Goal: Task Accomplishment & Management: Manage account settings

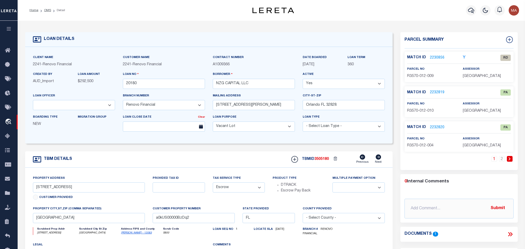
select select "14701"
select select "25066"
select select "400"
select select "Escrow"
click at [510, 233] on icon at bounding box center [511, 234] width 2 height 4
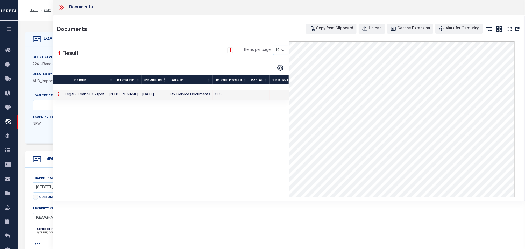
click at [36, 51] on div "Client Name 2241 - Renovo Financial Customer Name 2241 - Renovo Financial" at bounding box center [208, 95] width 367 height 97
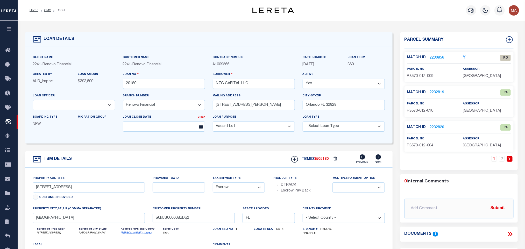
click at [127, 234] on link "[PERSON_NAME] - 12083" at bounding box center [136, 233] width 31 height 3
click at [472, 110] on span "[GEOGRAPHIC_DATA]" at bounding box center [482, 111] width 38 height 4
click at [474, 111] on span "[GEOGRAPHIC_DATA]" at bounding box center [482, 111] width 38 height 4
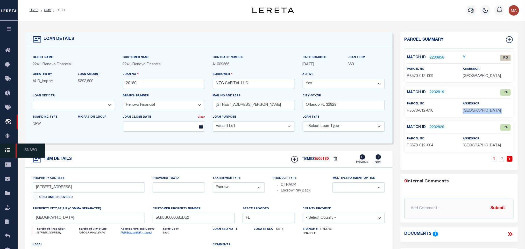
copy div "[GEOGRAPHIC_DATA]"
click at [421, 76] on span "R3570-012-009" at bounding box center [420, 76] width 26 height 4
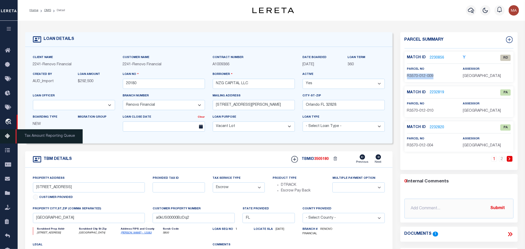
copy div "R3570-012-009"
click at [429, 78] on span "R3570-012-009" at bounding box center [420, 76] width 26 height 4
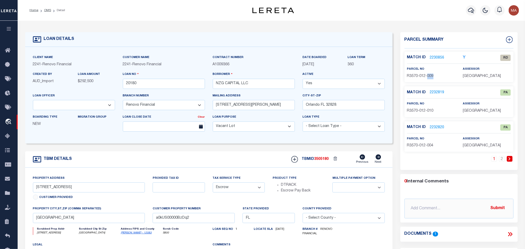
click at [429, 78] on span "R3570-012-009" at bounding box center [420, 76] width 26 height 4
click at [433, 56] on link "2230856" at bounding box center [437, 57] width 15 height 5
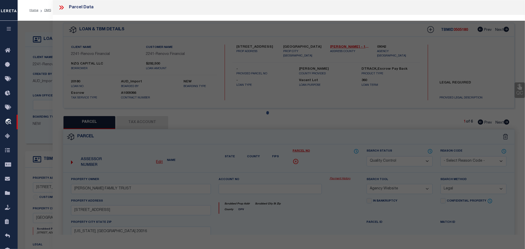
select select "AS"
select select
checkbox input "false"
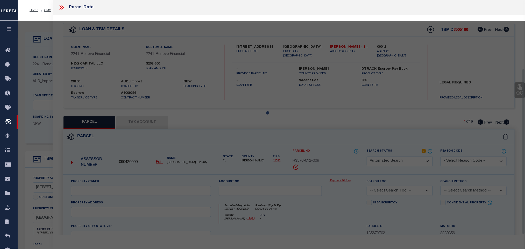
select select "RD"
type input "[PERSON_NAME] C TRUST"
select select "ATL"
select select "ADD"
type input "[STREET_ADDRESS]"
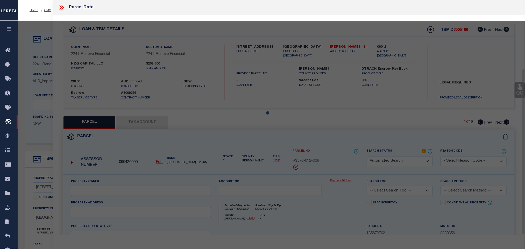
type input "OCALA, FL 34476"
type textarea "SEC 23 TWP 16 RGE 21"
type textarea "Document uploaded that satisfies a legal requirement, changing from [GEOGRAPHIC…"
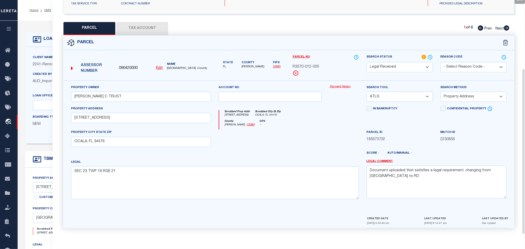
click at [159, 66] on u "Edit" at bounding box center [159, 68] width 7 height 4
type input "090420000"
type input "R3570-012-009"
select select "RD"
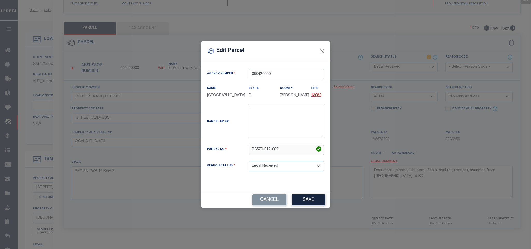
click at [275, 152] on input "R3570-012-009" at bounding box center [286, 150] width 75 height 10
paste input "text"
type input "[PHONE_NUMBER]"
click at [306, 202] on button "Save" at bounding box center [309, 199] width 34 height 11
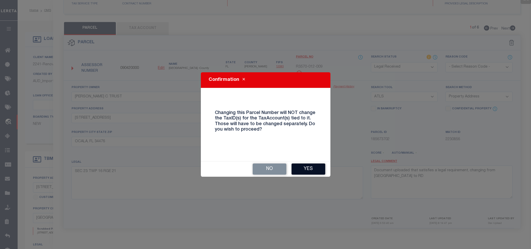
click at [304, 168] on button "Yes" at bounding box center [309, 169] width 34 height 11
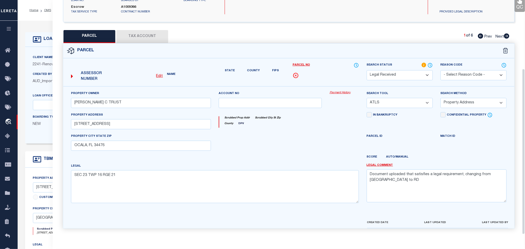
select select "RD"
select select
checkbox input "false"
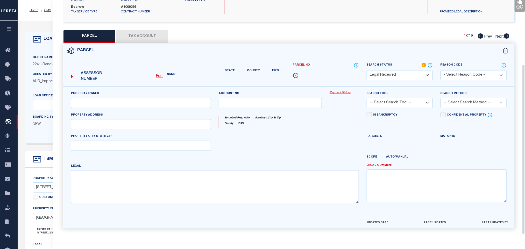
type input "[PERSON_NAME] C TRUST"
select select "ATL"
select select "ADD"
type input "[STREET_ADDRESS]"
type input "OCALA, FL 34476"
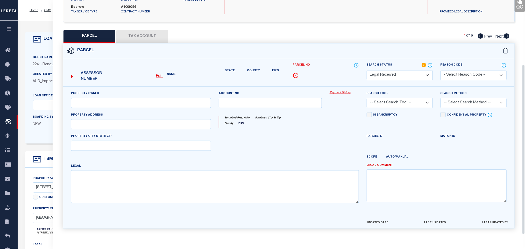
type textarea "SEC 23 TWP 16 RGE 21"
type textarea "Document uploaded that satisfies a legal requirement, changing from [GEOGRAPHIC…"
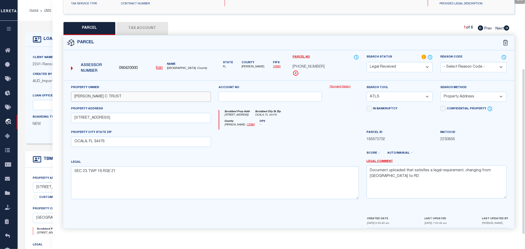
click at [169, 97] on input "[PERSON_NAME] C TRUST" at bounding box center [141, 97] width 140 height 10
paste input "NZG CAPITAL LLC"
type input "NZG CAPITAL LLC"
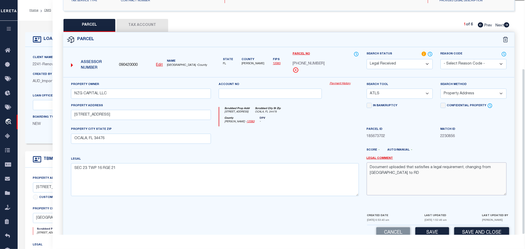
click at [428, 183] on textarea "Document uploaded that satisfies a legal requirement, changing from [GEOGRAPHIC…" at bounding box center [437, 178] width 140 height 33
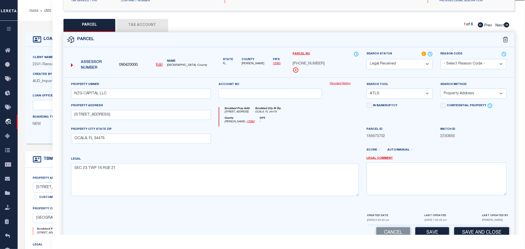
click at [401, 99] on select "-- Select Search Tool -- 3rd Party Website Agency File Agency Website ATLS CNV-…" at bounding box center [400, 94] width 66 height 10
select select "AGW"
click at [367, 90] on select "-- Select Search Tool -- 3rd Party Website Agency File Agency Website ATLS CNV-…" at bounding box center [400, 94] width 66 height 10
drag, startPoint x: 477, startPoint y: 92, endPoint x: 476, endPoint y: 100, distance: 7.9
click at [477, 92] on select "-- Select Search Method -- Property Address Legal Liability Info Provided" at bounding box center [474, 94] width 66 height 10
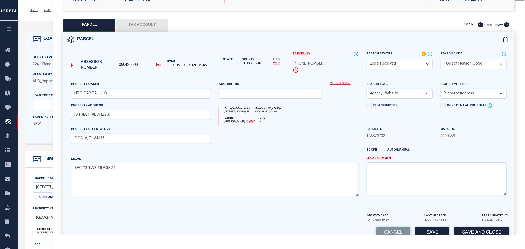
select select "LEG"
click at [441, 90] on select "-- Select Search Method -- Property Address Legal Liability Info Provided" at bounding box center [474, 94] width 66 height 10
click at [433, 230] on button "Save" at bounding box center [432, 232] width 34 height 11
click at [143, 35] on div "Parcel" at bounding box center [288, 39] width 451 height 15
click at [142, 26] on button "Tax Account" at bounding box center [142, 25] width 52 height 13
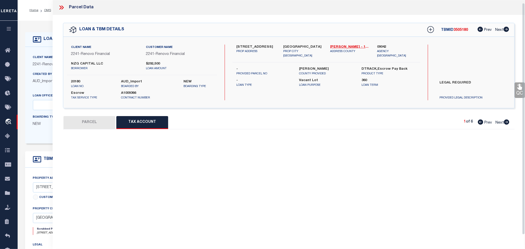
scroll to position [3, 0]
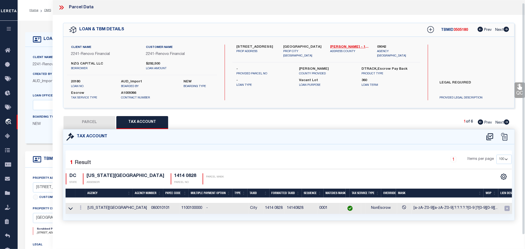
select select "100"
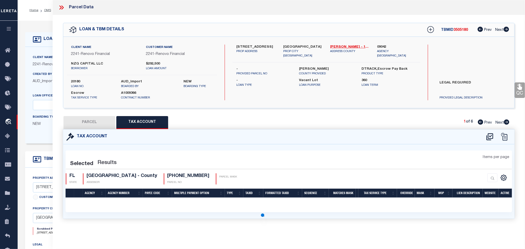
select select "AS"
select select
checkbox input "false"
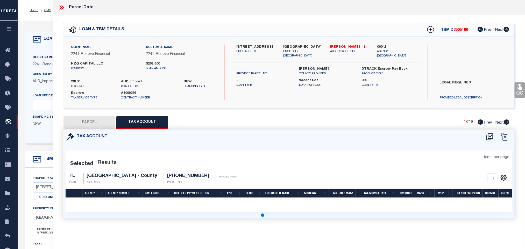
select select "100"
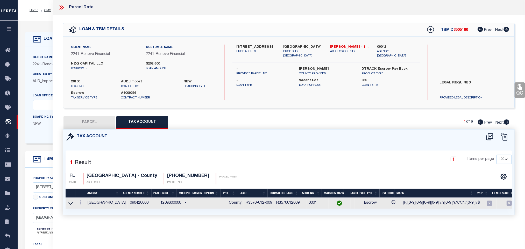
scroll to position [0, 0]
select select "RD"
type input "NZG CAPITAL LLC"
select select "AGW"
select select "LEG"
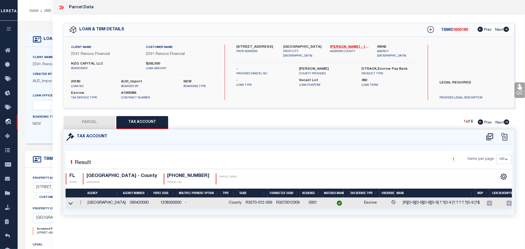
type input "[STREET_ADDRESS]"
type input "OCALA, FL 34476"
type textarea "SEC 23 TWP 16 RGE 21"
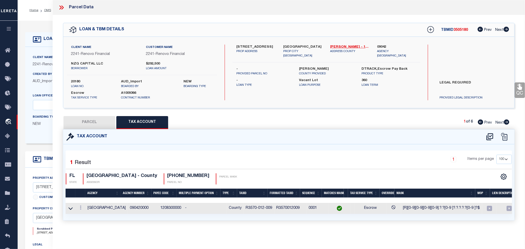
click at [100, 122] on button "PARCEL" at bounding box center [89, 122] width 52 height 13
select select "AS"
select select
checkbox input "false"
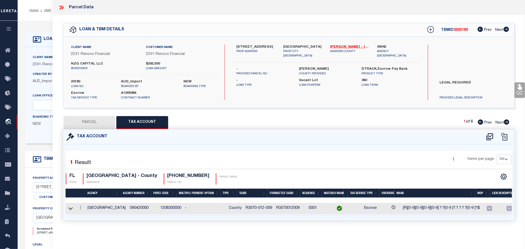
checkbox input "false"
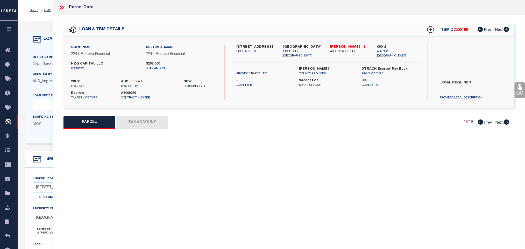
select select "RD"
type input "NZG CAPITAL LLC"
select select "AGW"
select select "LEG"
type input "[STREET_ADDRESS]"
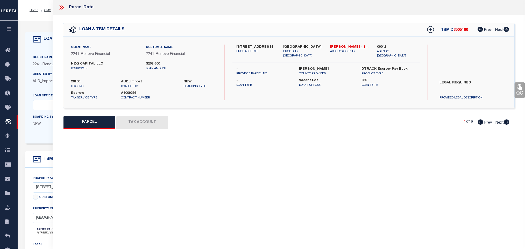
type input "OCALA, FL 34476"
type textarea "SEC 23 TWP 16 RGE 21"
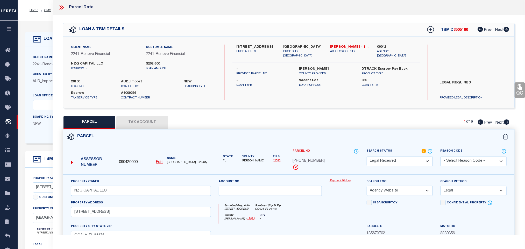
drag, startPoint x: 390, startPoint y: 164, endPoint x: 389, endPoint y: 159, distance: 5.1
click at [390, 164] on select "Automated Search Bad Parcel Complete Duplicate Parcel High Dollar Reporting In …" at bounding box center [400, 161] width 66 height 10
select select "PC"
click at [367, 157] on select "Automated Search Bad Parcel Complete Duplicate Parcel High Dollar Reporting In …" at bounding box center [400, 161] width 66 height 10
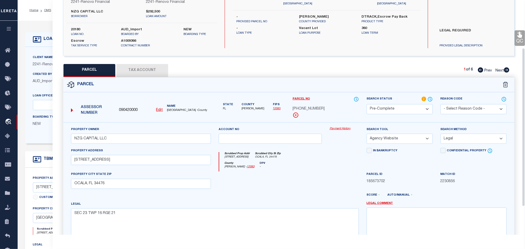
scroll to position [113, 0]
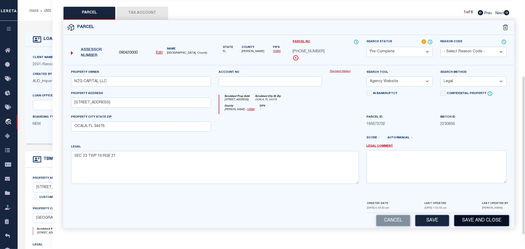
click at [467, 222] on button "Save and Close" at bounding box center [481, 220] width 55 height 11
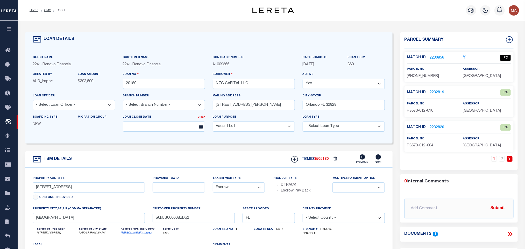
select select "25066"
select select
click at [132, 86] on input "20180" at bounding box center [164, 84] width 82 height 10
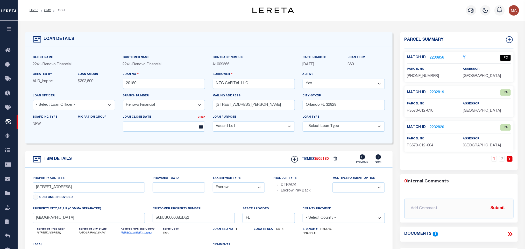
click at [314, 161] on h5 "TBMID 3505180" at bounding box center [315, 159] width 27 height 4
click at [317, 160] on span "3505180" at bounding box center [321, 159] width 15 height 4
copy span "3505180"
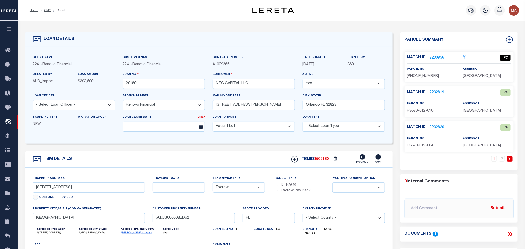
click at [474, 76] on span "[GEOGRAPHIC_DATA]" at bounding box center [482, 76] width 38 height 4
copy div "[GEOGRAPHIC_DATA]"
click at [415, 74] on span "[PHONE_NUMBER]" at bounding box center [423, 76] width 32 height 4
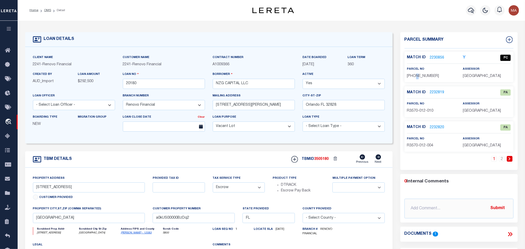
click at [415, 74] on span "[PHONE_NUMBER]" at bounding box center [423, 76] width 32 height 4
copy div "[PHONE_NUMBER]"
click at [438, 90] on link "2232819" at bounding box center [437, 92] width 15 height 5
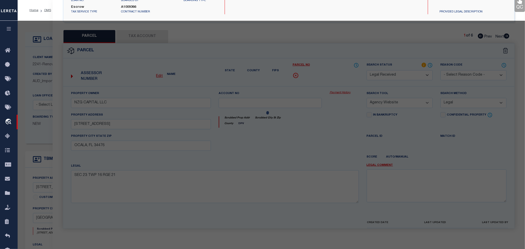
select select "AS"
select select
checkbox input "false"
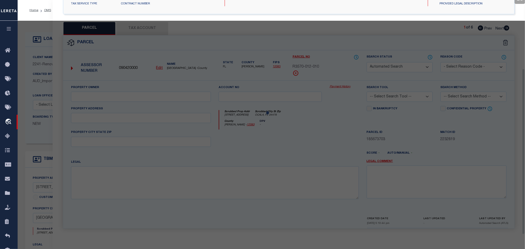
select select "PA"
type input "[PERSON_NAME] C TRUST"
select select "ATL"
select select "ADD"
type input "[STREET_ADDRESS]"
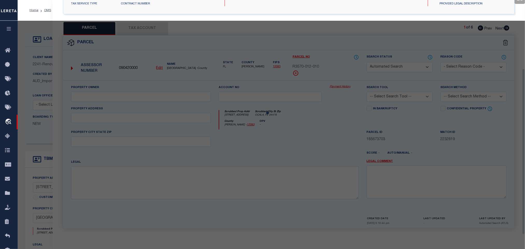
checkbox input "false"
type input "OCALA, FL 34476"
type textarea "SEC 23 TWP 16 RGE 21"
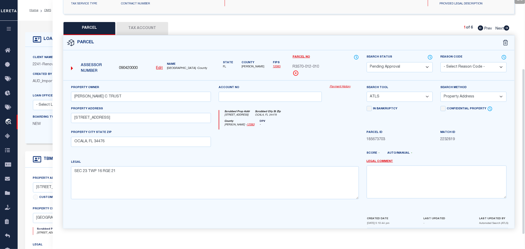
click at [400, 62] on select "Automated Search Bad Parcel Complete Duplicate Parcel High Dollar Reporting In …" at bounding box center [400, 67] width 66 height 10
select select "PR"
click at [417, 65] on select "Automated Search Bad Parcel Complete Duplicate Parcel High Dollar Reporting In …" at bounding box center [400, 67] width 66 height 10
click at [466, 64] on select "- Select Reason Code - 099 - Other (Provide additional detail) ACT - Agency Cha…" at bounding box center [474, 67] width 66 height 10
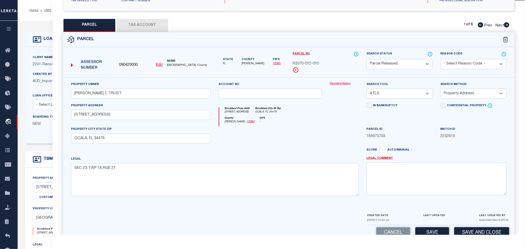
select select "099"
click at [466, 64] on select "- Select Reason Code - 099 - Other (Provide additional detail) ACT - Agency Cha…" at bounding box center [474, 64] width 66 height 10
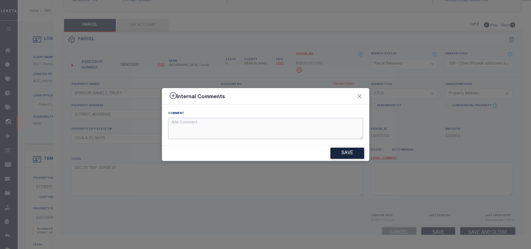
click at [345, 129] on textarea at bounding box center [265, 129] width 195 height 22
paste textarea "Parcel not needed"
type textarea "Parcel not needed"
click at [352, 153] on button "Save" at bounding box center [347, 153] width 34 height 11
type textarea "Parcel not needed"
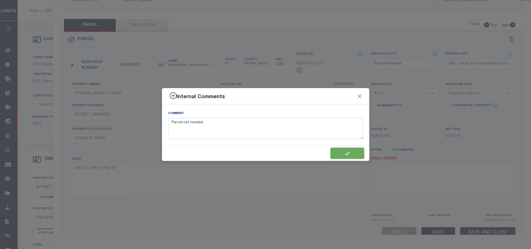
type textarea "Parcel not needed"
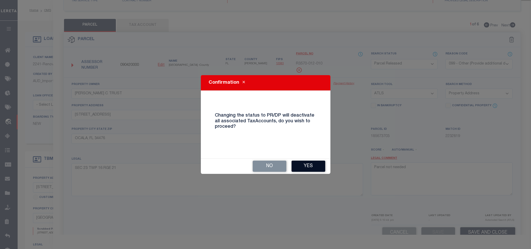
click at [309, 171] on button "Yes" at bounding box center [309, 166] width 34 height 11
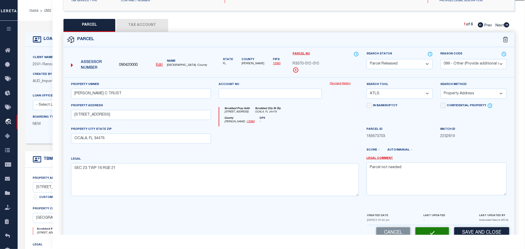
select select "AS"
select select
checkbox input "false"
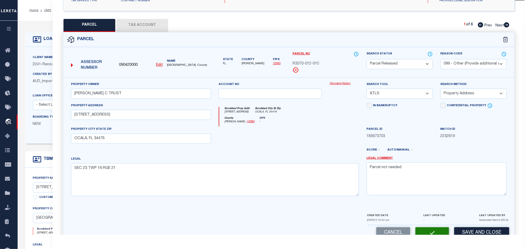
checkbox input "false"
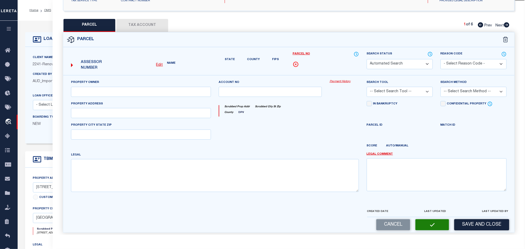
select select "PR"
select select "099"
type input "[PERSON_NAME] C TRUST"
select select "ATL"
select select "ADD"
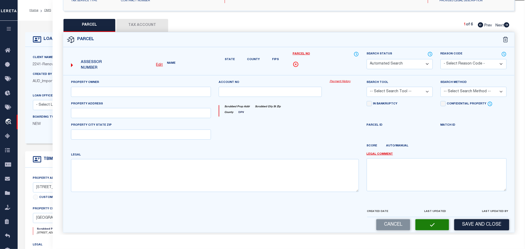
type input "[STREET_ADDRESS]"
type input "OCALA, FL 34476"
type textarea "SEC 23 TWP 16 RGE 21"
type textarea "Parcel not needed"
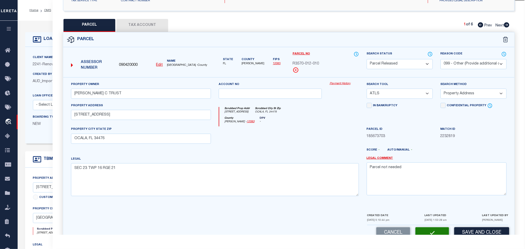
click at [506, 26] on icon at bounding box center [507, 24] width 6 height 5
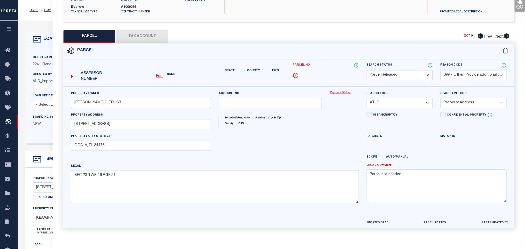
select select "AS"
select select
checkbox input "false"
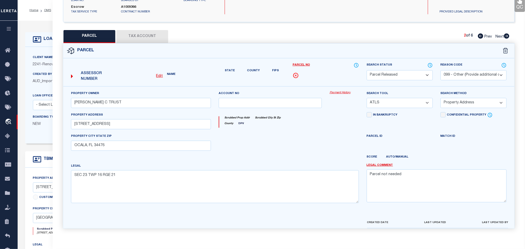
checkbox input "false"
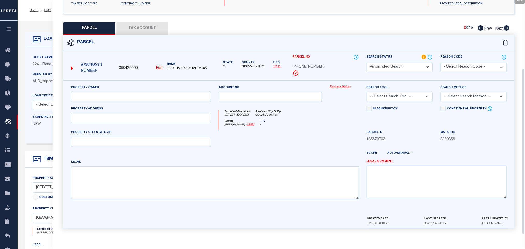
select select "PC"
type input "NZG CAPITAL LLC"
select select "AGW"
select select "LEG"
type input "[STREET_ADDRESS]"
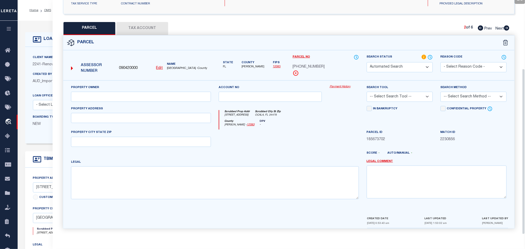
type input "OCALA, FL 34476"
type textarea "SEC 23 TWP 16 RGE 21"
click at [413, 63] on select "Automated Search Bad Parcel Complete Duplicate Parcel High Dollar Reporting In …" at bounding box center [400, 67] width 66 height 10
click at [508, 25] on icon at bounding box center [506, 27] width 5 height 5
select select "AS"
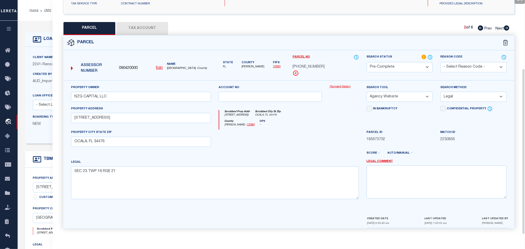
select select
checkbox input "false"
select select "PA"
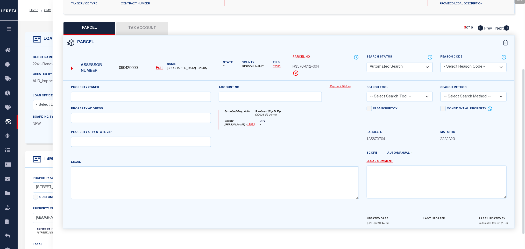
type input "[PERSON_NAME] C TRUST"
select select "ATL"
select select "ADD"
checkbox input "false"
type input "OCALA, FL 34476"
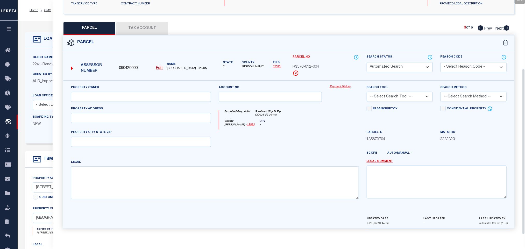
type textarea "SEC 23 TWP 16 RGE 21"
click at [414, 66] on select "Automated Search Bad Parcel Complete Duplicate Parcel High Dollar Reporting In …" at bounding box center [400, 67] width 66 height 10
select select "PR"
drag, startPoint x: 414, startPoint y: 66, endPoint x: 462, endPoint y: 59, distance: 47.9
click at [414, 66] on select "Automated Search Bad Parcel Complete Duplicate Parcel High Dollar Reporting In …" at bounding box center [400, 67] width 66 height 10
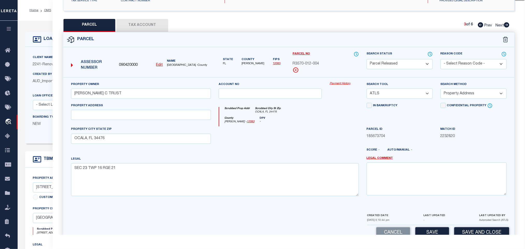
click at [463, 59] on select "- Select Reason Code - 099 - Other (Provide additional detail) ACT - Agency Cha…" at bounding box center [474, 64] width 66 height 10
select select "099"
click at [463, 59] on select "- Select Reason Code - 099 - Other (Provide additional detail) ACT - Agency Cha…" at bounding box center [474, 64] width 66 height 10
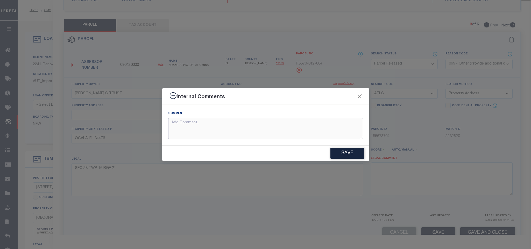
click at [346, 127] on textarea at bounding box center [265, 129] width 195 height 22
paste textarea "Parcel not needed"
type textarea "Parcel not needed"
click at [348, 160] on div "Save" at bounding box center [265, 153] width 207 height 15
click at [348, 153] on button "Save" at bounding box center [347, 153] width 34 height 11
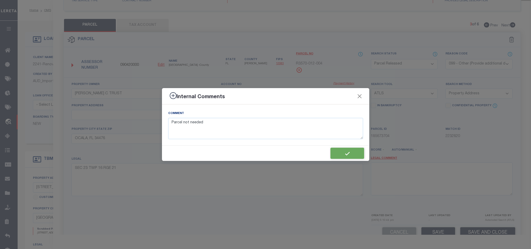
type textarea "Parcel not needed"
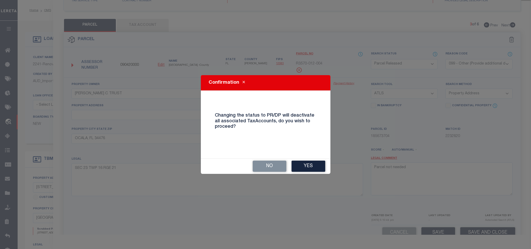
click at [304, 161] on button "Yes" at bounding box center [309, 166] width 34 height 11
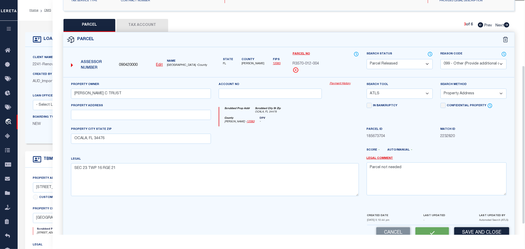
select select "AS"
select select
checkbox input "false"
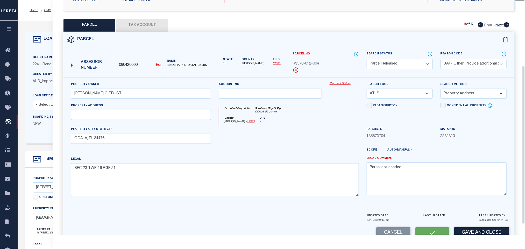
checkbox input "false"
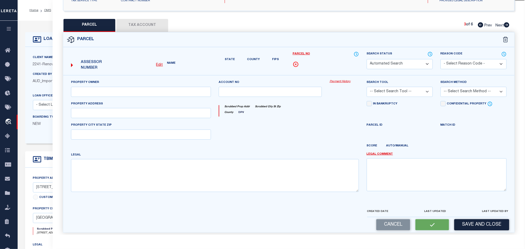
select select "PR"
select select "099"
type input "[PERSON_NAME] C TRUST"
select select "ATL"
select select "ADD"
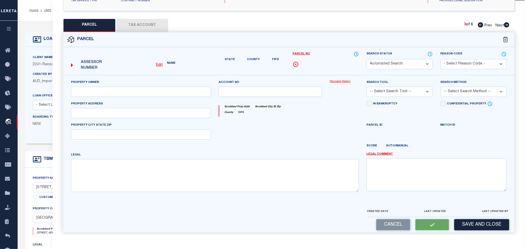
type input "OCALA, FL 34476"
type textarea "SEC 23 TWP 16 RGE 21"
type textarea "Parcel not needed"
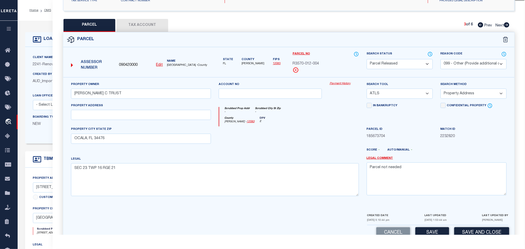
click at [507, 26] on icon at bounding box center [506, 24] width 5 height 5
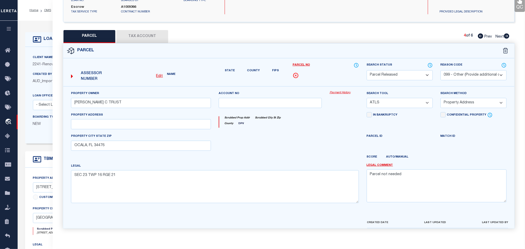
select select "AS"
select select
checkbox input "false"
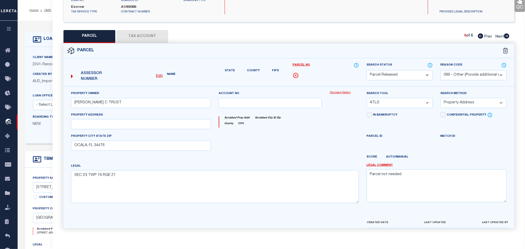
checkbox input "false"
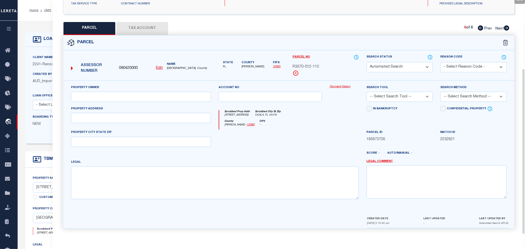
select select "PA"
type input "[PERSON_NAME] C TRUST"
select select "ATL"
select select "ADD"
click at [416, 65] on select "Automated Search Bad Parcel Complete Duplicate Parcel High Dollar Reporting In …" at bounding box center [400, 67] width 66 height 10
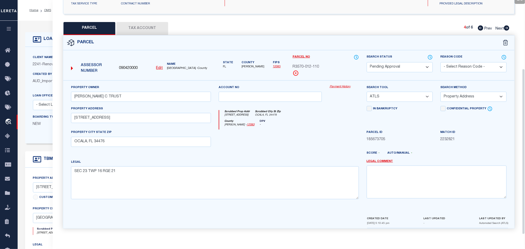
drag, startPoint x: 417, startPoint y: 65, endPoint x: 442, endPoint y: 65, distance: 24.9
click at [417, 65] on select "Automated Search Bad Parcel Complete Duplicate Parcel High Dollar Reporting In …" at bounding box center [400, 67] width 66 height 10
click at [405, 62] on select "Automated Search Bad Parcel Complete Duplicate Parcel High Dollar Reporting In …" at bounding box center [400, 67] width 66 height 10
click at [407, 64] on select "Automated Search Bad Parcel Complete Duplicate Parcel High Dollar Reporting In …" at bounding box center [400, 67] width 66 height 10
click at [442, 63] on select "- Select Reason Code - 099 - Other (Provide additional detail) ACT - Agency Cha…" at bounding box center [474, 67] width 66 height 10
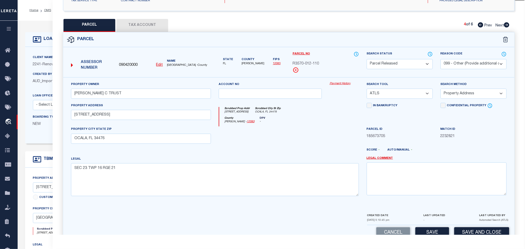
click at [469, 61] on select "- Select Reason Code - 099 - Other (Provide additional detail) ACT - Agency Cha…" at bounding box center [474, 64] width 66 height 10
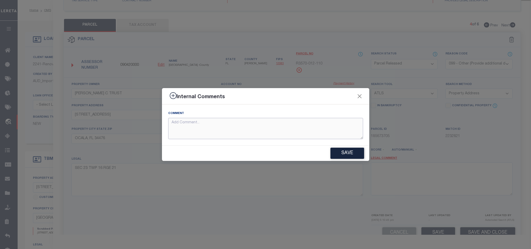
click at [335, 135] on textarea at bounding box center [265, 129] width 195 height 22
paste textarea "Parcel not needed"
click at [345, 155] on button "Save" at bounding box center [347, 153] width 34 height 11
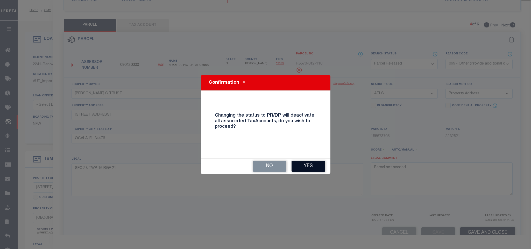
click at [303, 166] on button "Yes" at bounding box center [309, 166] width 34 height 11
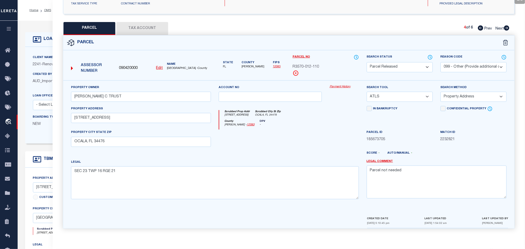
drag, startPoint x: 507, startPoint y: 26, endPoint x: 401, endPoint y: 66, distance: 113.3
click at [507, 26] on icon at bounding box center [507, 27] width 6 height 5
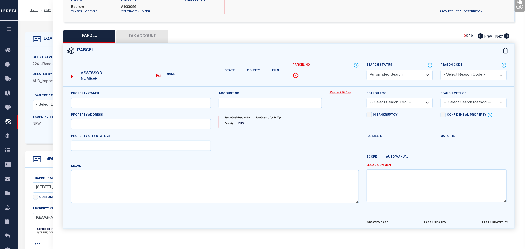
click at [401, 66] on div "Search Status Automated Search Bad Parcel Complete Duplicate Parcel High Dollar…" at bounding box center [400, 71] width 66 height 18
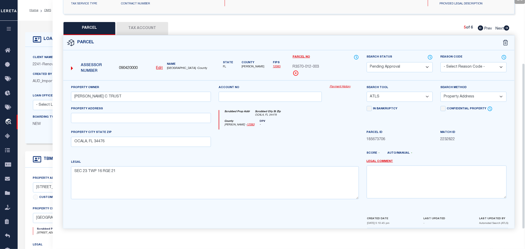
scroll to position [89, 0]
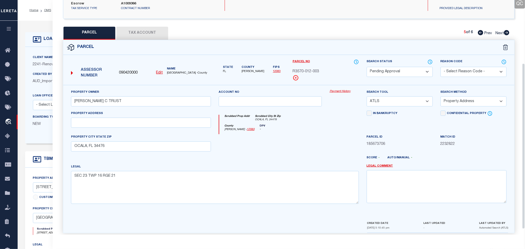
click at [409, 74] on select "Automated Search Bad Parcel Complete Duplicate Parcel High Dollar Reporting In …" at bounding box center [400, 72] width 66 height 10
click at [411, 73] on select "Automated Search Bad Parcel Complete Duplicate Parcel High Dollar Reporting In …" at bounding box center [400, 72] width 66 height 10
click at [467, 69] on select "- Select Reason Code - 099 - Other (Provide additional detail) ACT - Agency Cha…" at bounding box center [474, 72] width 66 height 10
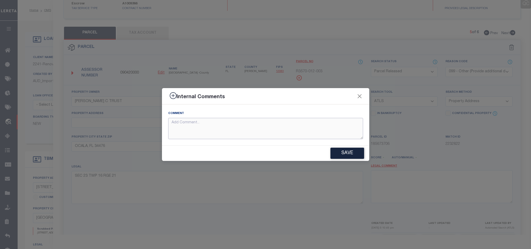
click at [335, 134] on textarea at bounding box center [265, 129] width 195 height 22
paste textarea "Parcel not needed"
click at [349, 154] on button "Save" at bounding box center [347, 153] width 34 height 11
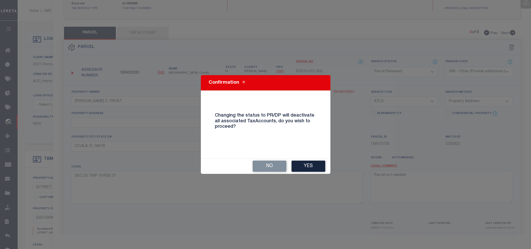
click at [303, 160] on div "No Yes" at bounding box center [266, 166] width 130 height 15
click at [309, 164] on button "Yes" at bounding box center [309, 166] width 34 height 11
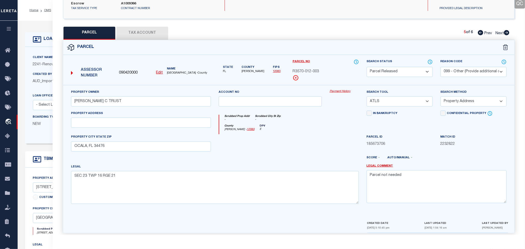
drag, startPoint x: 505, startPoint y: 34, endPoint x: 421, endPoint y: 73, distance: 92.7
click at [505, 34] on icon at bounding box center [506, 32] width 5 height 5
click at [420, 73] on select "Automated Search Bad Parcel Complete Duplicate Parcel High Dollar Reporting In …" at bounding box center [400, 72] width 66 height 10
drag, startPoint x: 420, startPoint y: 73, endPoint x: 456, endPoint y: 75, distance: 36.4
click at [420, 73] on select "Automated Search Bad Parcel Complete Duplicate Parcel High Dollar Reporting In …" at bounding box center [400, 72] width 66 height 10
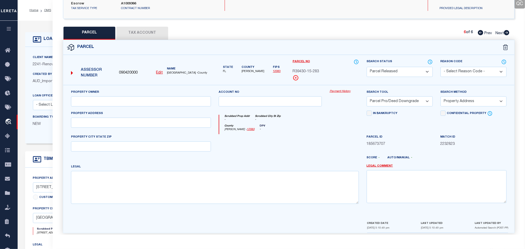
click at [456, 75] on select "- Select Reason Code - 099 - Other (Provide additional detail) ACT - Agency Cha…" at bounding box center [474, 72] width 66 height 10
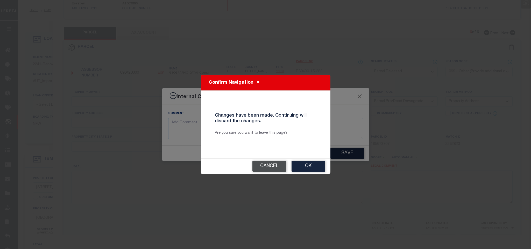
click at [275, 166] on button "Cancel" at bounding box center [269, 166] width 34 height 11
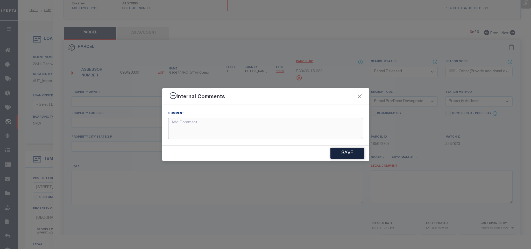
drag, startPoint x: 307, startPoint y: 133, endPoint x: 324, endPoint y: 146, distance: 21.6
click at [307, 132] on textarea at bounding box center [265, 129] width 195 height 22
paste textarea "Parcel not needed"
click at [335, 151] on button "Save" at bounding box center [347, 153] width 34 height 11
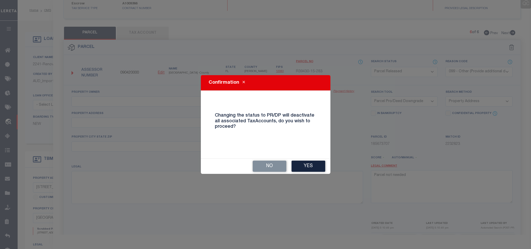
click at [327, 167] on div "No Yes" at bounding box center [266, 166] width 130 height 15
click at [322, 167] on button "Yes" at bounding box center [309, 166] width 34 height 11
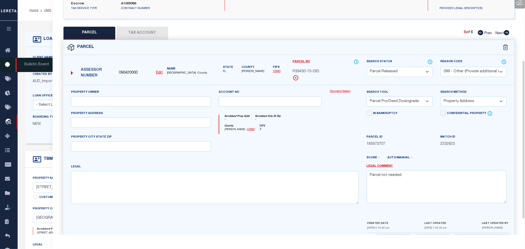
drag, startPoint x: 51, startPoint y: 43, endPoint x: 16, endPoint y: 70, distance: 44.6
click at [51, 43] on div "LOAN DETAILS" at bounding box center [53, 39] width 41 height 8
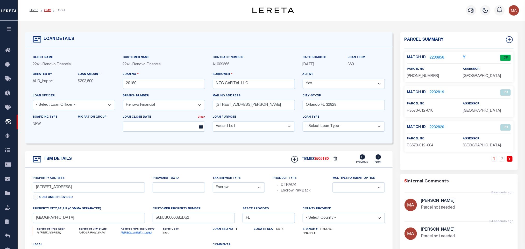
click at [47, 11] on link "OMS" at bounding box center [47, 10] width 7 height 3
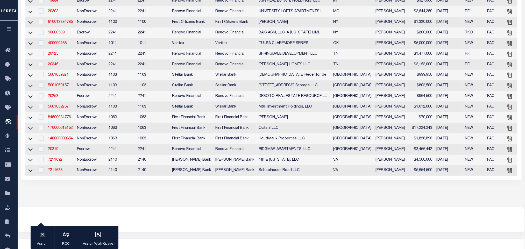
scroll to position [39, 0]
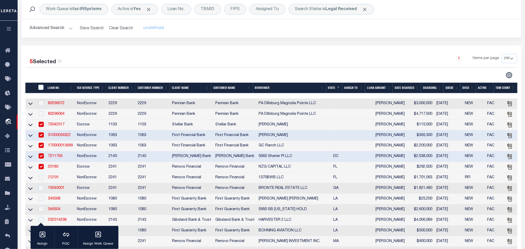
click at [53, 179] on link "20299" at bounding box center [53, 178] width 10 height 4
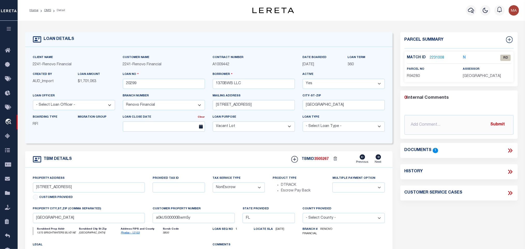
click at [131, 234] on link "Pinellas - 12103" at bounding box center [130, 233] width 19 height 3
click at [512, 150] on icon at bounding box center [511, 150] width 2 height 4
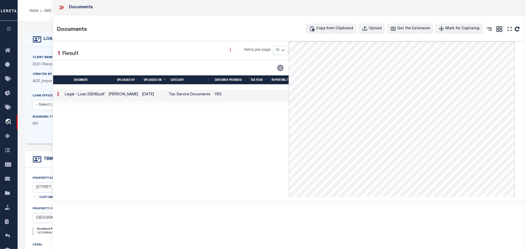
drag, startPoint x: 48, startPoint y: 43, endPoint x: 97, endPoint y: 61, distance: 53.0
click at [48, 43] on div "LOAN DETAILS" at bounding box center [53, 39] width 41 height 8
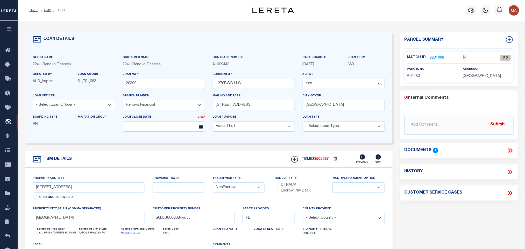
click at [438, 57] on link "2231008" at bounding box center [437, 57] width 15 height 5
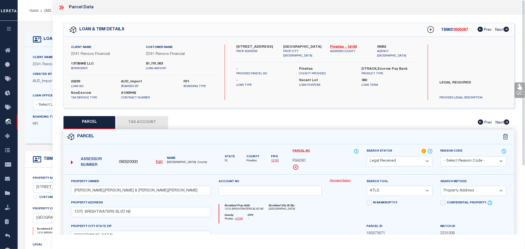
click at [157, 162] on u "Edit" at bounding box center [159, 162] width 7 height 4
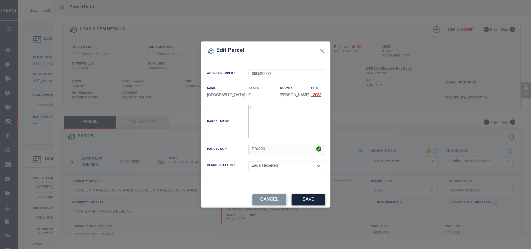
click at [289, 155] on input "R94280" at bounding box center [286, 150] width 75 height 10
paste input "08-31-17-83376-000-285"
click at [307, 206] on button "Save" at bounding box center [309, 199] width 34 height 11
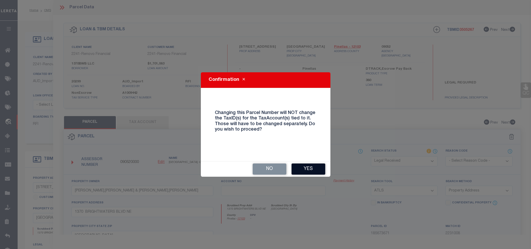
click at [309, 172] on button "Yes" at bounding box center [309, 169] width 34 height 11
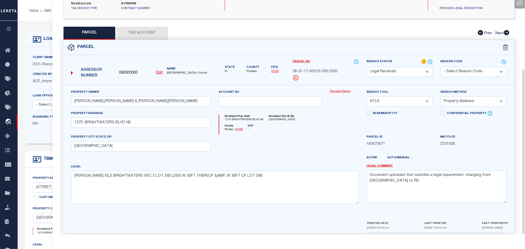
scroll to position [97, 0]
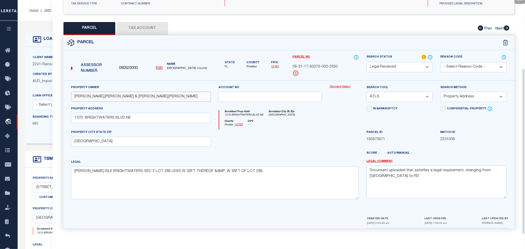
click at [153, 95] on input "[PERSON_NAME],[PERSON_NAME] & [PERSON_NAME],[PERSON_NAME]" at bounding box center [141, 97] width 140 height 10
paste input "1370BWB LLC"
click at [406, 186] on textarea "Document uploaded that satisfies a legal requirement, changing from [GEOGRAPHIC…" at bounding box center [437, 182] width 140 height 33
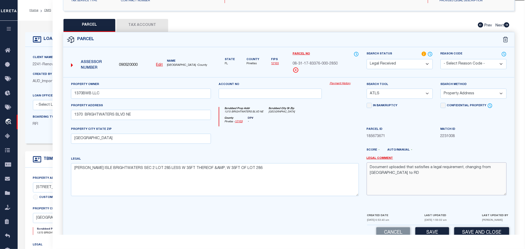
click at [406, 186] on textarea "Document uploaded that satisfies a legal requirement, changing from [GEOGRAPHIC…" at bounding box center [437, 178] width 140 height 33
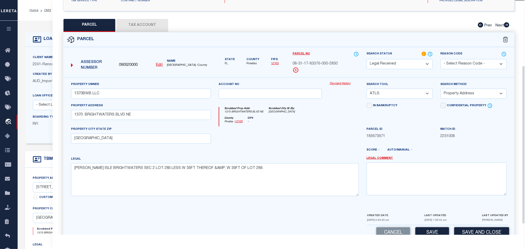
click at [412, 94] on select "-- Select Search Tool -- 3rd Party Website Agency File Agency Website ATLS CNV-…" at bounding box center [400, 94] width 66 height 10
click at [367, 90] on select "-- Select Search Tool -- 3rd Party Website Agency File Agency Website ATLS CNV-…" at bounding box center [400, 94] width 66 height 10
drag, startPoint x: 456, startPoint y: 95, endPoint x: 456, endPoint y: 99, distance: 3.9
click at [456, 95] on select "-- Select Search Method -- Property Address Legal Liability Info Provided" at bounding box center [474, 94] width 66 height 10
click at [441, 90] on select "-- Select Search Method -- Property Address Legal Liability Info Provided" at bounding box center [474, 94] width 66 height 10
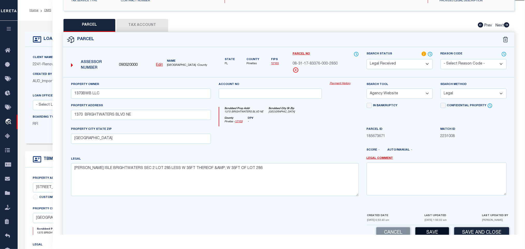
click at [433, 232] on button "Save" at bounding box center [432, 232] width 34 height 11
click at [145, 27] on button "Tax Account" at bounding box center [142, 25] width 52 height 13
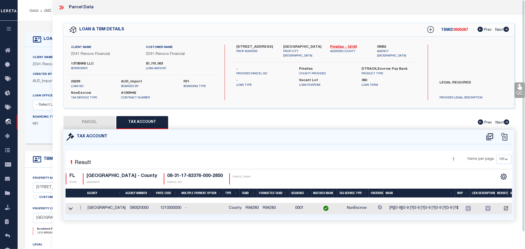
scroll to position [0, 0]
click at [95, 122] on button "PARCEL" at bounding box center [89, 122] width 52 height 13
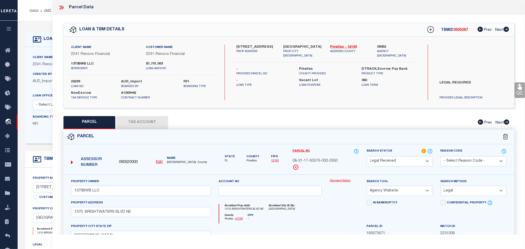
click at [395, 159] on select "Automated Search Bad Parcel Complete Duplicate Parcel High Dollar Reporting In …" at bounding box center [400, 161] width 66 height 10
click at [367, 157] on select "Automated Search Bad Parcel Complete Duplicate Parcel High Dollar Reporting In …" at bounding box center [400, 161] width 66 height 10
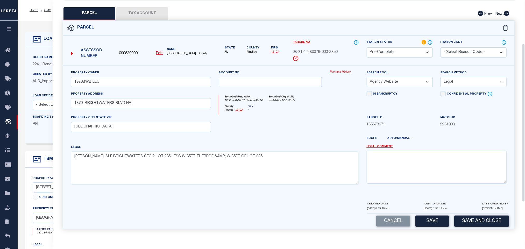
scroll to position [113, 0]
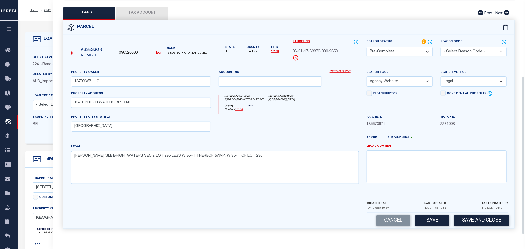
click at [471, 226] on div "Cancel Save Save and Close" at bounding box center [288, 220] width 451 height 15
click at [471, 223] on button "Save and Close" at bounding box center [481, 220] width 55 height 11
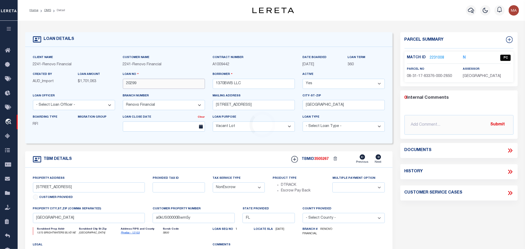
click at [134, 83] on input "20299" at bounding box center [164, 84] width 82 height 10
click at [326, 158] on div "TBMID 3505267 Previous Next" at bounding box center [335, 159] width 97 height 10
copy span "3505267"
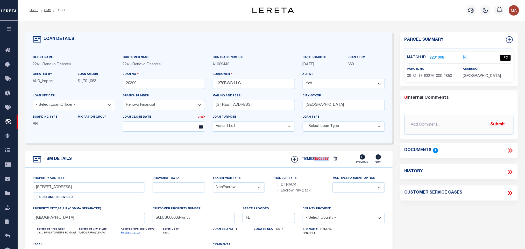
click at [471, 72] on div "assessor [GEOGRAPHIC_DATA]" at bounding box center [487, 72] width 48 height 13
click at [471, 75] on span "[GEOGRAPHIC_DATA]" at bounding box center [482, 76] width 38 height 4
copy div "[GEOGRAPHIC_DATA]"
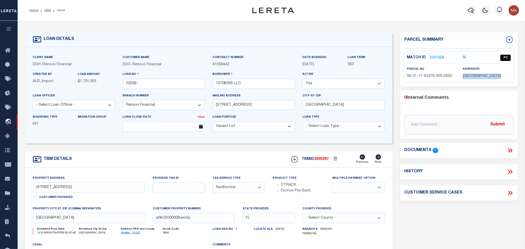
click at [428, 76] on span "08-31-17-83376-000-2850" at bounding box center [429, 76] width 45 height 4
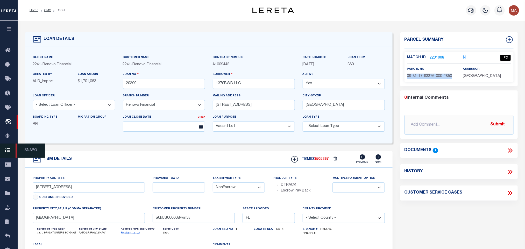
copy div "08-31-17-83376-000-2850"
click at [45, 11] on link "OMS" at bounding box center [47, 10] width 7 height 3
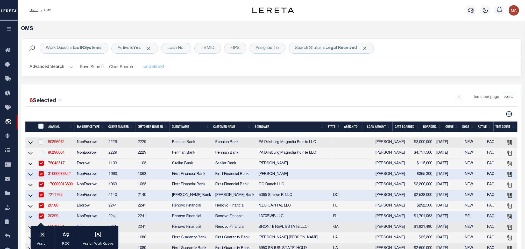
scroll to position [39, 0]
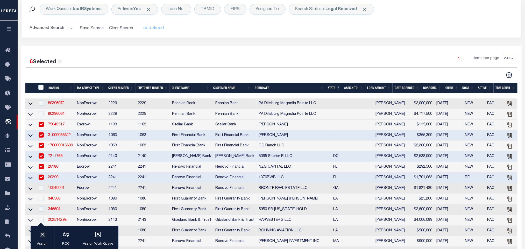
click at [56, 190] on link "10040001" at bounding box center [56, 188] width 17 height 4
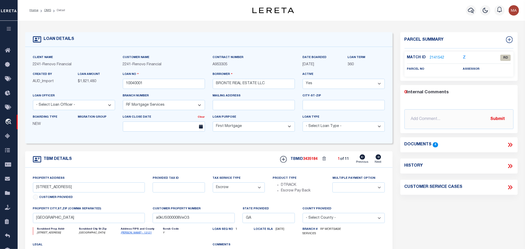
click at [130, 234] on link "[PERSON_NAME] - 13121" at bounding box center [136, 233] width 31 height 3
click at [510, 145] on icon at bounding box center [510, 144] width 7 height 7
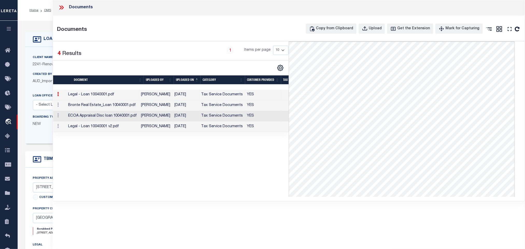
click at [194, 130] on td "[DATE]" at bounding box center [186, 127] width 27 height 11
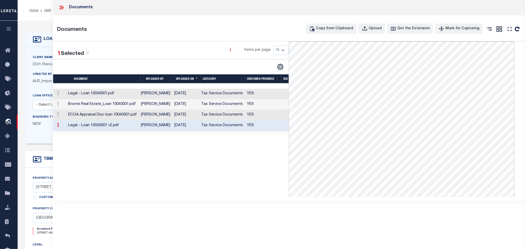
click at [62, 7] on icon at bounding box center [61, 7] width 7 height 7
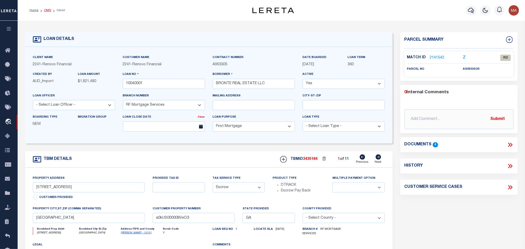
click at [47, 9] on link "OMS" at bounding box center [47, 10] width 7 height 3
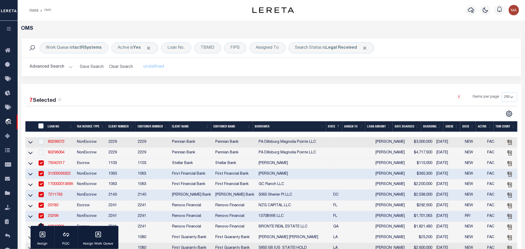
scroll to position [78, 0]
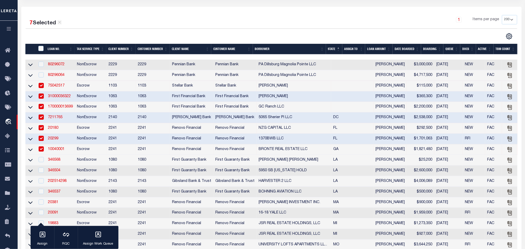
click at [40, 150] on input "checkbox" at bounding box center [41, 148] width 5 height 5
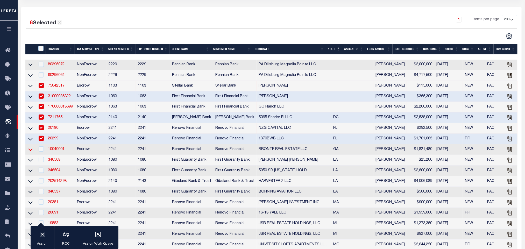
click at [31, 152] on icon at bounding box center [30, 149] width 4 height 5
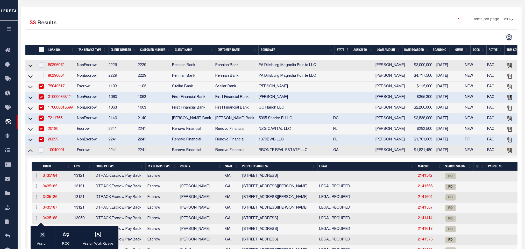
scroll to position [117, 0]
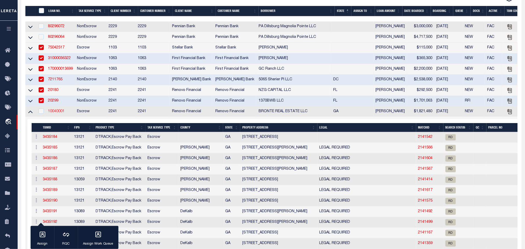
click at [65, 113] on link "10040001" at bounding box center [56, 112] width 17 height 4
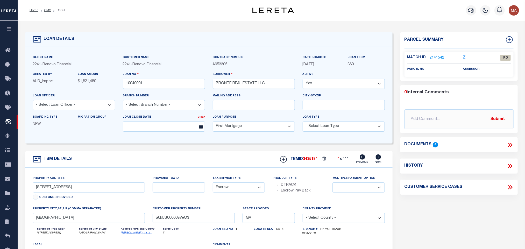
click at [509, 145] on icon at bounding box center [509, 145] width 2 height 4
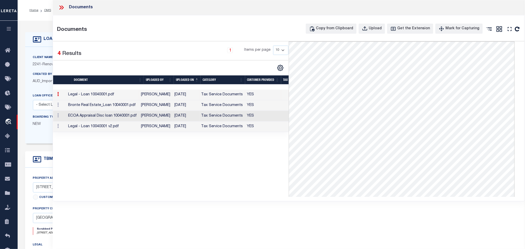
click at [194, 107] on td "[DATE]" at bounding box center [186, 105] width 27 height 11
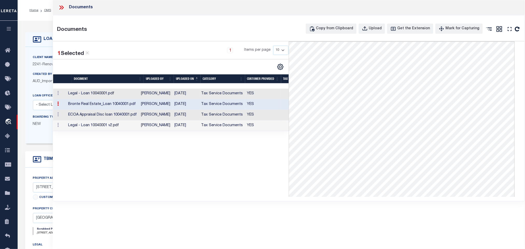
click at [192, 115] on td "[DATE]" at bounding box center [186, 115] width 27 height 11
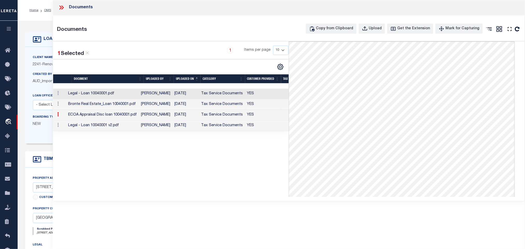
click at [178, 108] on td "[DATE]" at bounding box center [186, 104] width 27 height 11
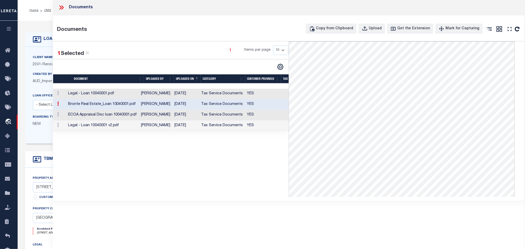
click at [193, 97] on td "[DATE]" at bounding box center [186, 94] width 27 height 11
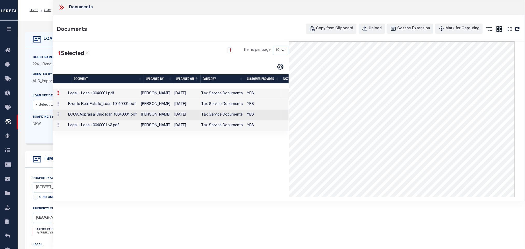
click at [44, 166] on div "TBM DETAILS TBMID 3435184 1 of 11 Next" at bounding box center [208, 159] width 367 height 16
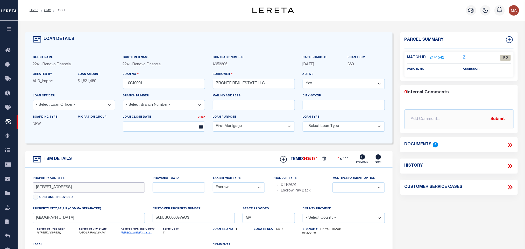
drag, startPoint x: 33, startPoint y: 191, endPoint x: 62, endPoint y: 195, distance: 29.4
click at [62, 193] on input "[STREET_ADDRESS]" at bounding box center [89, 187] width 112 height 10
click at [439, 55] on link "2141542" at bounding box center [437, 57] width 15 height 5
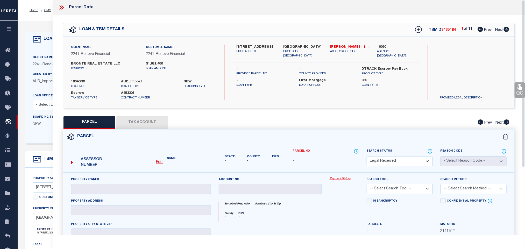
click at [160, 162] on u "Edit" at bounding box center [159, 162] width 7 height 4
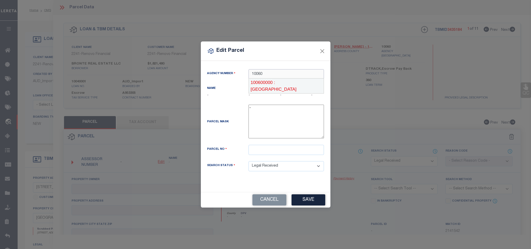
click at [316, 86] on div "100600000 : [GEOGRAPHIC_DATA]" at bounding box center [286, 86] width 75 height 15
click at [294, 157] on div "Parcel No" at bounding box center [265, 153] width 125 height 16
click at [294, 152] on input "text" at bounding box center [286, 150] width 75 height 10
paste input "13 013000020095"
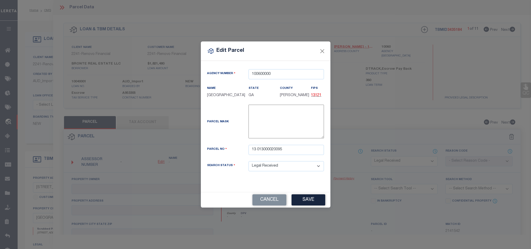
click at [303, 194] on div "Cancel Save" at bounding box center [266, 199] width 130 height 15
click at [305, 197] on button "Save" at bounding box center [309, 199] width 34 height 11
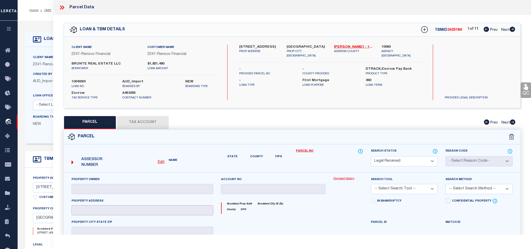
click at [115, 210] on input "text" at bounding box center [143, 210] width 142 height 10
click at [115, 215] on input "text" at bounding box center [143, 210] width 142 height 10
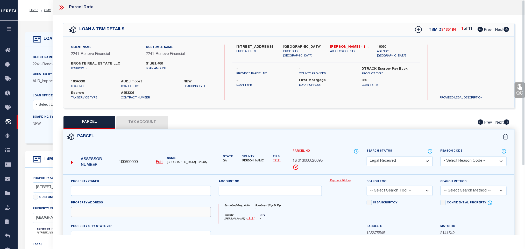
drag, startPoint x: 146, startPoint y: 218, endPoint x: 159, endPoint y: 210, distance: 14.5
click at [146, 217] on input "text" at bounding box center [141, 212] width 140 height 10
paste input "[STREET_ADDRESS]"
click at [302, 44] on div "Client Name 2241 - Renovo Financial Customer Name 2241 - Renovo Financial BRONT…" at bounding box center [288, 72] width 451 height 71
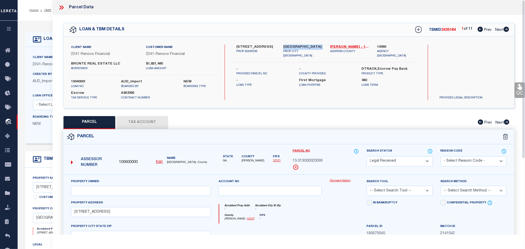
click at [302, 44] on div "Client Name 2241 - Renovo Financial Customer Name 2241 - Renovo Financial BRONT…" at bounding box center [288, 72] width 451 height 71
copy div "[GEOGRAPHIC_DATA]"
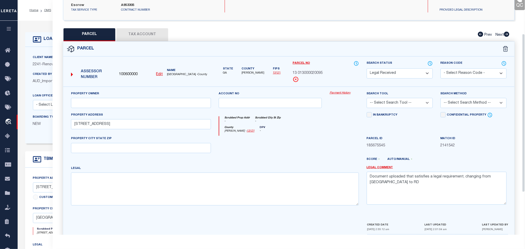
scroll to position [113, 0]
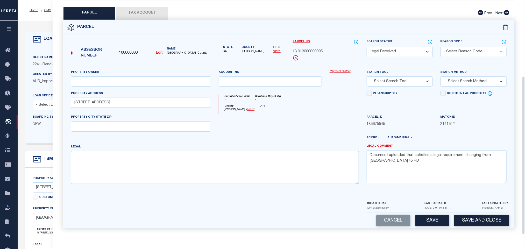
click at [184, 119] on div "PROPERTY CITY STATE ZIP" at bounding box center [141, 122] width 140 height 17
click at [184, 123] on input "text" at bounding box center [141, 127] width 140 height 10
paste input "[GEOGRAPHIC_DATA]"
click at [141, 84] on input "text" at bounding box center [141, 81] width 140 height 10
paste input "BONDI REAL ESTATE LLC"
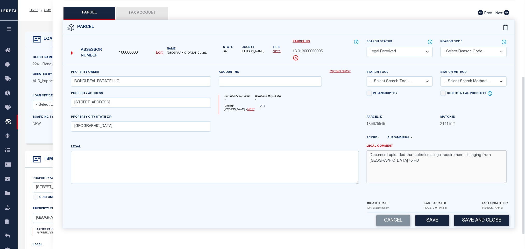
click at [445, 162] on textarea "Document uploaded that satisfies a legal requirement, changing from [GEOGRAPHIC…" at bounding box center [437, 166] width 140 height 33
click at [411, 74] on div "Search Tool -- Select Search Tool -- 3rd Party Website Agency File Agency Websi…" at bounding box center [400, 77] width 66 height 17
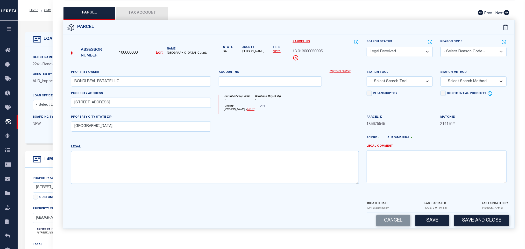
drag, startPoint x: 412, startPoint y: 76, endPoint x: 412, endPoint y: 83, distance: 7.8
click at [412, 76] on select "-- Select Search Tool -- 3rd Party Website Agency File Agency Website ATLS CNV-…" at bounding box center [400, 81] width 66 height 10
click at [367, 76] on select "-- Select Search Tool -- 3rd Party Website Agency File Agency Website ATLS CNV-…" at bounding box center [400, 81] width 66 height 10
drag, startPoint x: 459, startPoint y: 84, endPoint x: 463, endPoint y: 83, distance: 3.2
click at [459, 84] on select "-- Select Search Method -- Property Address Legal Liability Info Provided" at bounding box center [474, 81] width 66 height 10
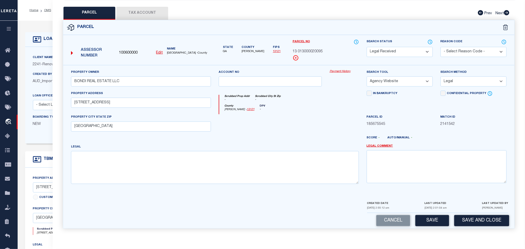
click at [441, 76] on select "-- Select Search Method -- Property Address Legal Liability Info Provided" at bounding box center [474, 81] width 66 height 10
click at [441, 218] on button "Save" at bounding box center [432, 220] width 34 height 11
click at [160, 9] on button "Tax Account" at bounding box center [142, 13] width 52 height 13
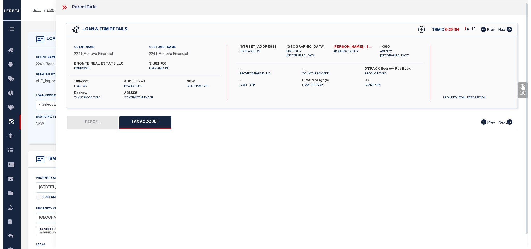
scroll to position [3, 0]
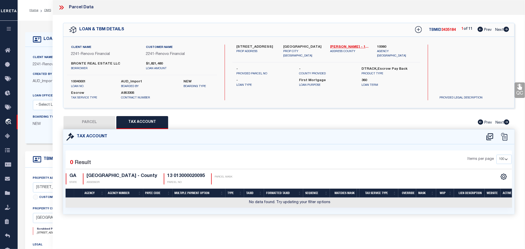
click at [490, 136] on icon at bounding box center [490, 137] width 9 height 8
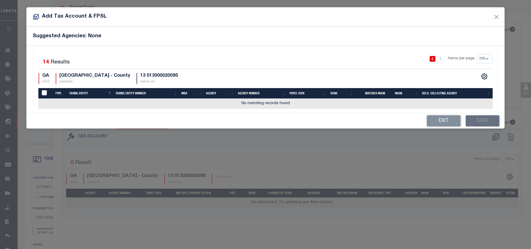
scroll to position [0, 0]
click at [442, 59] on link "1" at bounding box center [440, 59] width 6 height 6
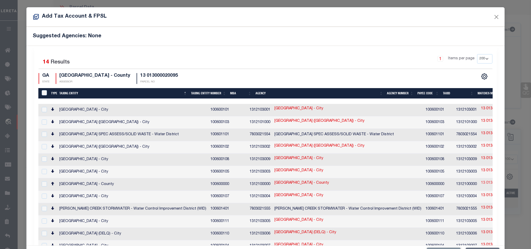
click at [481, 182] on link "13 013000020095" at bounding box center [496, 183] width 30 height 6
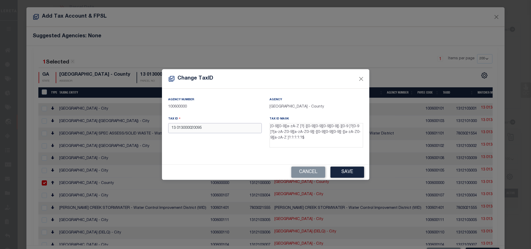
click at [243, 127] on input "13 013000020095" at bounding box center [215, 128] width 94 height 10
click at [333, 171] on button "Save" at bounding box center [347, 172] width 34 height 11
click at [225, 123] on div "Tax ID 13 -0130-0002-009-5" at bounding box center [215, 124] width 94 height 17
click at [226, 125] on input "13 -0130-0002-009-5" at bounding box center [215, 128] width 94 height 10
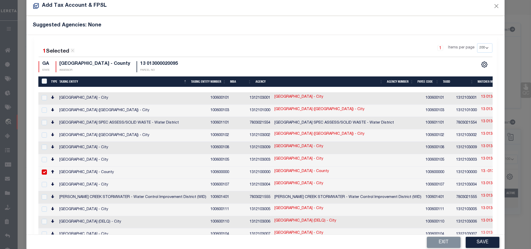
scroll to position [19, 0]
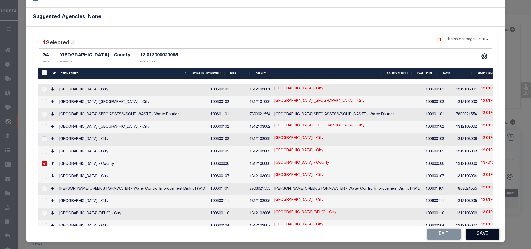
click at [467, 231] on button "Save" at bounding box center [483, 234] width 34 height 11
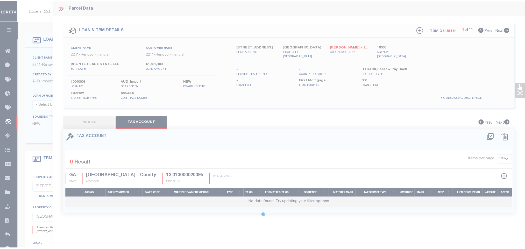
scroll to position [0, 0]
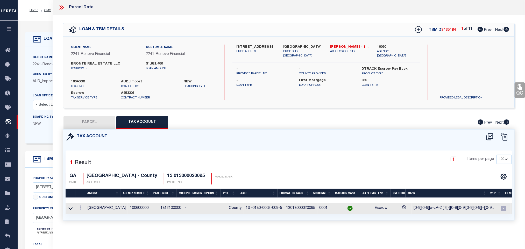
drag, startPoint x: 100, startPoint y: 124, endPoint x: 457, endPoint y: 166, distance: 359.7
click at [100, 124] on button "PARCEL" at bounding box center [89, 122] width 52 height 13
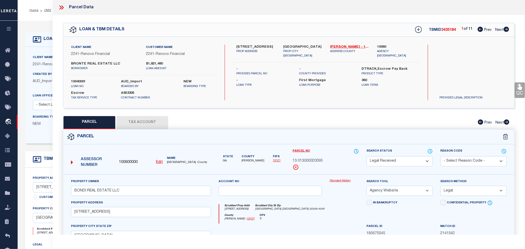
drag, startPoint x: 398, startPoint y: 163, endPoint x: 398, endPoint y: 160, distance: 3.1
click at [398, 163] on select "Automated Search Bad Parcel Complete Duplicate Parcel High Dollar Reporting In …" at bounding box center [400, 161] width 66 height 10
click at [367, 157] on select "Automated Search Bad Parcel Complete Duplicate Parcel High Dollar Reporting In …" at bounding box center [400, 161] width 66 height 10
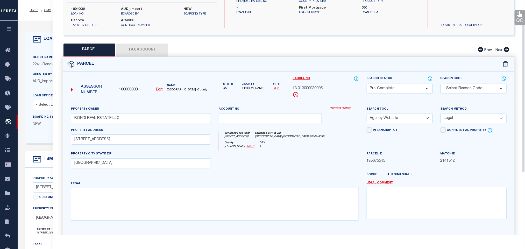
scroll to position [97, 0]
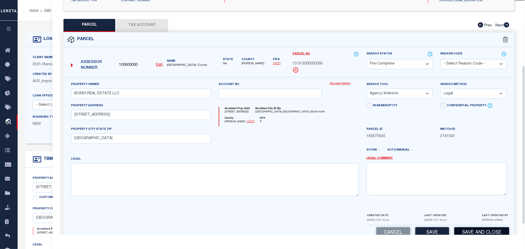
click at [473, 233] on button "Save and Close" at bounding box center [481, 232] width 55 height 11
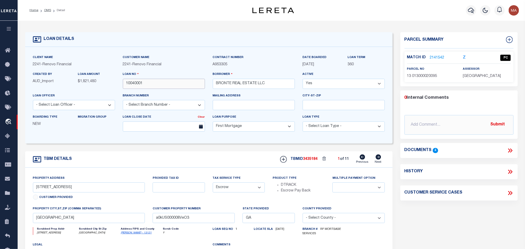
click at [136, 85] on input "10040001" at bounding box center [164, 84] width 82 height 10
click at [307, 160] on span "3435184" at bounding box center [310, 159] width 15 height 4
copy span "3435184"
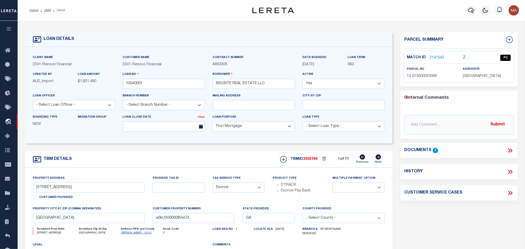
click at [478, 76] on span "[GEOGRAPHIC_DATA]" at bounding box center [482, 76] width 38 height 4
click at [418, 72] on div "parcel no 13 013000020095" at bounding box center [431, 72] width 48 height 13
click at [421, 76] on span "13 013000020095" at bounding box center [422, 76] width 30 height 4
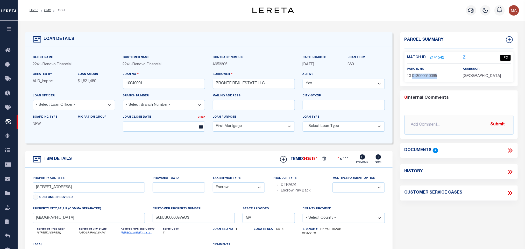
click at [421, 76] on span "13 013000020095" at bounding box center [422, 76] width 30 height 4
click at [378, 159] on icon at bounding box center [379, 156] width 6 height 5
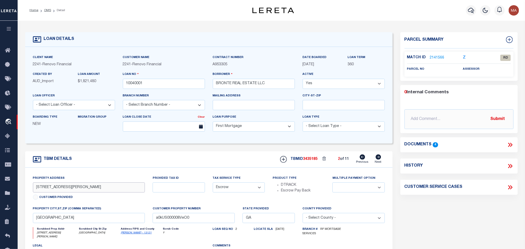
drag, startPoint x: 33, startPoint y: 189, endPoint x: 63, endPoint y: 196, distance: 30.4
click at [63, 196] on div "Property Address [STREET_ADDRESS][PERSON_NAME] Customer Provided" at bounding box center [89, 188] width 112 height 26
click at [441, 57] on link "2141566" at bounding box center [437, 57] width 15 height 5
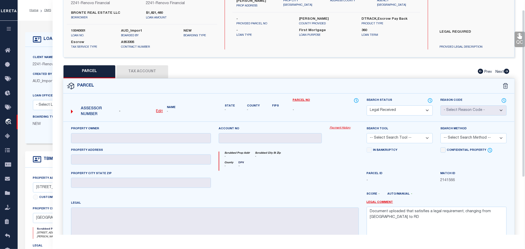
scroll to position [0, 0]
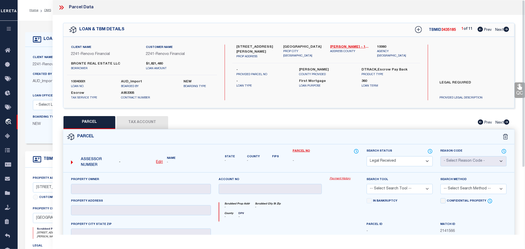
click at [162, 163] on u "Edit" at bounding box center [159, 162] width 7 height 4
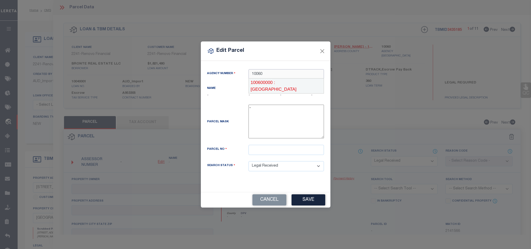
click at [288, 82] on div "100600000 : [GEOGRAPHIC_DATA]" at bounding box center [286, 86] width 75 height 15
click at [282, 151] on input "text" at bounding box center [286, 150] width 75 height 10
paste input "14 011900030048"
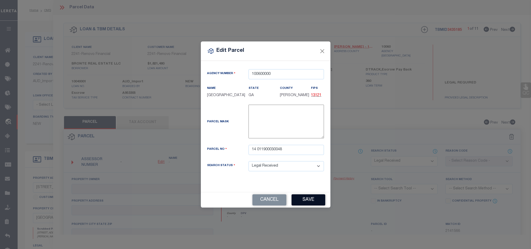
click at [307, 199] on button "Save" at bounding box center [309, 199] width 34 height 11
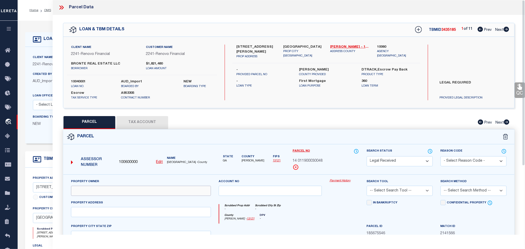
click at [140, 192] on input "text" at bounding box center [141, 191] width 140 height 10
paste input "BONDI REAL ESTATE LLC"
click at [296, 47] on label "[GEOGRAPHIC_DATA]" at bounding box center [303, 47] width 39 height 5
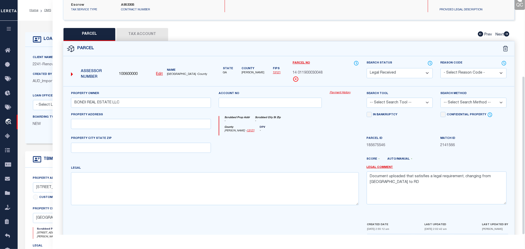
scroll to position [113, 0]
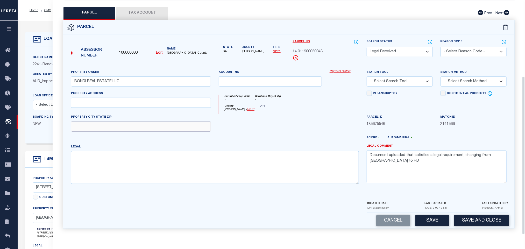
click at [196, 125] on input "text" at bounding box center [141, 127] width 140 height 10
paste input "[GEOGRAPHIC_DATA]"
click at [193, 105] on input "text" at bounding box center [141, 103] width 140 height 10
paste input "[STREET_ADDRESS][PERSON_NAME]"
click at [414, 152] on textarea "Document uploaded that satisfies a legal requirement, changing from [GEOGRAPHIC…" at bounding box center [437, 166] width 140 height 33
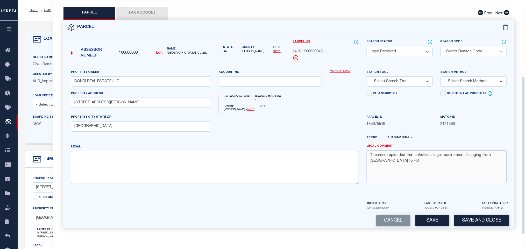
click at [414, 152] on textarea "Document uploaded that satisfies a legal requirement, changing from [GEOGRAPHIC…" at bounding box center [437, 166] width 140 height 33
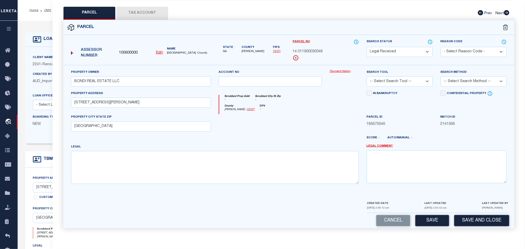
click at [412, 79] on select "-- Select Search Tool -- 3rd Party Website Agency File Agency Website ATLS CNV-…" at bounding box center [400, 81] width 66 height 10
click at [367, 76] on select "-- Select Search Tool -- 3rd Party Website Agency File Agency Website ATLS CNV-…" at bounding box center [400, 81] width 66 height 10
click at [469, 80] on select "-- Select Search Method -- Property Address Legal Liability Info Provided" at bounding box center [474, 81] width 66 height 10
click at [441, 76] on select "-- Select Search Method -- Property Address Legal Liability Info Provided" at bounding box center [474, 81] width 66 height 10
click at [442, 219] on button "Save" at bounding box center [432, 220] width 34 height 11
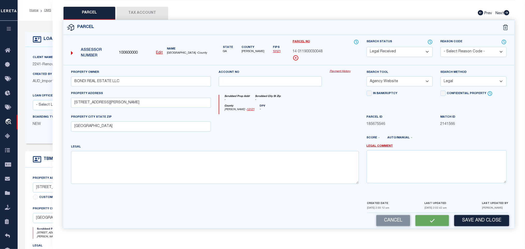
click at [148, 9] on button "Tax Account" at bounding box center [142, 13] width 52 height 13
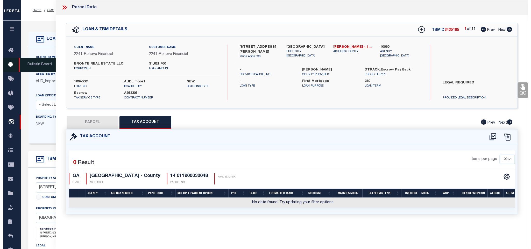
scroll to position [0, 0]
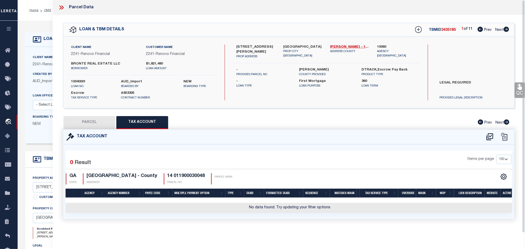
click at [491, 137] on icon at bounding box center [489, 136] width 7 height 7
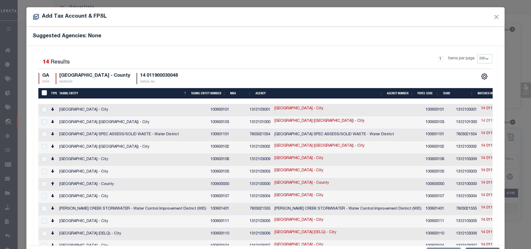
click at [481, 122] on link "14 011900030048" at bounding box center [496, 121] width 30 height 6
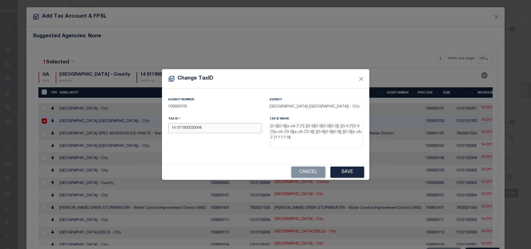
click at [232, 127] on input "14 011900030048" at bounding box center [215, 128] width 94 height 10
click at [344, 172] on button "Save" at bounding box center [347, 172] width 34 height 11
click at [227, 130] on input "14 -0119-0003-004-8" at bounding box center [215, 128] width 94 height 10
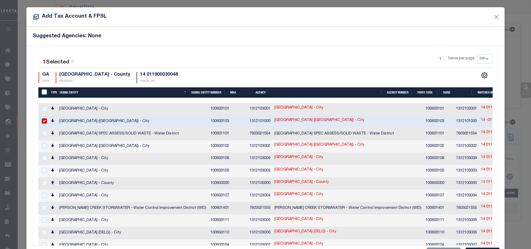
click at [481, 182] on link "14 011900030048" at bounding box center [496, 183] width 30 height 6
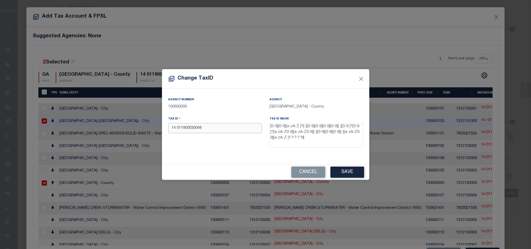
click at [215, 132] on input "14 011900030048" at bounding box center [215, 128] width 94 height 10
paste input "-0119-0003-004-"
click at [343, 171] on button "Save" at bounding box center [347, 172] width 34 height 11
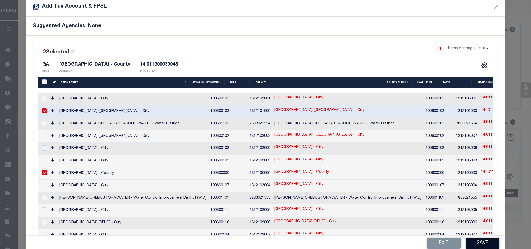
scroll to position [19, 0]
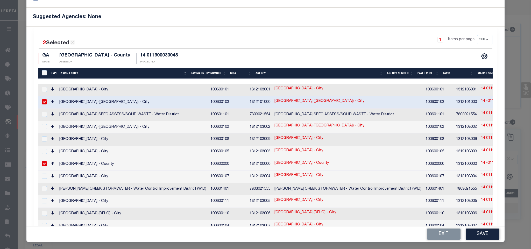
click at [481, 241] on div "Exit Save" at bounding box center [265, 233] width 478 height 15
click at [481, 236] on button "Save" at bounding box center [483, 234] width 34 height 11
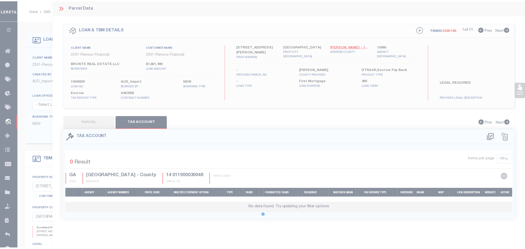
scroll to position [0, 0]
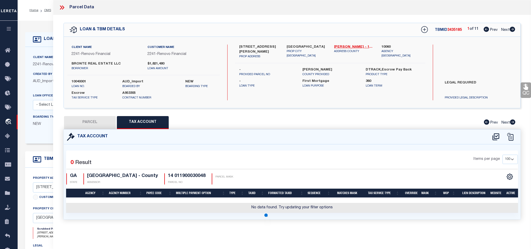
click at [99, 124] on button "PARCEL" at bounding box center [90, 122] width 52 height 13
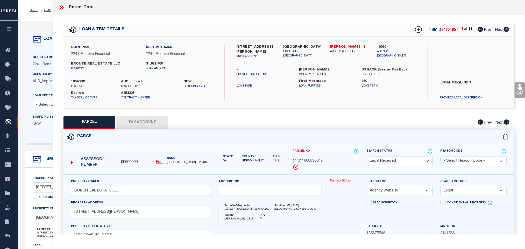
click at [399, 157] on select "Automated Search Bad Parcel Complete Duplicate Parcel High Dollar Reporting In …" at bounding box center [400, 161] width 66 height 10
click at [367, 157] on select "Automated Search Bad Parcel Complete Duplicate Parcel High Dollar Reporting In …" at bounding box center [400, 161] width 66 height 10
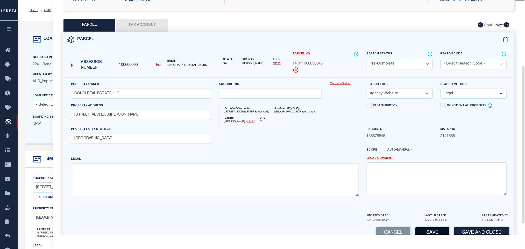
click at [425, 230] on button "Save" at bounding box center [432, 232] width 34 height 11
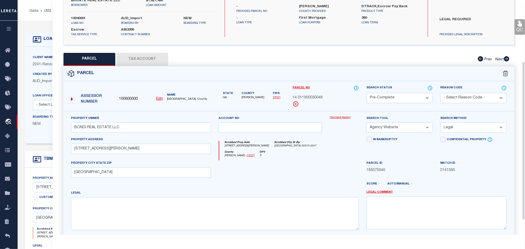
scroll to position [0, 0]
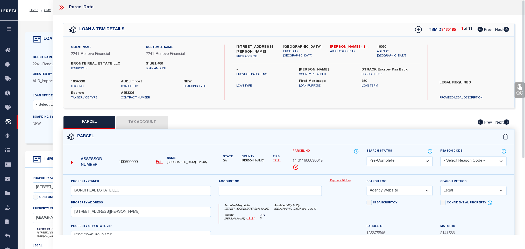
click at [80, 80] on label "10040001" at bounding box center [92, 81] width 42 height 5
click at [449, 28] on span "3435185" at bounding box center [448, 30] width 15 height 4
click at [176, 160] on label "Name" at bounding box center [189, 158] width 44 height 4
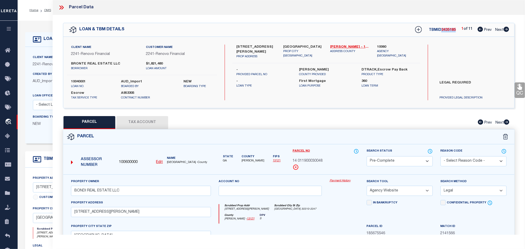
click at [177, 160] on label "Name" at bounding box center [189, 158] width 44 height 4
click at [179, 163] on span "[GEOGRAPHIC_DATA] -County" at bounding box center [189, 162] width 44 height 4
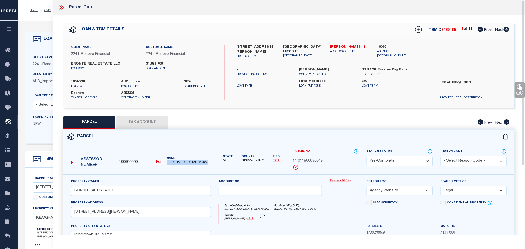
click at [316, 160] on span "14 011900030048" at bounding box center [308, 161] width 30 height 6
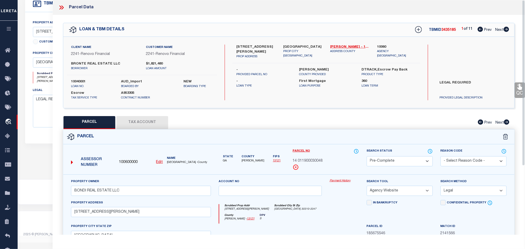
click at [44, 46] on div "Customer Provided" at bounding box center [89, 42] width 112 height 7
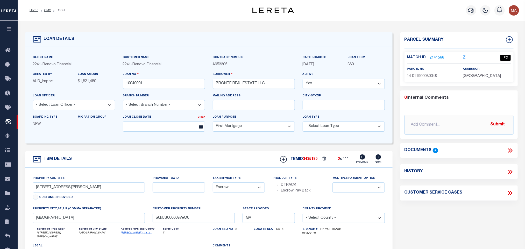
click at [379, 160] on icon at bounding box center [379, 156] width 6 height 5
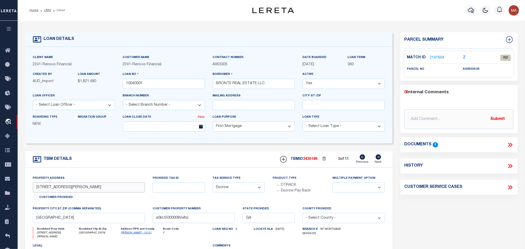
click at [55, 188] on input "[STREET_ADDRESS][PERSON_NAME]" at bounding box center [89, 187] width 112 height 10
click at [41, 190] on input "[STREET_ADDRESS][PERSON_NAME]" at bounding box center [89, 187] width 112 height 10
click at [439, 57] on link "2141604" at bounding box center [437, 57] width 15 height 5
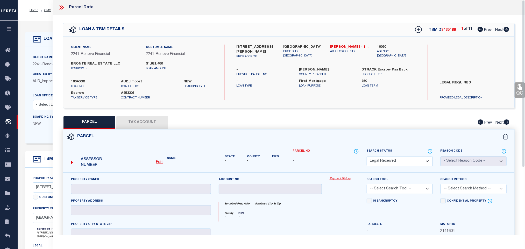
click at [159, 164] on u "Edit" at bounding box center [159, 162] width 7 height 4
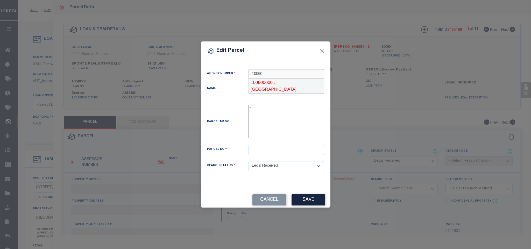
click at [302, 80] on div "100600000 : [GEOGRAPHIC_DATA]" at bounding box center [286, 86] width 75 height 15
click at [288, 149] on input "text" at bounding box center [286, 150] width 75 height 10
paste input "14 013900060629"
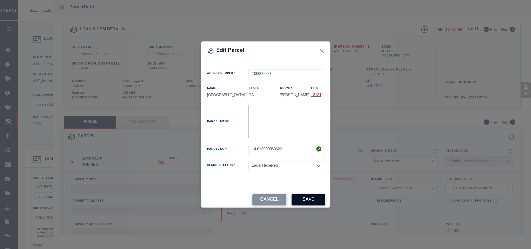
click at [304, 202] on button "Save" at bounding box center [309, 199] width 34 height 11
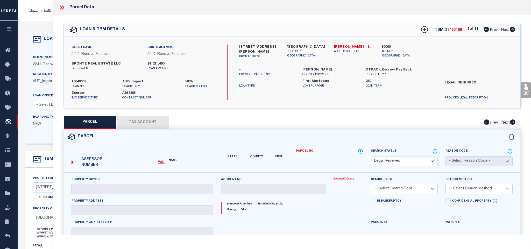
click at [174, 194] on input "text" at bounding box center [143, 189] width 142 height 10
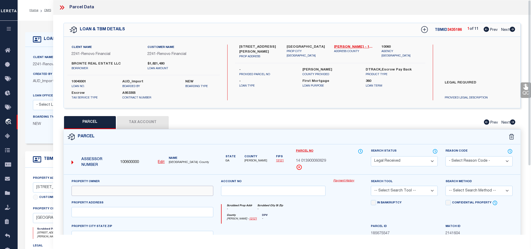
paste input "BONDI REAL ESTATE LLC"
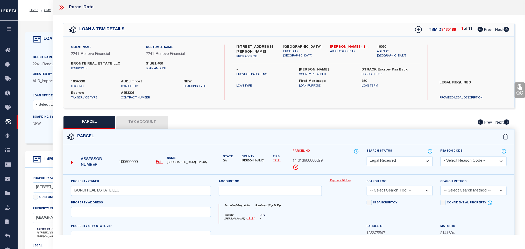
click at [299, 42] on div "Client Name 2241 - Renovo Financial Customer Name 2241 - Renovo Financial BRONT…" at bounding box center [288, 72] width 451 height 71
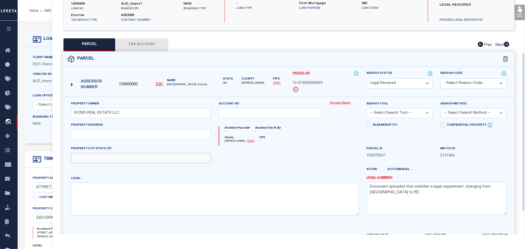
click at [143, 161] on input "text" at bounding box center [141, 158] width 140 height 10
paste input "[GEOGRAPHIC_DATA]"
drag, startPoint x: 136, startPoint y: 136, endPoint x: 74, endPoint y: 141, distance: 62.2
click at [136, 136] on input "text" at bounding box center [141, 134] width 140 height 10
paste input "[STREET_ADDRESS]"
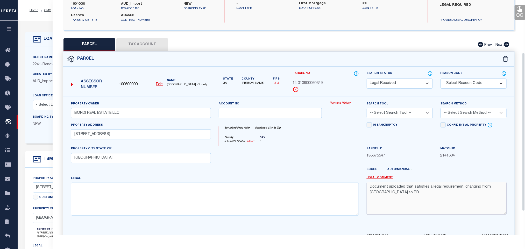
click at [433, 197] on textarea "Document uploaded that satisfies a legal requirement, changing from [GEOGRAPHIC…" at bounding box center [437, 198] width 140 height 33
click at [410, 112] on select "-- Select Search Tool -- 3rd Party Website Agency File Agency Website ATLS CNV-…" at bounding box center [400, 113] width 66 height 10
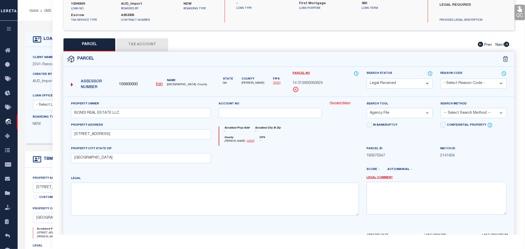
click at [367, 110] on select "-- Select Search Tool -- 3rd Party Website Agency File Agency Website ATLS CNV-…" at bounding box center [400, 113] width 66 height 10
click at [405, 115] on select "-- Select Search Tool -- 3rd Party Website Agency File Agency Website ATLS CNV-…" at bounding box center [400, 113] width 66 height 10
click at [367, 110] on select "-- Select Search Tool -- 3rd Party Website Agency File Agency Website ATLS CNV-…" at bounding box center [400, 113] width 66 height 10
drag, startPoint x: 463, startPoint y: 116, endPoint x: 463, endPoint y: 119, distance: 2.9
click at [463, 116] on select "-- Select Search Method -- Property Address Legal Liability Info Provided" at bounding box center [474, 113] width 66 height 10
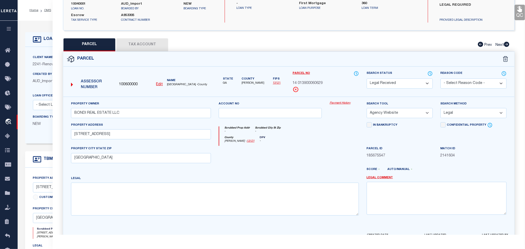
click at [441, 110] on select "-- Select Search Method -- Property Address Legal Liability Info Provided" at bounding box center [474, 113] width 66 height 10
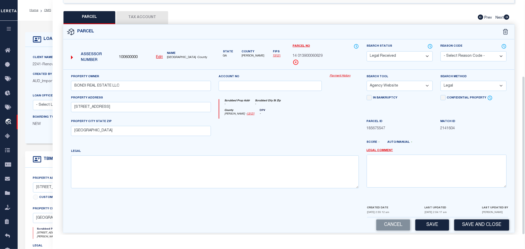
scroll to position [113, 0]
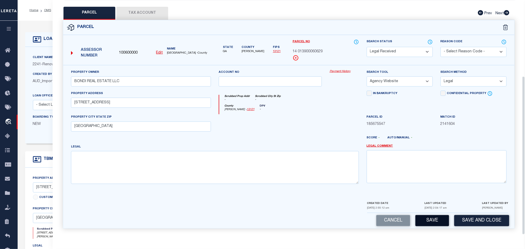
click at [430, 216] on button "Save" at bounding box center [432, 220] width 34 height 11
click at [134, 9] on button "Tax Account" at bounding box center [142, 13] width 52 height 13
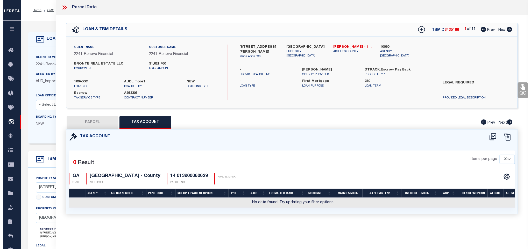
scroll to position [0, 0]
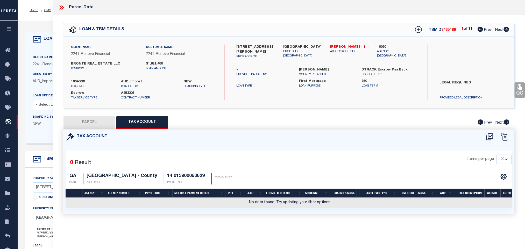
click at [488, 138] on icon at bounding box center [490, 137] width 9 height 8
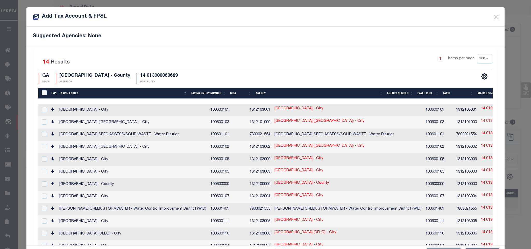
click at [481, 123] on link "14 013900060629" at bounding box center [496, 121] width 30 height 6
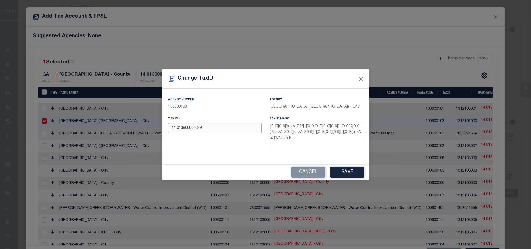
click at [249, 129] on input "14 013900060629" at bounding box center [215, 128] width 94 height 10
click at [337, 171] on button "Save" at bounding box center [347, 172] width 34 height 11
click at [217, 128] on input "14 -0139-0006-062-9" at bounding box center [215, 128] width 94 height 10
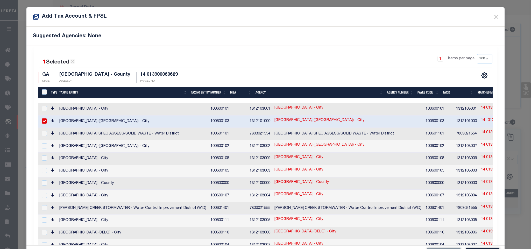
click at [481, 180] on link "14 013900060629" at bounding box center [496, 183] width 30 height 6
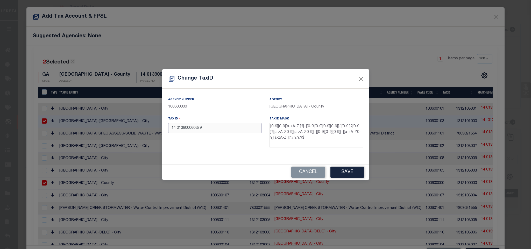
click at [244, 132] on input "14 013900060629" at bounding box center [215, 128] width 94 height 10
paste input "-0139-0006-062-"
click at [351, 170] on button "Save" at bounding box center [347, 172] width 34 height 11
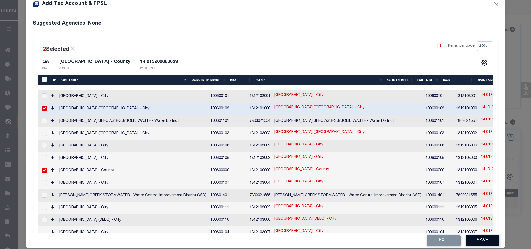
scroll to position [19, 0]
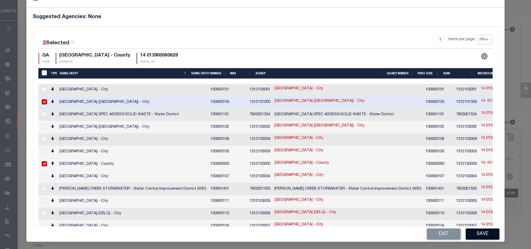
click at [477, 231] on button "Save" at bounding box center [483, 234] width 34 height 11
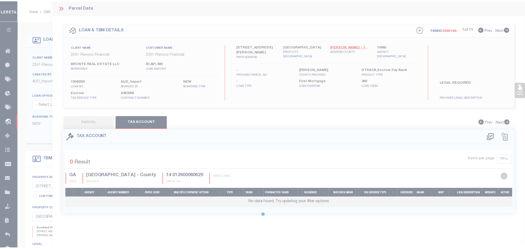
scroll to position [0, 0]
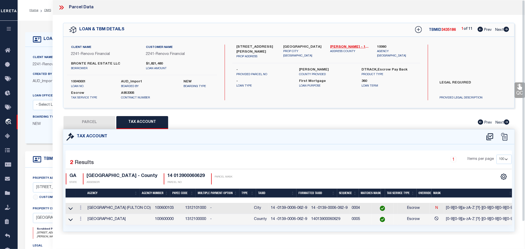
click at [96, 121] on button "PARCEL" at bounding box center [89, 122] width 52 height 13
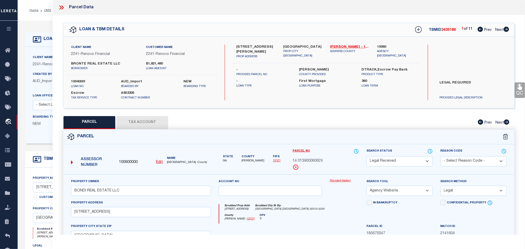
click at [410, 161] on select "Automated Search Bad Parcel Complete Duplicate Parcel High Dollar Reporting In …" at bounding box center [400, 161] width 66 height 10
click at [367, 157] on select "Automated Search Bad Parcel Complete Duplicate Parcel High Dollar Reporting In …" at bounding box center [400, 161] width 66 height 10
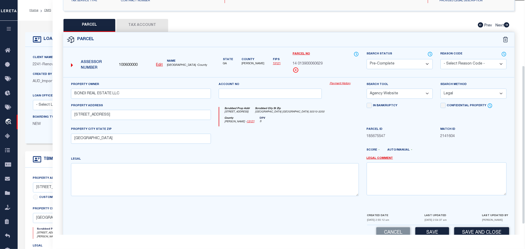
click at [443, 235] on div "Parcel Data QC QC QC - Select Status -" at bounding box center [289, 124] width 472 height 249
click at [443, 231] on button "Save" at bounding box center [432, 232] width 34 height 11
click at [40, 52] on div "Client Name 2241 - Renovo Financial Customer Name 2241 - Renovo Financial" at bounding box center [208, 95] width 367 height 97
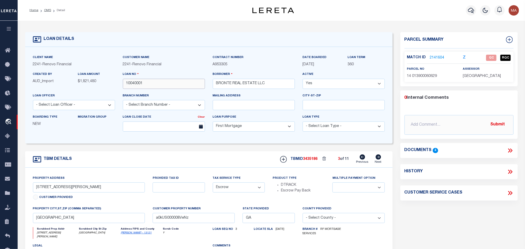
click at [145, 86] on input "10040001" at bounding box center [164, 84] width 82 height 10
drag, startPoint x: 314, startPoint y: 159, endPoint x: 218, endPoint y: 183, distance: 98.0
click at [314, 159] on div "TBMID 3435186 3 of 11 Previous Next" at bounding box center [330, 159] width 109 height 10
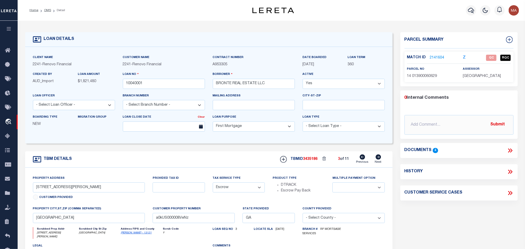
click at [472, 76] on span "[GEOGRAPHIC_DATA]" at bounding box center [482, 76] width 38 height 4
click at [423, 76] on span "14 013900060629" at bounding box center [422, 76] width 30 height 4
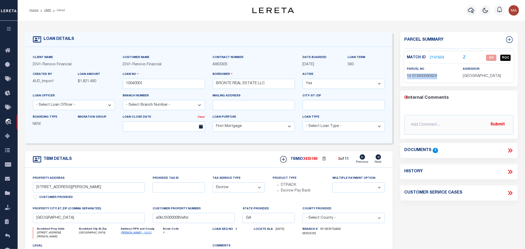
click at [423, 76] on span "14 013900060629" at bounding box center [422, 76] width 30 height 4
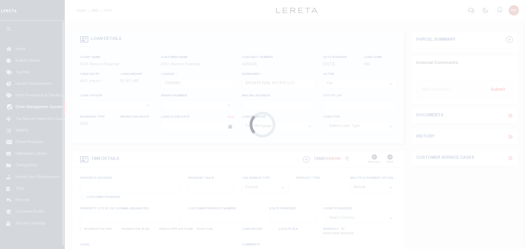
select select "10"
select select "Escrow"
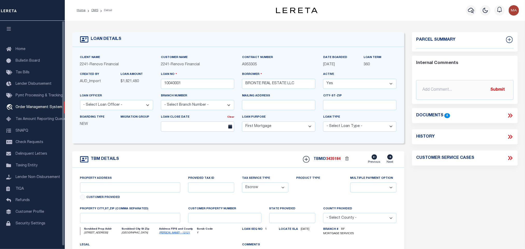
select select "14701"
select select "25067"
type input "[STREET_ADDRESS]"
select select
type input "[GEOGRAPHIC_DATA]"
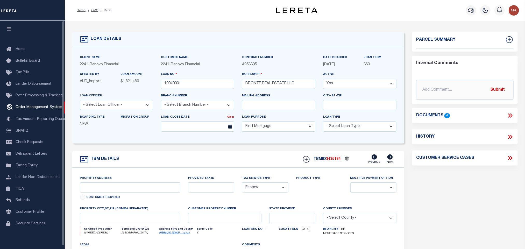
type input "a0kUS000008VeO3"
type input "GA"
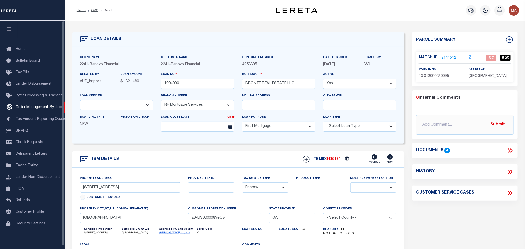
click at [10, 31] on icon "button" at bounding box center [9, 28] width 6 height 5
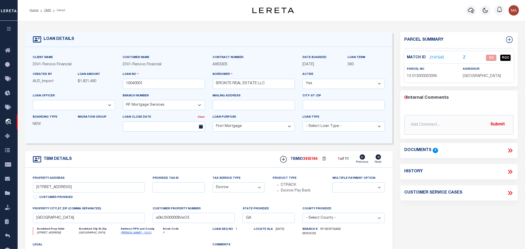
click at [379, 159] on icon at bounding box center [378, 156] width 5 height 5
type input "[STREET_ADDRESS][PERSON_NAME]"
select select
type input "[GEOGRAPHIC_DATA]"
type input "a0kUS000008VeO0"
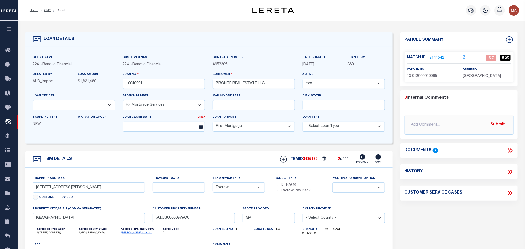
select select
type textarea "LEGAL REQUIRED"
click at [379, 159] on icon at bounding box center [378, 156] width 5 height 5
type input "[STREET_ADDRESS][PERSON_NAME]"
select select
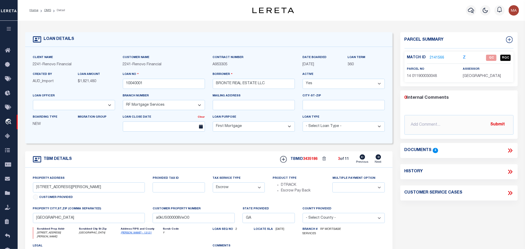
type input "a0kUS000008VeNz"
select select
click at [379, 159] on icon at bounding box center [378, 156] width 5 height 5
type input "[STREET_ADDRESS][PERSON_NAME]"
select select
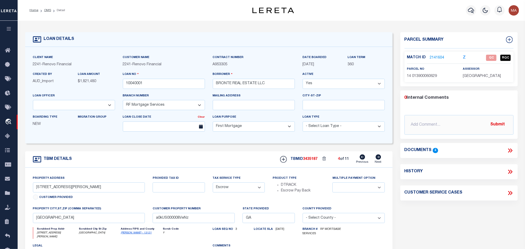
type input "Atlanta, GA 30314"
type input "a0kUS000008VeNy"
select select
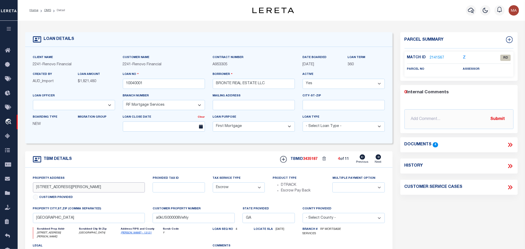
click at [59, 186] on input "[STREET_ADDRESS][PERSON_NAME]" at bounding box center [89, 187] width 112 height 10
click at [40, 191] on input "[STREET_ADDRESS][PERSON_NAME]" at bounding box center [89, 187] width 112 height 10
click at [438, 58] on link "2141567" at bounding box center [437, 57] width 15 height 5
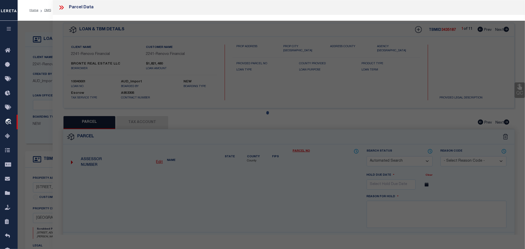
checkbox input "false"
select select "RD"
checkbox input "false"
type textarea "Document uploaded that satisfies a legal requirement, changing from [GEOGRAPHIC…"
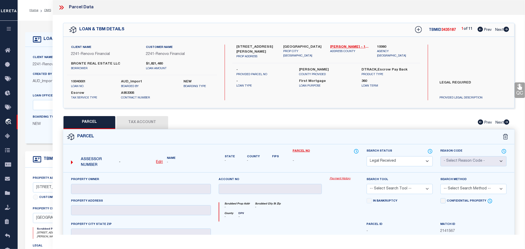
click at [162, 162] on u "Edit" at bounding box center [159, 162] width 7 height 4
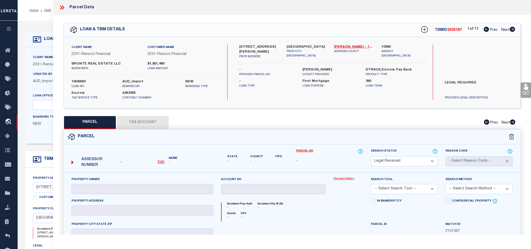
select select "RD"
type textarea "-"
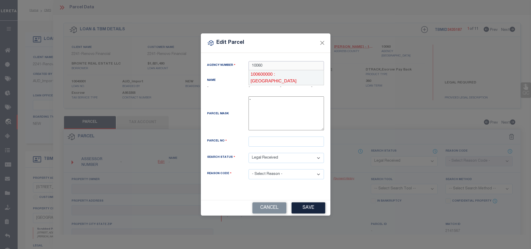
click at [296, 73] on div "100600000 : [GEOGRAPHIC_DATA]" at bounding box center [286, 77] width 75 height 15
type input "100600000"
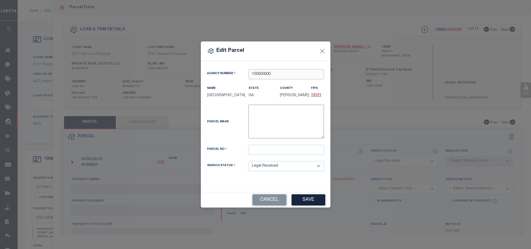
type input "100600000"
click at [296, 154] on input "text" at bounding box center [286, 150] width 75 height 10
paste input "14 014100090978"
type input "14 014100090978"
click at [300, 201] on button "Save" at bounding box center [309, 199] width 34 height 11
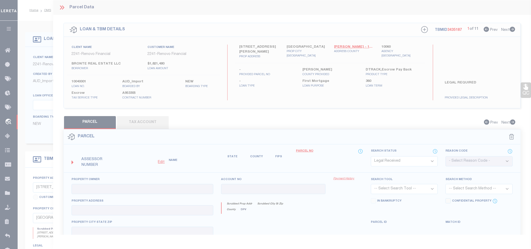
select select "RD"
checkbox input "false"
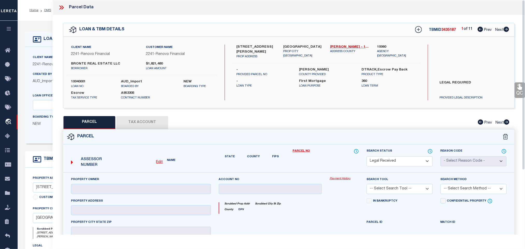
checkbox input "false"
type textarea "Document uploaded that satisfies a legal requirement, changing from [GEOGRAPHIC…"
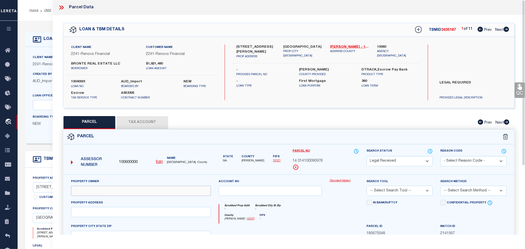
click at [170, 190] on input "text" at bounding box center [141, 191] width 140 height 10
paste input "BONDI REAL ESTATE LLC"
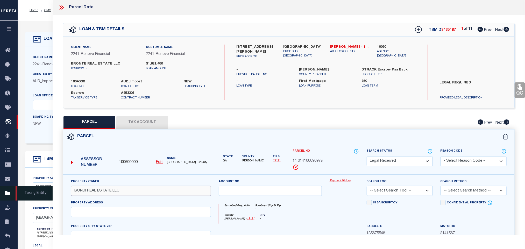
type input "BONDI REAL ESTATE LLC"
click at [143, 216] on input "text" at bounding box center [141, 212] width 140 height 10
paste input "1528 BRANTLEY CT"
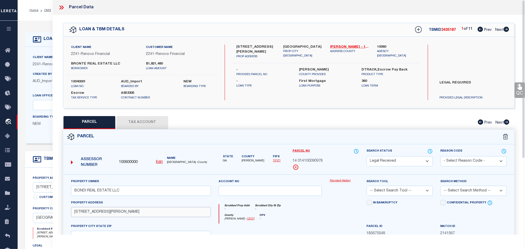
type input "1528 BRANTLEY CT"
click at [299, 44] on div "Client Name 2241 - Renovo Financial Customer Name 2241 - Renovo Financial BRONT…" at bounding box center [288, 72] width 451 height 71
copy div "Atlanta, GA 30314"
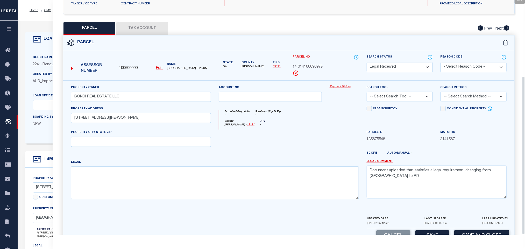
scroll to position [113, 0]
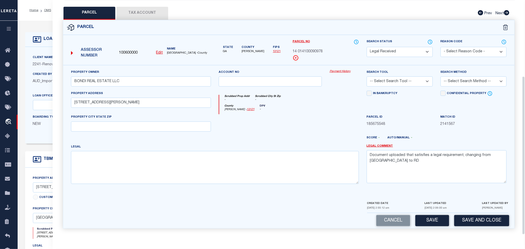
click at [180, 133] on div "Property Owner BONDI REAL ESTATE LLC Account no Payment History Search Tool -- …" at bounding box center [288, 128] width 443 height 119
click at [182, 122] on input "text" at bounding box center [141, 127] width 140 height 10
paste input "Atlanta, GA 30314"
type input "Atlanta, GA 30314"
click at [414, 155] on textarea "Document uploaded that satisfies a legal requirement, changing from [GEOGRAPHIC…" at bounding box center [437, 166] width 140 height 33
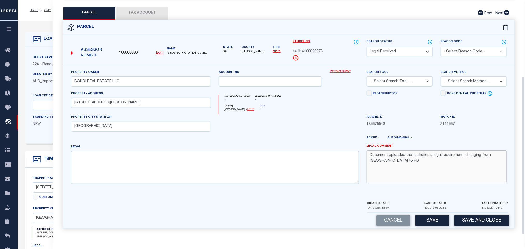
click at [414, 155] on textarea "Document uploaded that satisfies a legal requirement, changing from [GEOGRAPHIC…" at bounding box center [437, 166] width 140 height 33
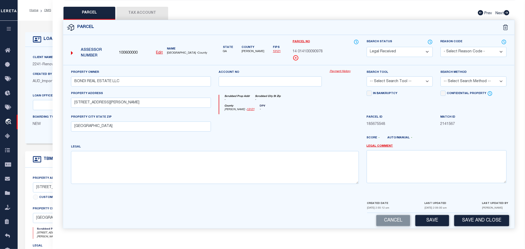
click at [413, 79] on select "-- Select Search Tool -- 3rd Party Website Agency File Agency Website ATLS CNV-…" at bounding box center [400, 81] width 66 height 10
select select "AGW"
click at [367, 76] on select "-- Select Search Tool -- 3rd Party Website Agency File Agency Website ATLS CNV-…" at bounding box center [400, 81] width 66 height 10
drag, startPoint x: 455, startPoint y: 79, endPoint x: 456, endPoint y: 83, distance: 3.4
click at [455, 79] on select "-- Select Search Method -- Property Address Legal Liability Info Provided" at bounding box center [474, 81] width 66 height 10
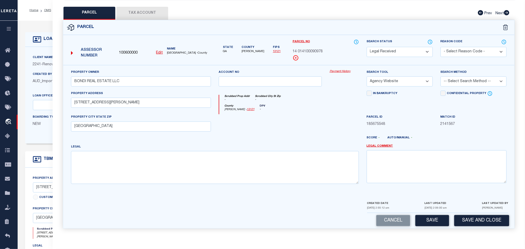
select select "LEG"
click at [441, 76] on select "-- Select Search Method -- Property Address Legal Liability Info Provided" at bounding box center [474, 81] width 66 height 10
click at [438, 214] on div "Cancel Save Save and Close" at bounding box center [288, 220] width 451 height 15
click at [435, 219] on button "Save" at bounding box center [432, 220] width 34 height 11
click at [147, 8] on button "Tax Account" at bounding box center [142, 13] width 52 height 13
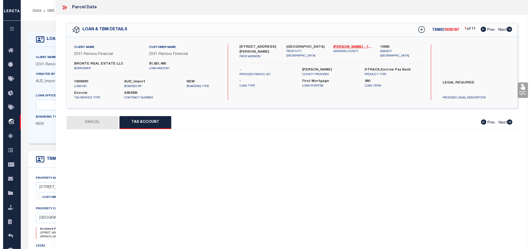
scroll to position [0, 0]
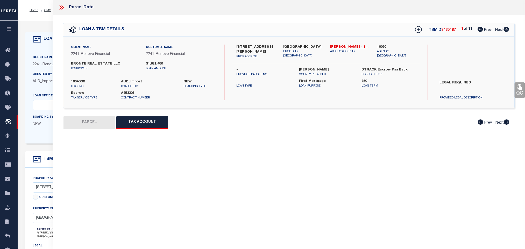
select select "100"
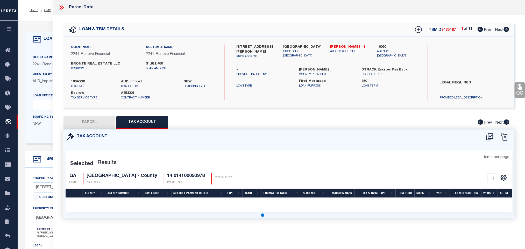
select select "100"
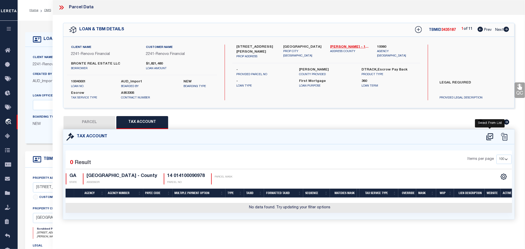
click at [491, 136] on icon at bounding box center [489, 136] width 7 height 7
select select "200"
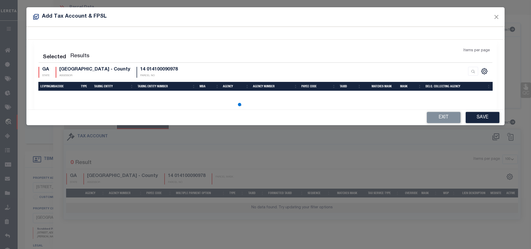
select select "200"
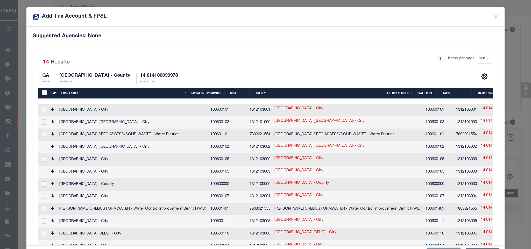
click at [481, 121] on link "14 014100090978" at bounding box center [496, 121] width 30 height 6
type input "14 014100090978"
type textarea "[0-9][0-9][a-zA-Z ]?[-][0-9][0-9][0-9][0-9][-][0-9 ]?[0-9 ]?[a-zA-Z0-9][a-zA-Z0…"
checkbox input "true"
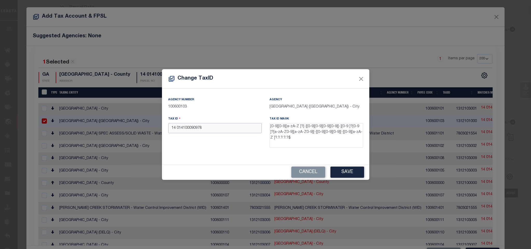
click at [240, 133] on input "14 014100090978" at bounding box center [215, 128] width 94 height 10
type input "14 -0141-0009-097-8"
click at [356, 175] on button "Save" at bounding box center [347, 172] width 34 height 11
click at [209, 130] on input "14 -0141-0009-097-8" at bounding box center [215, 128] width 94 height 10
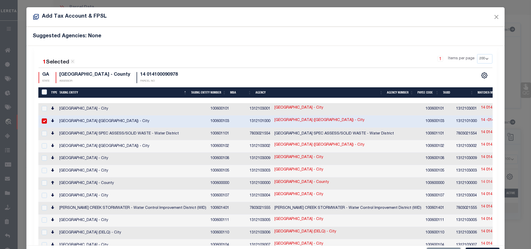
click at [481, 180] on link "14 014100090978" at bounding box center [496, 183] width 30 height 6
checkbox input "true"
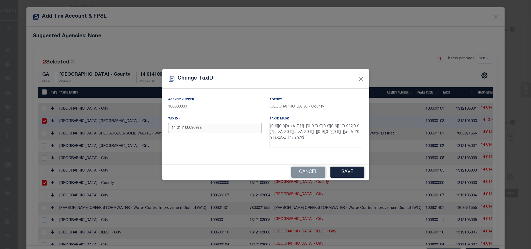
click at [239, 128] on input "14 014100090978" at bounding box center [215, 128] width 94 height 10
paste input "-0141-0009-097-"
type input "14 -0141-0009-097-8"
click at [334, 168] on button "Save" at bounding box center [347, 172] width 34 height 11
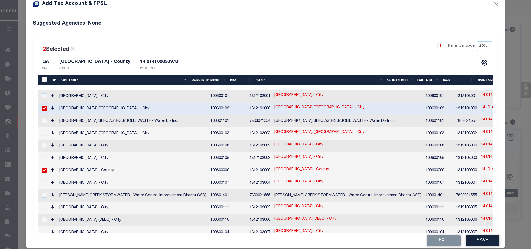
scroll to position [19, 0]
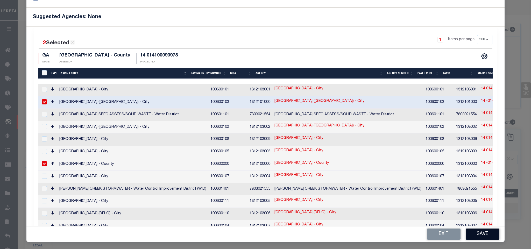
click at [476, 237] on button "Save" at bounding box center [483, 234] width 34 height 11
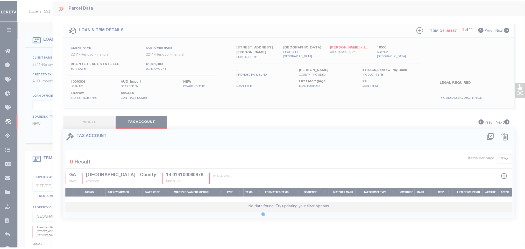
scroll to position [0, 0]
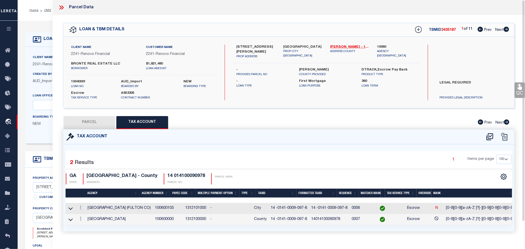
click at [89, 125] on button "PARCEL" at bounding box center [89, 122] width 52 height 13
select select "AS"
select select
checkbox input "false"
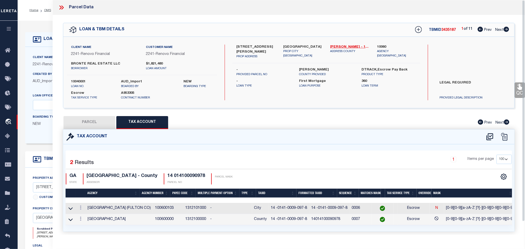
checkbox input "false"
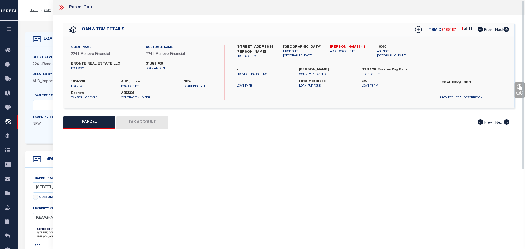
select select "RD"
type input "BONDI REAL ESTATE LLC"
select select "AGW"
select select "LEG"
type input "1528 BRANTLEY CT"
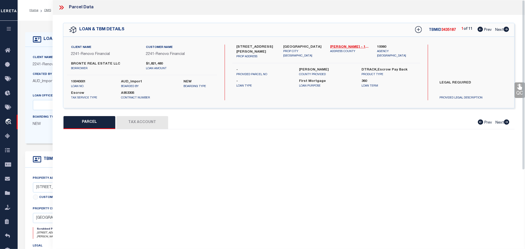
type input "Atlanta, GA 30314"
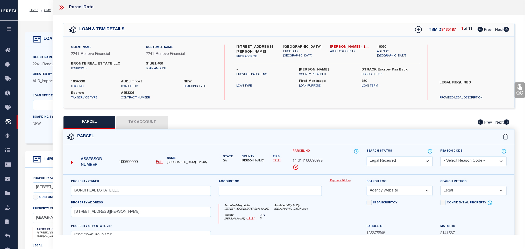
drag, startPoint x: 393, startPoint y: 161, endPoint x: 393, endPoint y: 157, distance: 3.6
click at [393, 161] on select "Automated Search Bad Parcel Complete Duplicate Parcel High Dollar Reporting In …" at bounding box center [400, 161] width 66 height 10
select select "PC"
click at [367, 157] on select "Automated Search Bad Parcel Complete Duplicate Parcel High Dollar Reporting In …" at bounding box center [400, 161] width 66 height 10
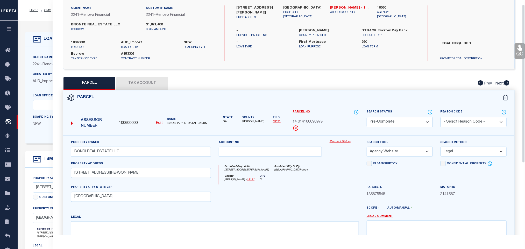
scroll to position [113, 0]
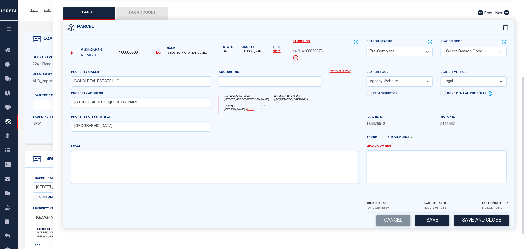
click at [463, 236] on div "Parcel Data QC QC QC - Select Status -" at bounding box center [289, 124] width 472 height 249
click at [466, 217] on button "Save and Close" at bounding box center [481, 220] width 55 height 11
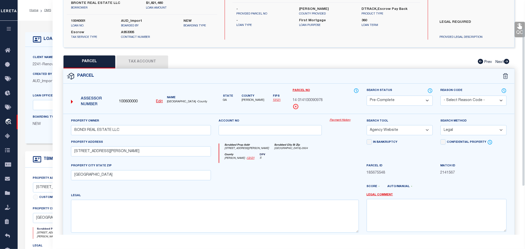
scroll to position [0, 0]
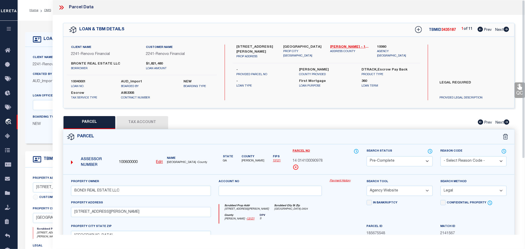
click at [73, 80] on label "10040001" at bounding box center [92, 81] width 42 height 5
copy label "10040001"
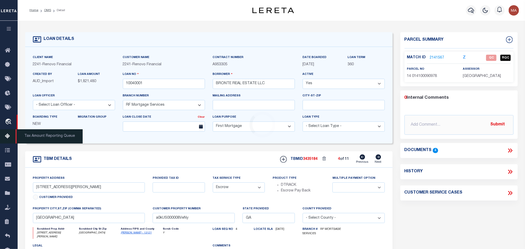
type input "[STREET_ADDRESS]"
select select
type input "[GEOGRAPHIC_DATA]"
type input "a0kUS000008VeO3"
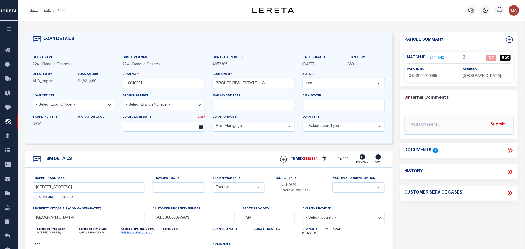
click at [313, 161] on span "3435184" at bounding box center [310, 159] width 15 height 4
copy span "3435184"
click at [380, 160] on icon at bounding box center [378, 156] width 5 height 5
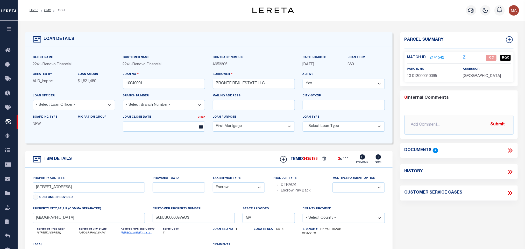
click at [380, 160] on icon at bounding box center [378, 156] width 5 height 5
type input "[STREET_ADDRESS][PERSON_NAME]"
select select
type input "[GEOGRAPHIC_DATA]"
type input "a0kUS000008VeO0"
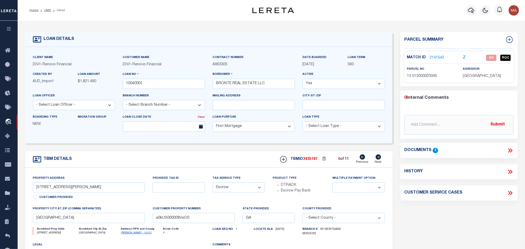
select select
type textarea "LEGAL REQUIRED"
type input "[STREET_ADDRESS][PERSON_NAME]"
select select
type input "a0kUS000008VeNz"
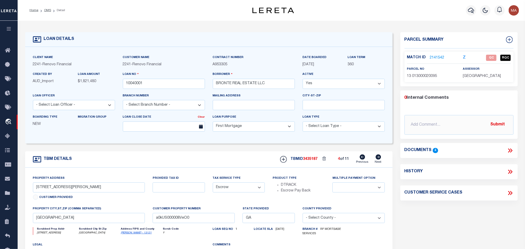
select select
type input "[STREET_ADDRESS][PERSON_NAME]"
select select
type input "Atlanta, GA 30314"
type input "a0kUS000008VeNy"
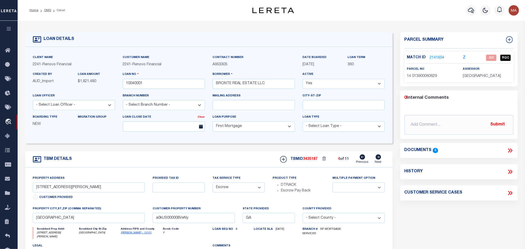
select select
click at [480, 76] on span "[GEOGRAPHIC_DATA]" at bounding box center [482, 76] width 38 height 4
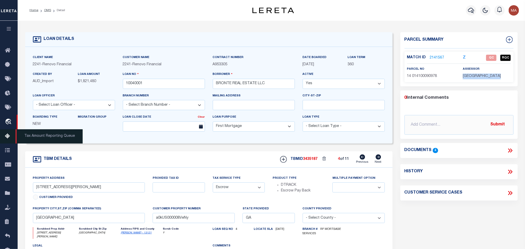
copy div "[GEOGRAPHIC_DATA]"
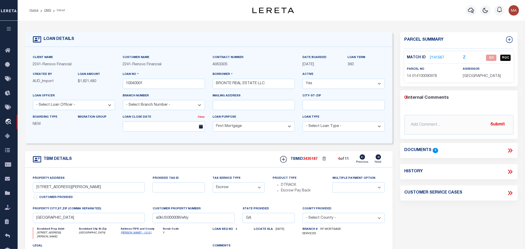
click at [419, 76] on span "14 014100090978" at bounding box center [422, 76] width 30 height 4
copy div "14 014100090978"
click at [379, 159] on icon at bounding box center [378, 156] width 5 height 5
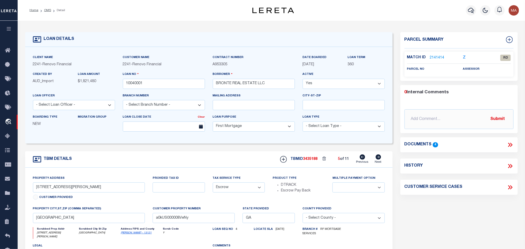
type input "[STREET_ADDRESS]"
select select
type input "Athens, GA 30605"
type input "a0kUS000008VeNx"
select select
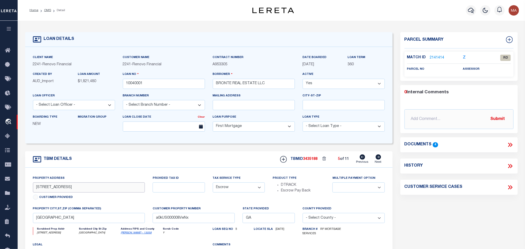
click at [39, 189] on input "[STREET_ADDRESS]" at bounding box center [89, 187] width 112 height 10
click at [128, 234] on link "Clarke - 13059" at bounding box center [136, 233] width 31 height 3
click at [60, 193] on input "[STREET_ADDRESS]" at bounding box center [89, 187] width 112 height 10
click at [437, 59] on link "2141414" at bounding box center [437, 57] width 15 height 5
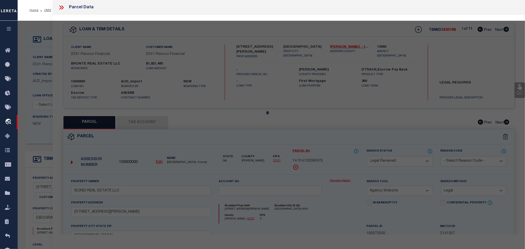
select select "AS"
select select
checkbox input "false"
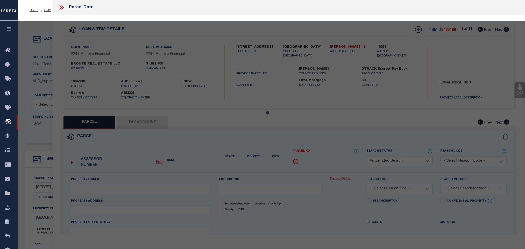
select select "RD"
checkbox input "false"
type textarea "Document uploaded that satisfies a legal requirement, changing from [GEOGRAPHIC…"
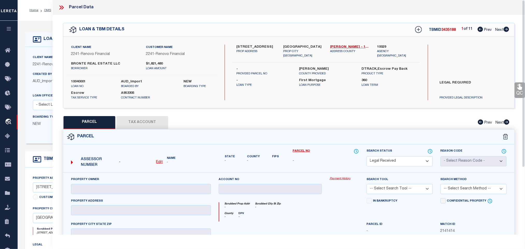
click at [159, 163] on u "Edit" at bounding box center [159, 162] width 7 height 4
select select "RD"
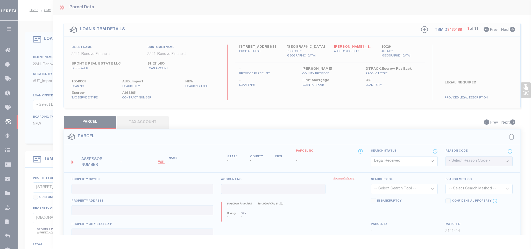
type textarea "-"
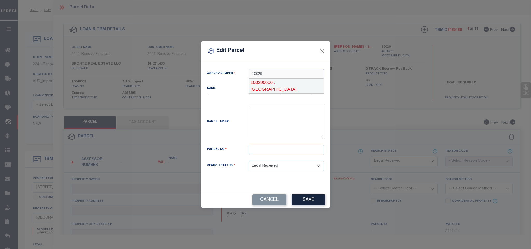
click at [289, 82] on div "100290000 : [GEOGRAPHIC_DATA]" at bounding box center [286, 86] width 75 height 15
type input "100290000"
click at [280, 153] on input "text" at bounding box center [286, 150] width 75 height 10
paste input "233D4 B007"
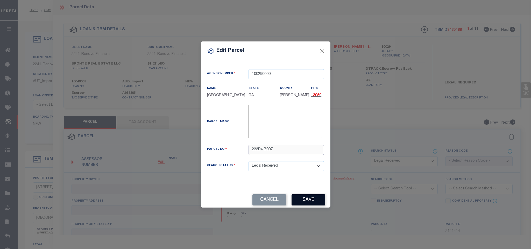
type input "233D4 B007"
click at [306, 198] on button "Save" at bounding box center [309, 199] width 34 height 11
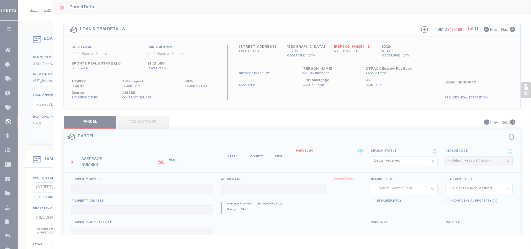
select select "RD"
checkbox input "false"
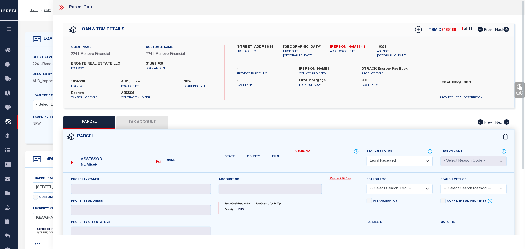
checkbox input "false"
type textarea "Document uploaded that satisfies a legal requirement, changing from [GEOGRAPHIC…"
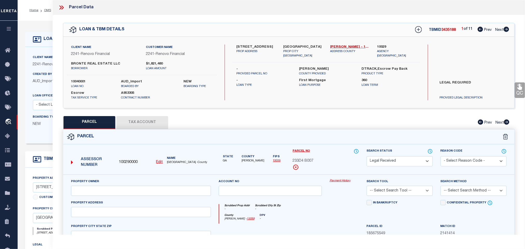
click at [290, 46] on label "Athens, GA 30605" at bounding box center [303, 47] width 39 height 5
copy div "Athens, GA 30605"
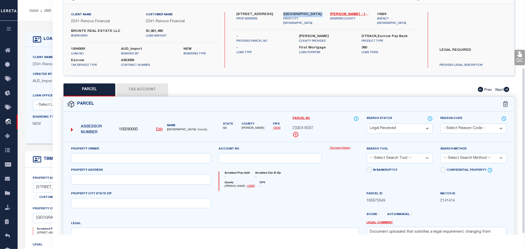
scroll to position [97, 0]
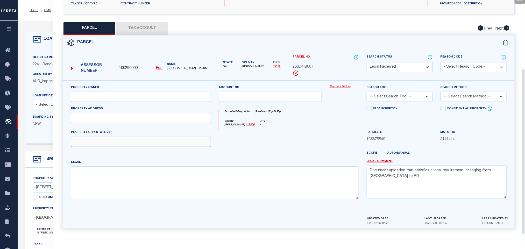
drag, startPoint x: 148, startPoint y: 140, endPoint x: 131, endPoint y: 145, distance: 18.4
click at [148, 140] on input "text" at bounding box center [141, 142] width 140 height 10
paste input "Athens, GA 30605"
type input "Athens, GA 30605"
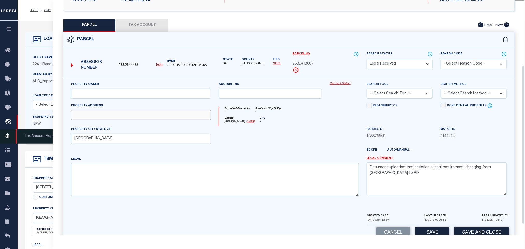
drag, startPoint x: 103, startPoint y: 119, endPoint x: 12, endPoint y: 142, distance: 93.1
click at [103, 119] on input "text" at bounding box center [141, 115] width 140 height 10
paste input "155 ARBOR VIEW DR"
type input "155 ARBOR VIEW DR"
click at [121, 91] on input "text" at bounding box center [141, 94] width 140 height 10
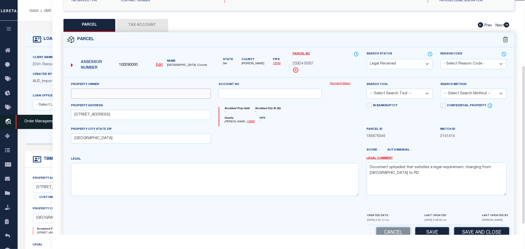
paste input "BONDI REAL ESTATE LLC"
type input "BONDI REAL ESTATE LLC"
drag, startPoint x: 171, startPoint y: 174, endPoint x: 178, endPoint y: 174, distance: 7.0
click at [171, 174] on textarea at bounding box center [215, 179] width 288 height 33
paste textarea "SUBD BLK: J,LOT: 16;"
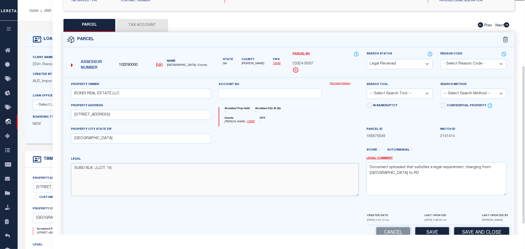
type textarea "SUBD BLK: J,LOT: 16;"
click at [392, 167] on textarea "Document uploaded that satisfies a legal requirement, changing from [GEOGRAPHIC…" at bounding box center [437, 178] width 140 height 33
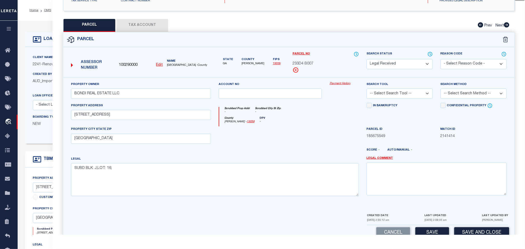
click at [406, 97] on select "-- Select Search Tool -- 3rd Party Website Agency File Agency Website ATLS CNV-…" at bounding box center [400, 94] width 66 height 10
select select "AGW"
click at [367, 90] on select "-- Select Search Tool -- 3rd Party Website Agency File Agency Website ATLS CNV-…" at bounding box center [400, 94] width 66 height 10
click at [457, 95] on select "-- Select Search Method -- Property Address Legal Liability Info Provided" at bounding box center [474, 94] width 66 height 10
select select "LEG"
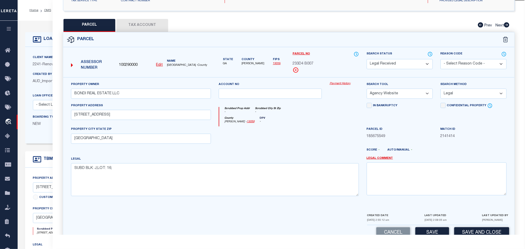
click at [441, 90] on select "-- Select Search Method -- Property Address Legal Liability Info Provided" at bounding box center [474, 94] width 66 height 10
click at [428, 233] on button "Save" at bounding box center [432, 232] width 34 height 11
click at [153, 26] on button "Tax Account" at bounding box center [142, 25] width 52 height 13
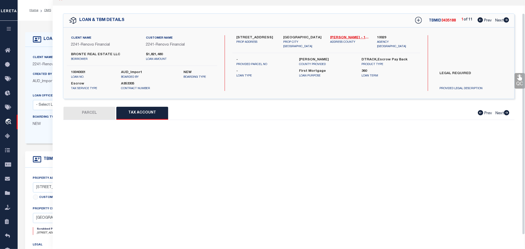
scroll to position [14, 0]
select select "100"
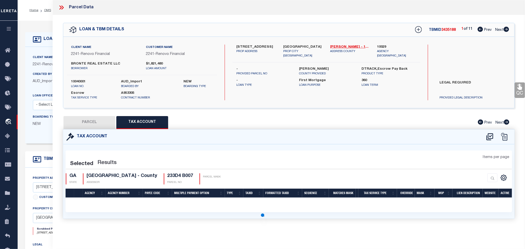
scroll to position [0, 0]
select select "100"
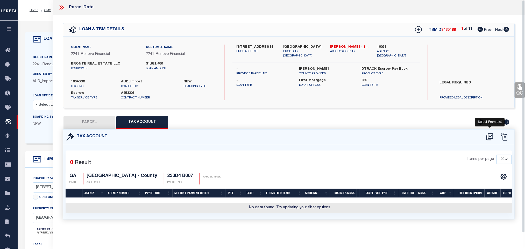
click at [490, 134] on icon at bounding box center [489, 136] width 7 height 7
select select "200"
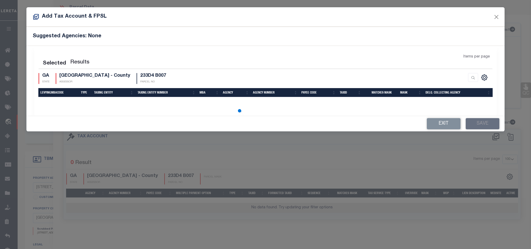
select select "200"
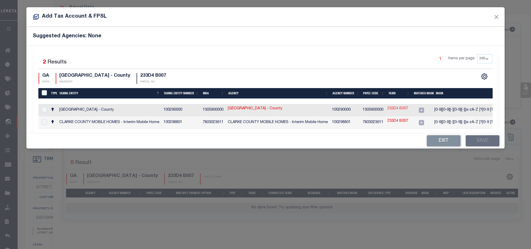
click at [397, 109] on link "233D4 B007" at bounding box center [397, 109] width 21 height 6
type input "233D4 B007"
type textarea "[0-9][0-9][-][0-9][-][a-zA-Z ]?[0-9 ]?[ ][a-zA-Z ]?[-][0-9][0-9][0-9].?$"
checkbox input "true"
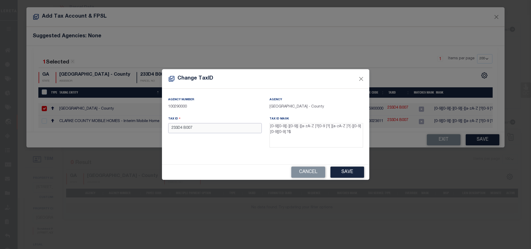
click at [245, 129] on input "233D4 B007" at bounding box center [215, 128] width 94 height 10
type input "233D4B007"
click at [347, 174] on button "Save" at bounding box center [347, 172] width 34 height 11
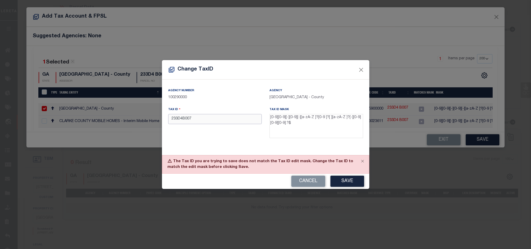
click at [203, 116] on input "233D4B007" at bounding box center [215, 119] width 94 height 10
click at [345, 181] on button "Save" at bounding box center [347, 181] width 34 height 11
click at [187, 121] on input "23-3-D4 B007" at bounding box center [215, 119] width 94 height 10
click at [343, 181] on button "Save" at bounding box center [347, 181] width 34 height 11
click at [187, 118] on input "23-3-D4 B007" at bounding box center [215, 119] width 94 height 10
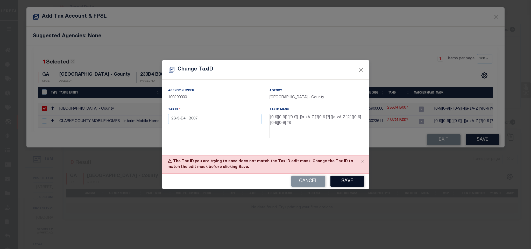
click at [347, 181] on button "Save" at bounding box center [347, 181] width 34 height 11
click at [190, 123] on input "23-3-D4 B007" at bounding box center [215, 119] width 94 height 10
click at [350, 185] on button "Save" at bounding box center [347, 181] width 34 height 11
click at [243, 124] on input "23-3-D4-B007" at bounding box center [215, 119] width 94 height 10
drag, startPoint x: 186, startPoint y: 120, endPoint x: 214, endPoint y: 148, distance: 39.8
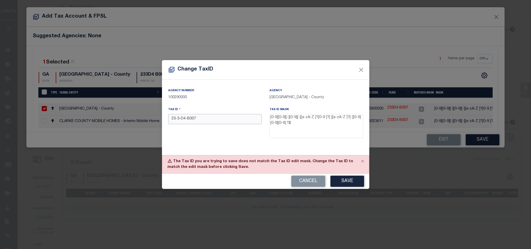
click at [186, 120] on input "23-3-D4-B007" at bounding box center [215, 119] width 94 height 10
click at [346, 178] on button "Save" at bounding box center [347, 181] width 34 height 11
click at [303, 183] on button "Cancel" at bounding box center [308, 181] width 34 height 11
type input "233D4 B007"
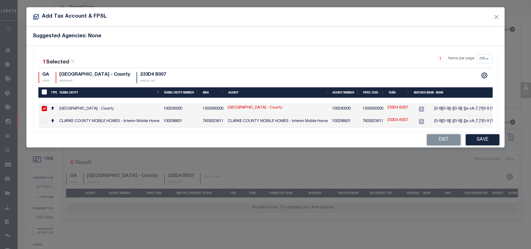
click at [248, 108] on link "CLARKE COUNTY - County" at bounding box center [255, 108] width 54 height 6
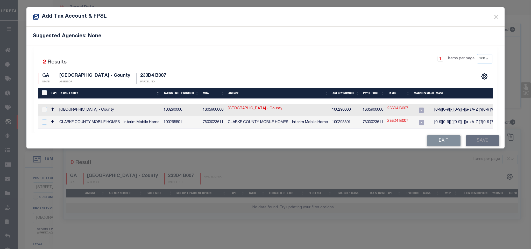
click at [396, 109] on link "233D4 B007" at bounding box center [397, 109] width 21 height 6
checkbox input "true"
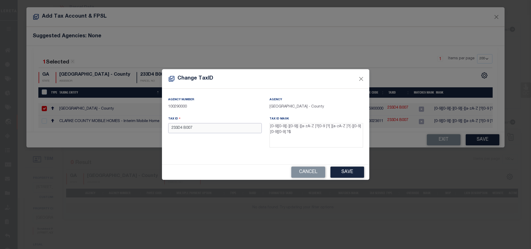
click at [206, 128] on input "233D4 B007" at bounding box center [215, 128] width 94 height 10
drag, startPoint x: 311, startPoint y: 172, endPoint x: 337, endPoint y: 164, distance: 27.2
click at [311, 172] on button "Cancel" at bounding box center [308, 172] width 34 height 11
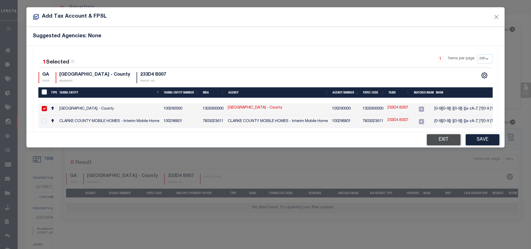
click at [452, 141] on button "Exit" at bounding box center [444, 139] width 34 height 11
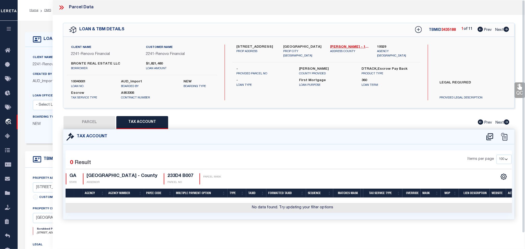
click at [86, 118] on button "PARCEL" at bounding box center [89, 122] width 52 height 13
select select "AS"
select select
checkbox input "false"
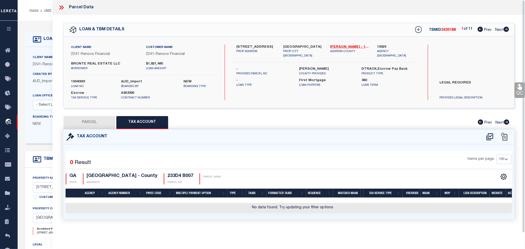
checkbox input "false"
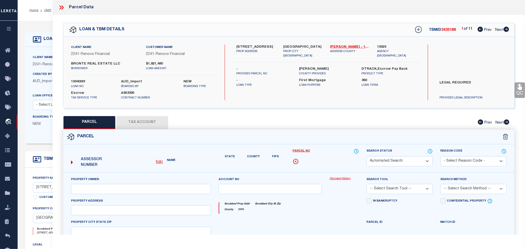
select select "RD"
type input "BONDI REAL ESTATE LLC"
select select "AGW"
select select "LEG"
type input "155 ARBOR VIEW DR"
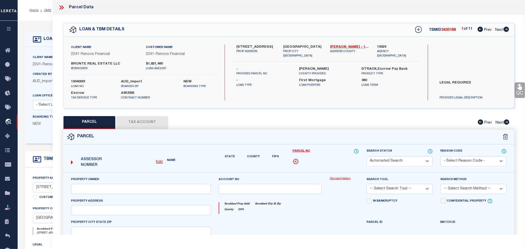
type input "Athens, GA 30605"
type textarea "SUBD BLK: J,LOT: 16;"
click at [393, 160] on select "Automated Search Bad Parcel Complete Duplicate Parcel High Dollar Reporting In …" at bounding box center [400, 161] width 66 height 10
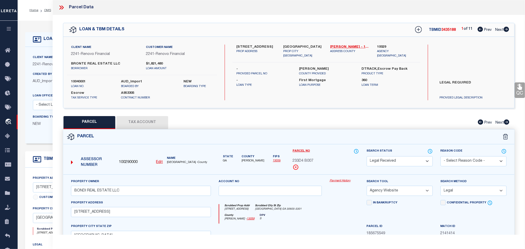
select select "JR"
drag, startPoint x: 393, startPoint y: 160, endPoint x: 396, endPoint y: 162, distance: 3.9
click at [393, 160] on select "Automated Search Bad Parcel Complete Duplicate Parcel High Dollar Reporting In …" at bounding box center [400, 161] width 66 height 10
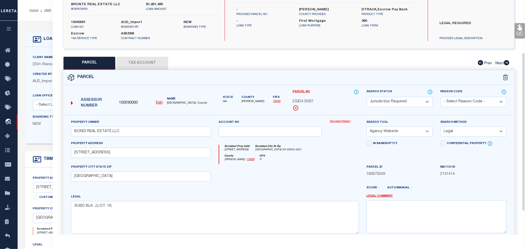
scroll to position [113, 0]
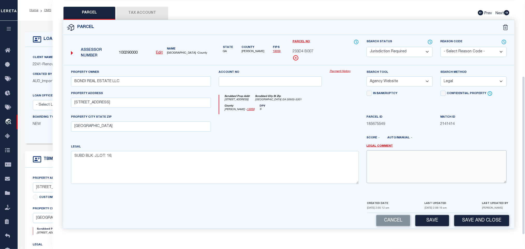
click at [430, 172] on textarea at bounding box center [437, 166] width 140 height 33
type textarea "Need to update tax id mask"
click at [447, 212] on div "LAST UPDATED 08/21/2025 2:08:19 am" at bounding box center [435, 207] width 22 height 12
click at [441, 217] on button "Save" at bounding box center [432, 220] width 34 height 11
select select "AS"
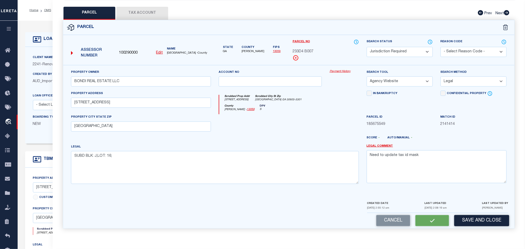
select select
checkbox input "false"
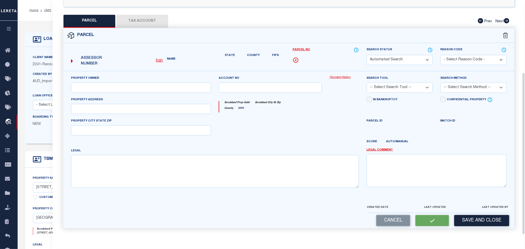
select select "JR"
type input "BONDI REAL ESTATE LLC"
select select "AGW"
select select "LEG"
type input "155 ARBOR VIEW DR"
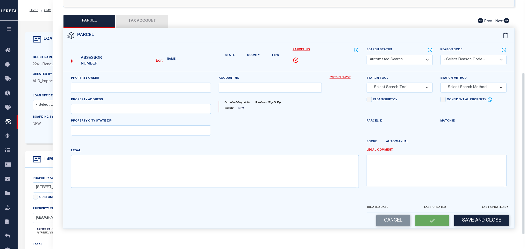
type input "Athens, GA 30605"
type textarea "SUBD BLK: J,LOT: 16;"
type textarea "Need to update tax id mask"
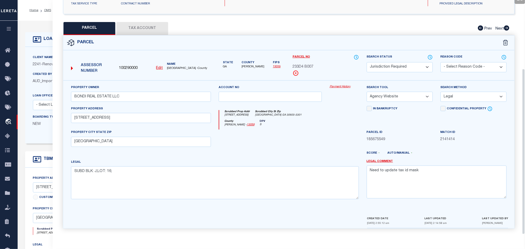
scroll to position [97, 0]
click at [36, 76] on label "Created By" at bounding box center [42, 74] width 19 height 4
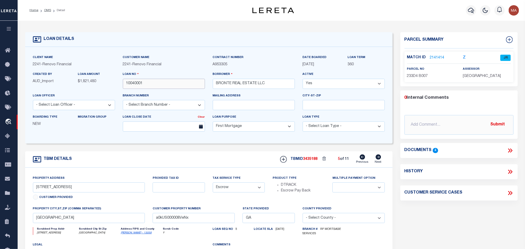
click at [142, 82] on input "10040001" at bounding box center [164, 84] width 82 height 10
click at [313, 161] on span "3435188" at bounding box center [310, 159] width 15 height 4
copy span "3435188"
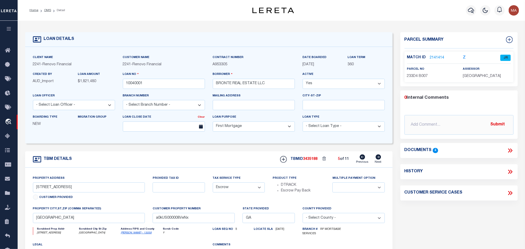
click at [482, 73] on div "assessor CLARKE COUNTY" at bounding box center [487, 72] width 48 height 13
click at [484, 78] on span "CLARKE COUNTY" at bounding box center [482, 76] width 38 height 4
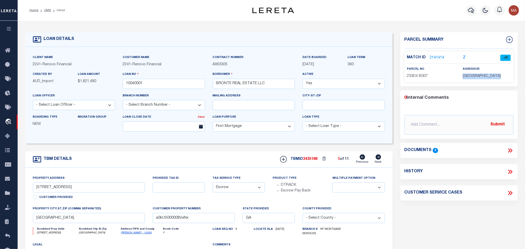
click at [484, 78] on span "CLARKE COUNTY" at bounding box center [482, 76] width 38 height 4
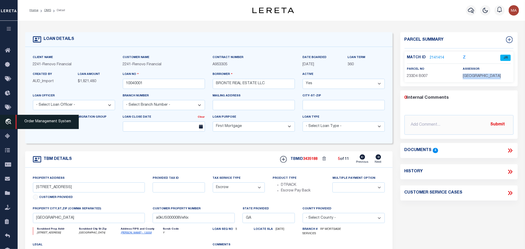
copy div "CLARKE COUNTY"
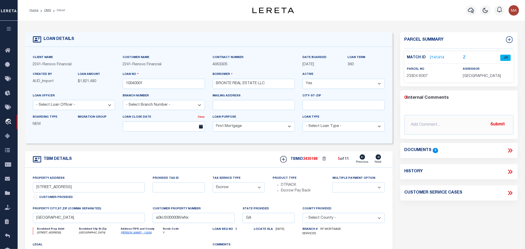
click at [412, 76] on span "233D4 B007" at bounding box center [417, 76] width 21 height 4
copy div "233D4 B007"
click at [377, 159] on icon at bounding box center [378, 156] width 5 height 5
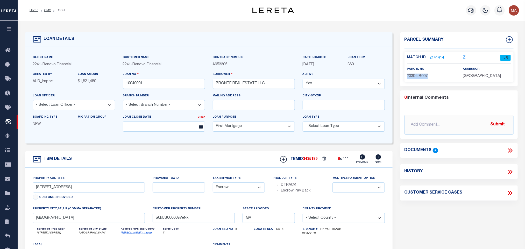
type input "[STREET_ADDRESS]"
select select
type input "Atlanta, GA 30354"
type input "a0kUS000008VeO6"
select select
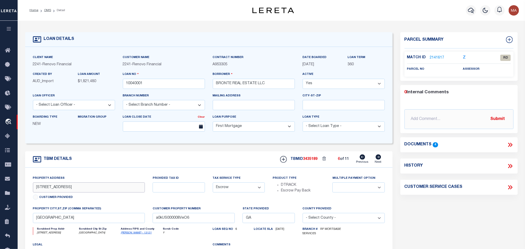
click at [39, 191] on input "[STREET_ADDRESS]" at bounding box center [89, 187] width 112 height 10
click at [432, 55] on link "2141617" at bounding box center [437, 57] width 15 height 5
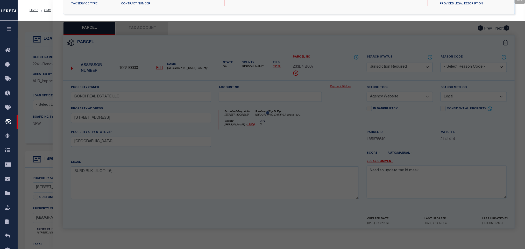
select select "AS"
select select
checkbox input "false"
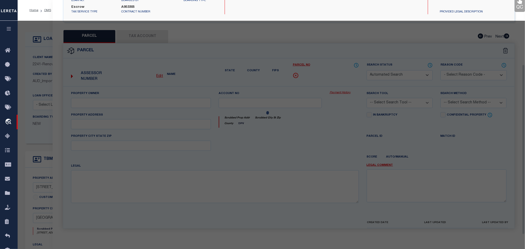
select select "RD"
checkbox input "false"
type textarea "Document uploaded that satisfies a legal requirement, changing from [GEOGRAPHIC…"
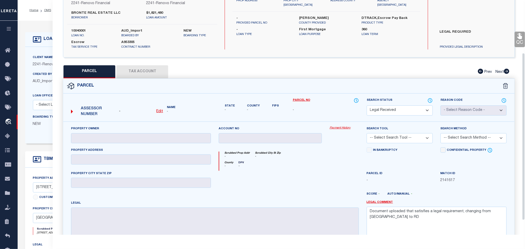
scroll to position [0, 0]
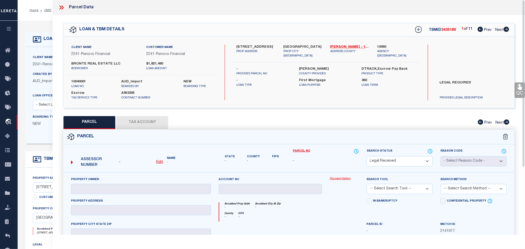
click at [159, 164] on u "Edit" at bounding box center [159, 162] width 7 height 4
select select "RD"
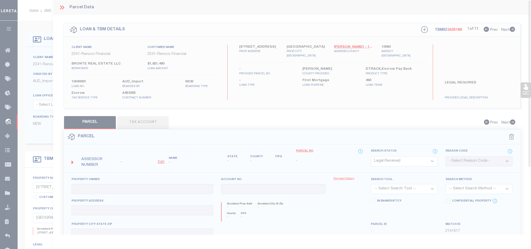
type textarea "-"
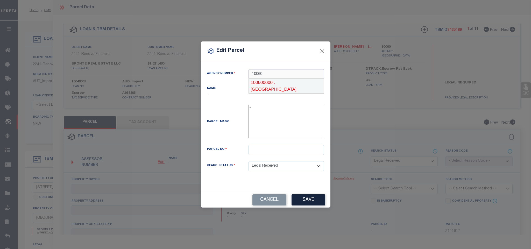
click at [292, 81] on div "100600000 : [GEOGRAPHIC_DATA]" at bounding box center [286, 86] width 75 height 15
type input "100600000"
click at [285, 155] on input "text" at bounding box center [286, 150] width 75 height 10
paste input "14 003600010552"
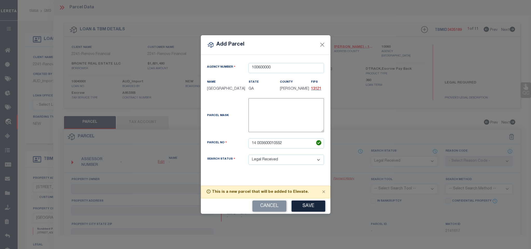
click at [304, 198] on div "This is a new parcel that will be added to Elevate." at bounding box center [266, 192] width 130 height 13
click at [304, 204] on button "Save" at bounding box center [309, 206] width 34 height 11
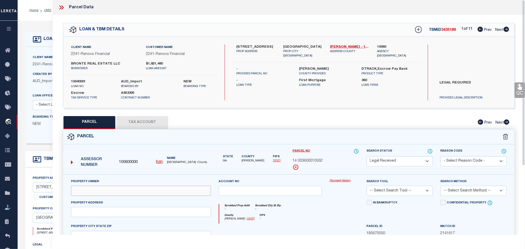
drag, startPoint x: 129, startPoint y: 190, endPoint x: 131, endPoint y: 188, distance: 2.8
click at [129, 190] on input "text" at bounding box center [141, 191] width 140 height 10
paste input "BONDI REAL ESTATE LLC"
click at [292, 45] on label "Atlanta, GA 30354" at bounding box center [303, 47] width 39 height 5
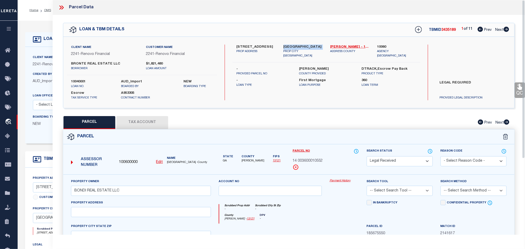
click at [292, 45] on label "Atlanta, GA 30354" at bounding box center [303, 47] width 39 height 5
copy div "Atlanta, GA 30354"
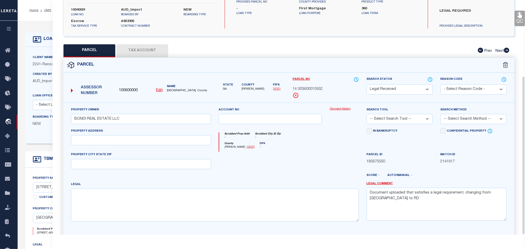
scroll to position [113, 0]
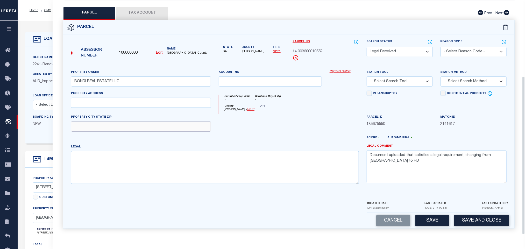
click at [128, 125] on input "text" at bounding box center [141, 127] width 140 height 10
paste input "Atlanta, GA 30354"
click at [162, 95] on div "Property Address" at bounding box center [141, 99] width 140 height 17
click at [162, 100] on input "text" at bounding box center [141, 103] width 140 height 10
paste input "2921 LEVEL RIDGE RD SE"
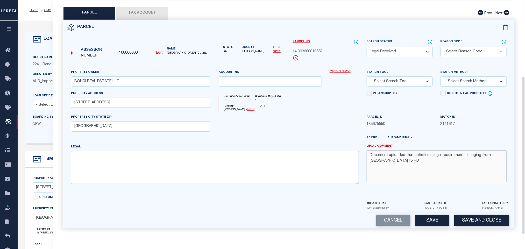
click at [435, 164] on textarea "Document uploaded that satisfies a legal requirement, changing from [GEOGRAPHIC…" at bounding box center [437, 166] width 140 height 33
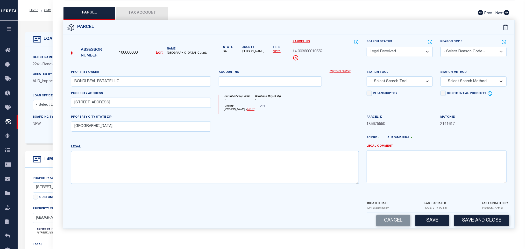
click at [398, 83] on select "-- Select Search Tool -- 3rd Party Website Agency File Agency Website ATLS CNV-…" at bounding box center [400, 81] width 66 height 10
click at [367, 76] on select "-- Select Search Tool -- 3rd Party Website Agency File Agency Website ATLS CNV-…" at bounding box center [400, 81] width 66 height 10
drag, startPoint x: 469, startPoint y: 80, endPoint x: 470, endPoint y: 83, distance: 3.2
click at [469, 80] on select "-- Select Search Method -- Property Address Legal Liability Info Provided" at bounding box center [474, 81] width 66 height 10
click at [441, 76] on select "-- Select Search Method -- Property Address Legal Liability Info Provided" at bounding box center [474, 81] width 66 height 10
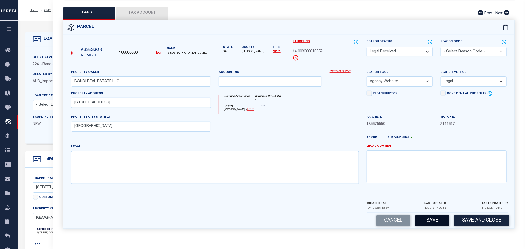
click at [431, 219] on button "Save" at bounding box center [432, 220] width 34 height 11
click at [150, 10] on button "Tax Account" at bounding box center [142, 13] width 52 height 13
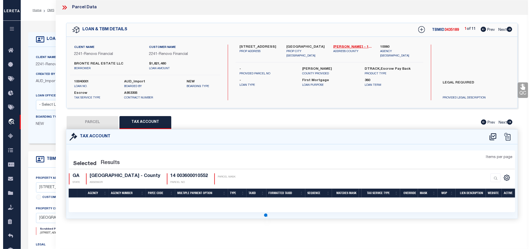
scroll to position [0, 0]
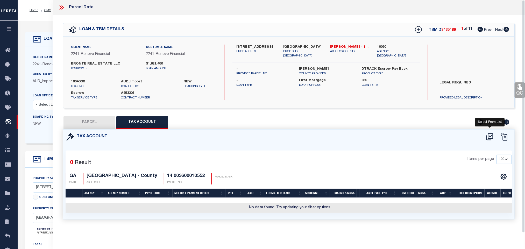
click at [488, 137] on icon at bounding box center [490, 137] width 9 height 8
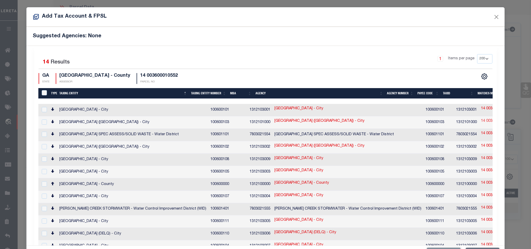
click at [481, 121] on link "14 003600010552" at bounding box center [496, 121] width 30 height 6
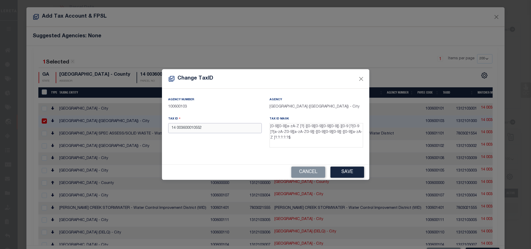
click at [227, 125] on input "14 003600010552" at bounding box center [215, 128] width 94 height 10
click at [341, 174] on button "Save" at bounding box center [347, 172] width 34 height 11
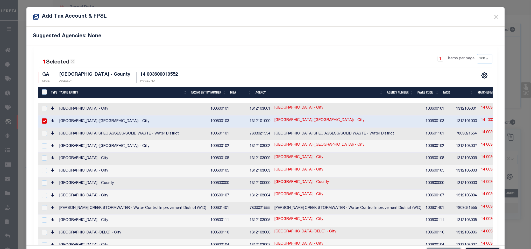
click at [481, 180] on link "14 003600010552" at bounding box center [496, 183] width 30 height 6
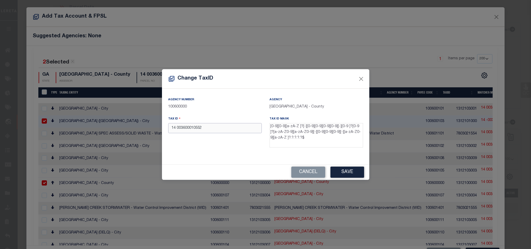
click at [219, 127] on input "14 003600010552" at bounding box center [215, 128] width 94 height 10
paste input "-0036-0001-055-"
click at [353, 169] on button "Save" at bounding box center [347, 172] width 34 height 11
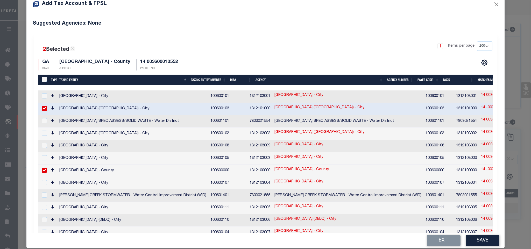
scroll to position [19, 0]
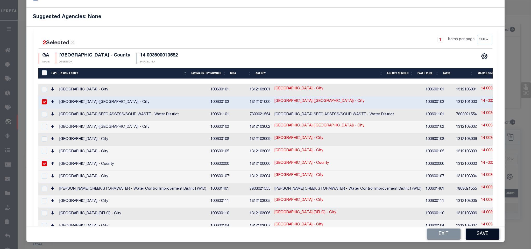
click at [482, 235] on button "Save" at bounding box center [483, 234] width 34 height 11
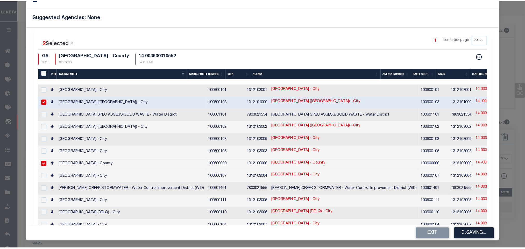
scroll to position [0, 0]
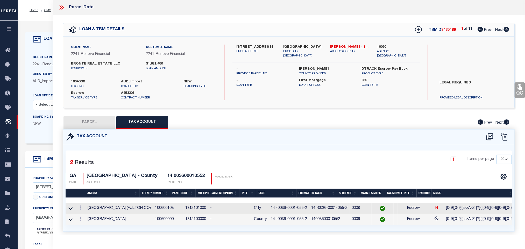
click at [93, 122] on button "PARCEL" at bounding box center [89, 122] width 52 height 13
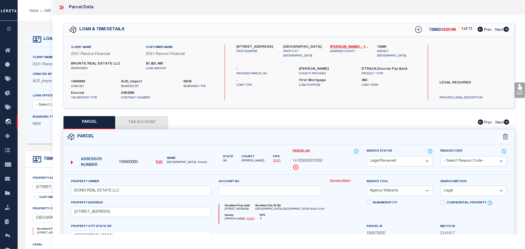
drag, startPoint x: 387, startPoint y: 162, endPoint x: 387, endPoint y: 159, distance: 3.1
click at [387, 162] on select "Automated Search Bad Parcel Complete Duplicate Parcel High Dollar Reporting In …" at bounding box center [400, 161] width 66 height 10
click at [367, 157] on select "Automated Search Bad Parcel Complete Duplicate Parcel High Dollar Reporting In …" at bounding box center [400, 161] width 66 height 10
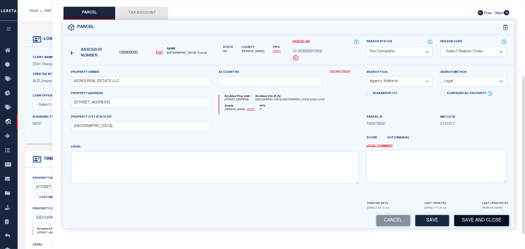
click at [467, 216] on button "Save and Close" at bounding box center [481, 220] width 55 height 11
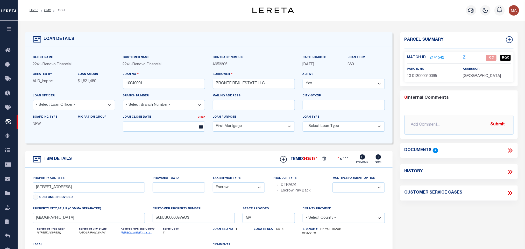
click at [378, 159] on icon at bounding box center [379, 156] width 6 height 5
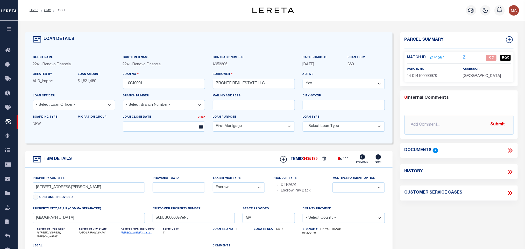
click at [378, 159] on icon at bounding box center [379, 156] width 6 height 5
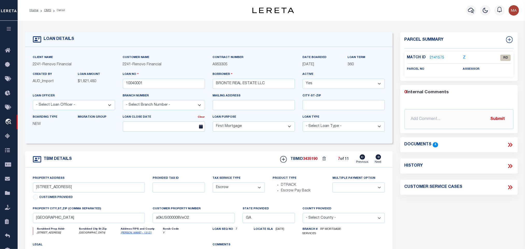
click at [363, 160] on icon at bounding box center [362, 156] width 5 height 5
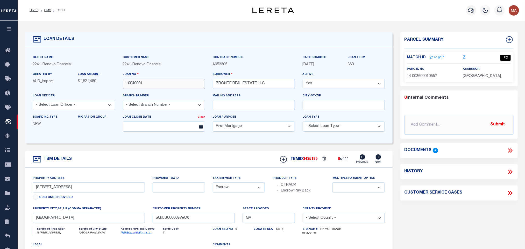
click at [138, 82] on input "10040001" at bounding box center [164, 84] width 82 height 10
click at [312, 160] on span "3435189" at bounding box center [310, 159] width 15 height 4
click at [478, 76] on span "[GEOGRAPHIC_DATA]" at bounding box center [482, 76] width 38 height 4
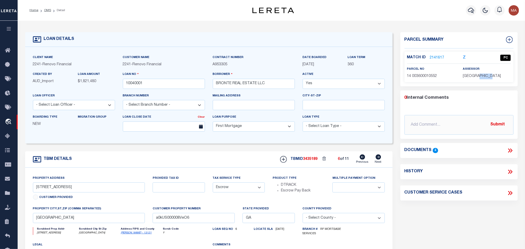
click at [478, 76] on span "[GEOGRAPHIC_DATA]" at bounding box center [482, 76] width 38 height 4
click at [427, 76] on span "14 003600010552" at bounding box center [422, 76] width 30 height 4
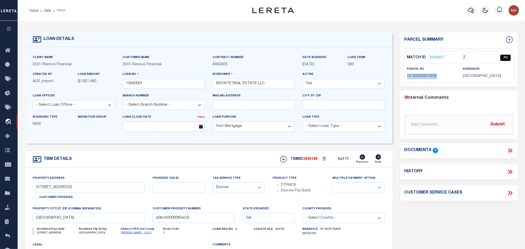
click at [377, 158] on icon at bounding box center [378, 156] width 5 height 5
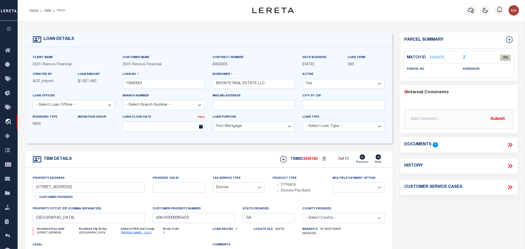
click at [436, 55] on link "2141575" at bounding box center [437, 57] width 15 height 5
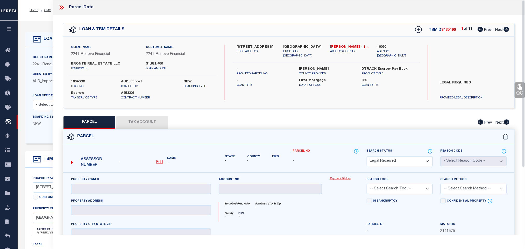
click at [159, 161] on u "Edit" at bounding box center [159, 162] width 7 height 4
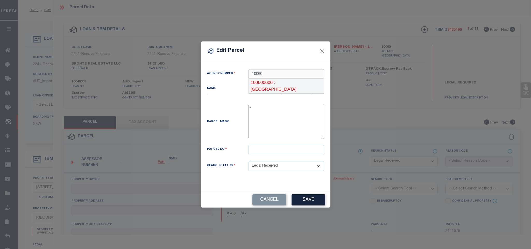
click at [298, 84] on div "100600000 : [GEOGRAPHIC_DATA]" at bounding box center [286, 86] width 75 height 15
click at [293, 147] on input "text" at bounding box center [286, 150] width 75 height 10
paste input "14 024300090173"
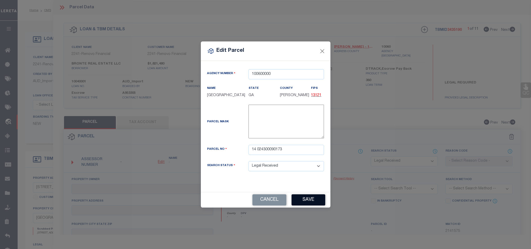
click at [307, 198] on button "Save" at bounding box center [309, 199] width 34 height 11
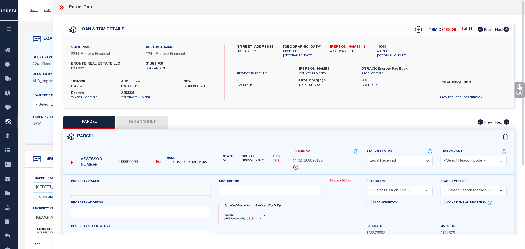
drag, startPoint x: 156, startPoint y: 190, endPoint x: 127, endPoint y: 196, distance: 29.0
click at [156, 190] on input "text" at bounding box center [141, 191] width 140 height 10
paste input "BONDI REAL ESTATE LLC"
click at [178, 216] on input "text" at bounding box center [141, 212] width 140 height 10
paste input "298 ARGUS CIR NW"
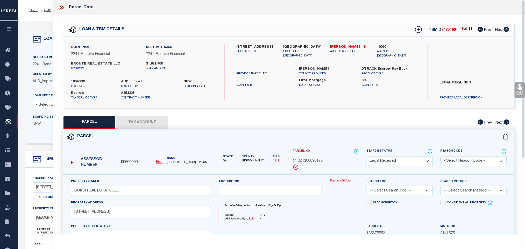
click at [282, 42] on div "Client Name 2241 - Renovo Financial Customer Name 2241 - Renovo Financial BRONT…" at bounding box center [288, 72] width 451 height 71
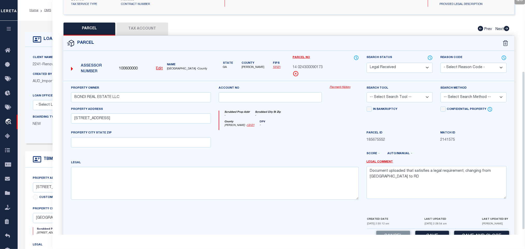
scroll to position [113, 0]
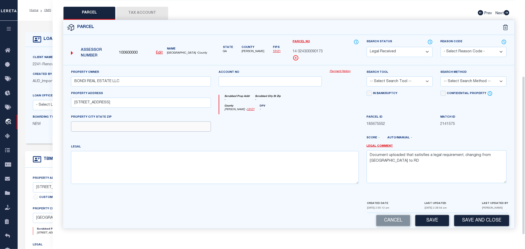
drag, startPoint x: 161, startPoint y: 122, endPoint x: 180, endPoint y: 127, distance: 19.5
click at [161, 122] on input "text" at bounding box center [141, 127] width 140 height 10
paste input "Atlanta, GA 30331"
click at [442, 158] on textarea "Document uploaded that satisfies a legal requirement, changing from [GEOGRAPHIC…" at bounding box center [437, 166] width 140 height 33
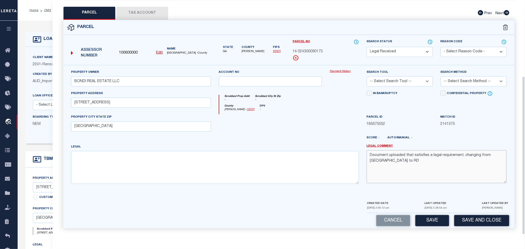
click at [442, 158] on textarea "Document uploaded that satisfies a legal requirement, changing from [GEOGRAPHIC…" at bounding box center [437, 166] width 140 height 33
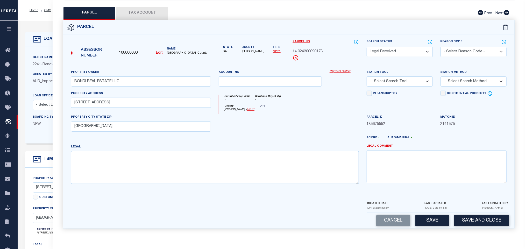
click at [413, 76] on select "-- Select Search Tool -- 3rd Party Website Agency File Agency Website ATLS CNV-…" at bounding box center [400, 81] width 66 height 10
click at [367, 76] on select "-- Select Search Tool -- 3rd Party Website Agency File Agency Website ATLS CNV-…" at bounding box center [400, 81] width 66 height 10
drag, startPoint x: 457, startPoint y: 79, endPoint x: 457, endPoint y: 83, distance: 4.9
click at [457, 79] on select "-- Select Search Method -- Property Address Legal Liability Info Provided" at bounding box center [474, 81] width 66 height 10
click at [441, 76] on select "-- Select Search Method -- Property Address Legal Liability Info Provided" at bounding box center [474, 81] width 66 height 10
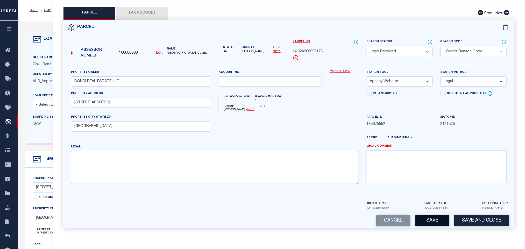
click at [439, 221] on button "Save" at bounding box center [432, 220] width 34 height 11
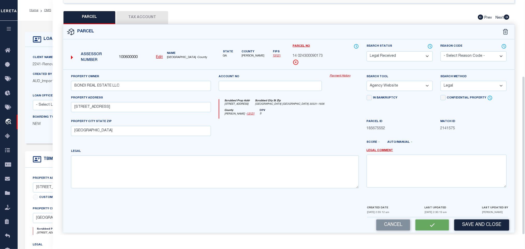
scroll to position [97, 0]
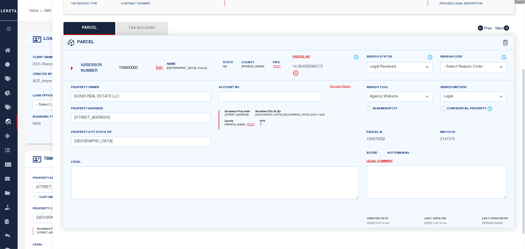
click at [146, 26] on button "Tax Account" at bounding box center [142, 28] width 52 height 13
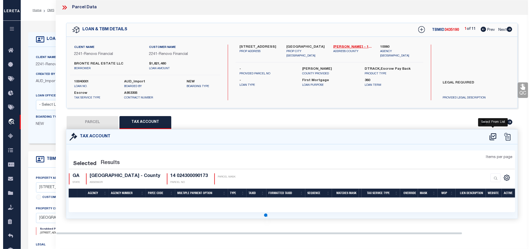
scroll to position [0, 0]
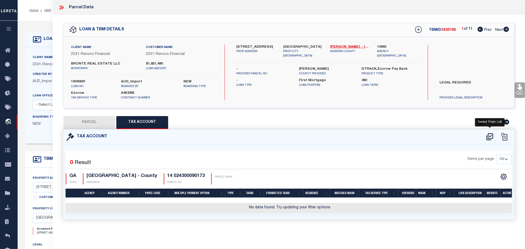
click at [491, 136] on icon at bounding box center [490, 137] width 9 height 8
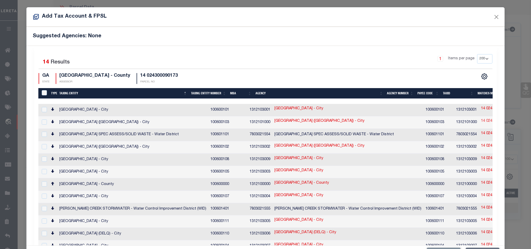
click at [481, 120] on link "14 024300090173" at bounding box center [496, 121] width 30 height 6
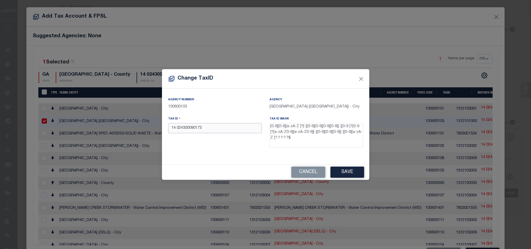
click at [237, 129] on input "14 024300090173" at bounding box center [215, 128] width 94 height 10
click at [345, 171] on button "Save" at bounding box center [347, 172] width 34 height 11
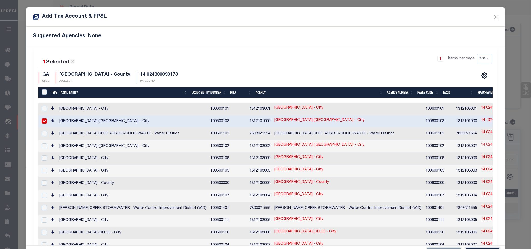
click at [481, 142] on link "14 024300090173" at bounding box center [496, 145] width 30 height 6
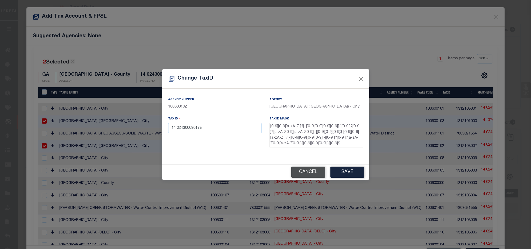
click at [310, 169] on button "Cancel" at bounding box center [308, 172] width 34 height 11
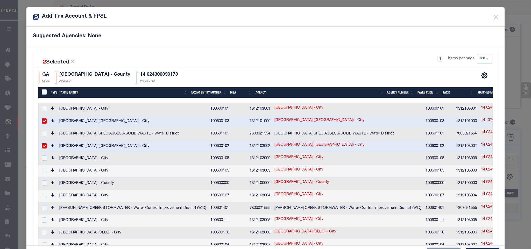
click at [143, 140] on td "[GEOGRAPHIC_DATA] ([GEOGRAPHIC_DATA]) - City" at bounding box center [132, 146] width 151 height 12
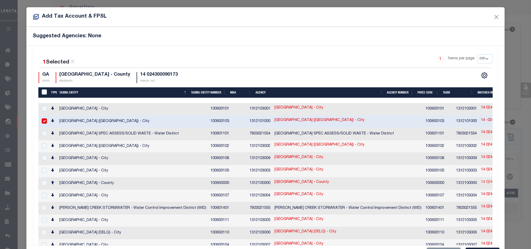
click at [481, 180] on link "14 024300090173" at bounding box center [496, 183] width 30 height 6
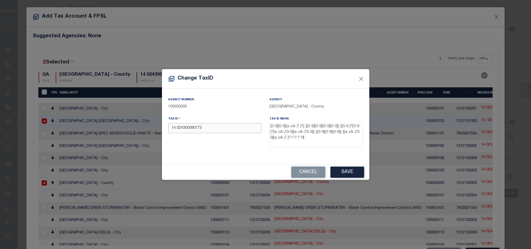
click at [233, 131] on input "14 024300090173" at bounding box center [215, 128] width 94 height 10
paste input "-0243-0009-017-"
click at [347, 174] on button "Save" at bounding box center [347, 172] width 34 height 11
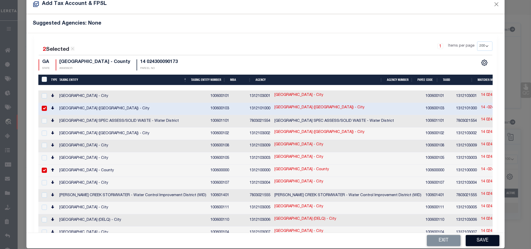
scroll to position [19, 0]
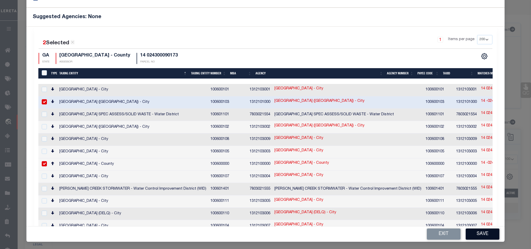
click at [478, 233] on button "Save" at bounding box center [483, 234] width 34 height 11
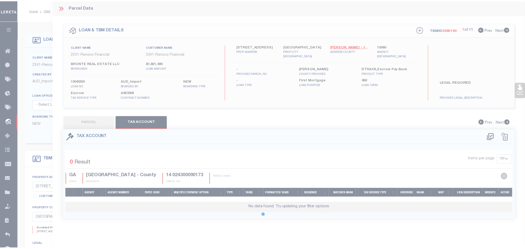
scroll to position [0, 0]
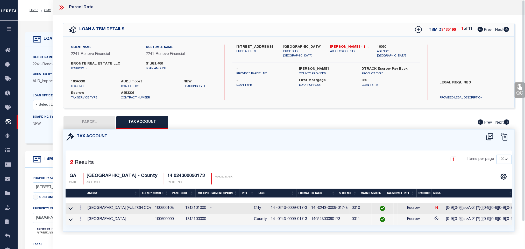
click at [88, 124] on button "PARCEL" at bounding box center [89, 122] width 52 height 13
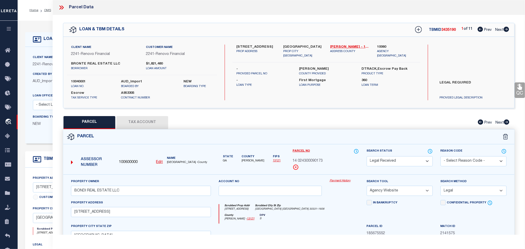
click at [396, 161] on select "Automated Search Bad Parcel Complete Duplicate Parcel High Dollar Reporting In …" at bounding box center [400, 161] width 66 height 10
click at [367, 157] on select "Automated Search Bad Parcel Complete Duplicate Parcel High Dollar Reporting In …" at bounding box center [400, 161] width 66 height 10
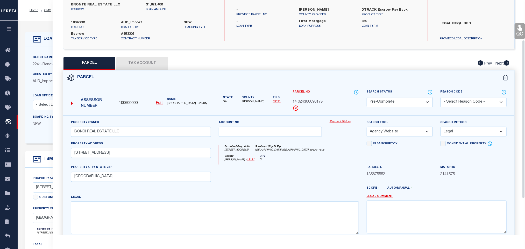
scroll to position [113, 0]
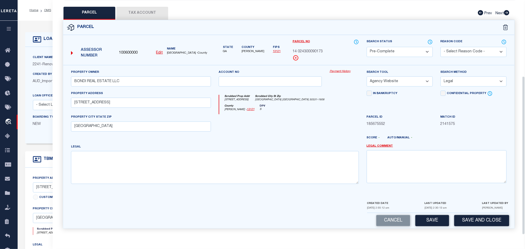
click at [470, 230] on div "Parcel 100600000 Edit" at bounding box center [288, 127] width 459 height 215
click at [468, 218] on button "Save and Close" at bounding box center [481, 220] width 55 height 11
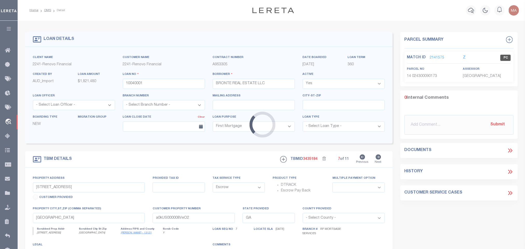
drag, startPoint x: 136, startPoint y: 85, endPoint x: 138, endPoint y: 85, distance: 2.9
click at [136, 85] on div "Loading..." at bounding box center [262, 124] width 525 height 249
click at [138, 85] on input "10040001" at bounding box center [164, 84] width 82 height 10
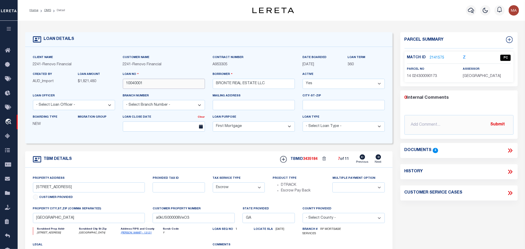
click at [138, 85] on input "10040001" at bounding box center [164, 84] width 82 height 10
click at [313, 161] on span "3435184" at bounding box center [310, 159] width 15 height 4
click at [380, 160] on icon at bounding box center [378, 156] width 5 height 5
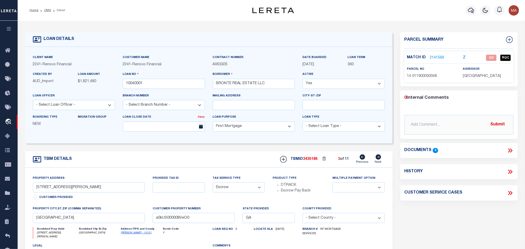
click at [380, 160] on icon at bounding box center [378, 156] width 5 height 5
click at [379, 159] on icon at bounding box center [378, 156] width 5 height 5
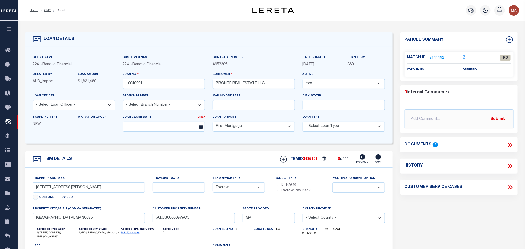
click at [362, 160] on icon at bounding box center [362, 156] width 5 height 5
click at [485, 74] on div "Match ID 2141492 Z RD parcel no assessor" at bounding box center [459, 64] width 109 height 25
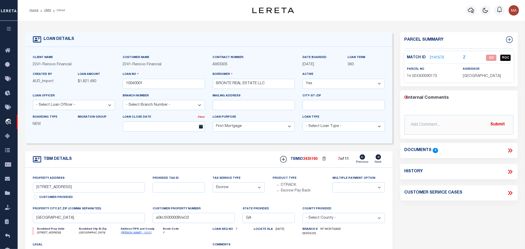
click at [486, 79] on p "[GEOGRAPHIC_DATA]" at bounding box center [487, 77] width 48 height 6
click at [436, 75] on span "14 024300090173" at bounding box center [422, 76] width 30 height 4
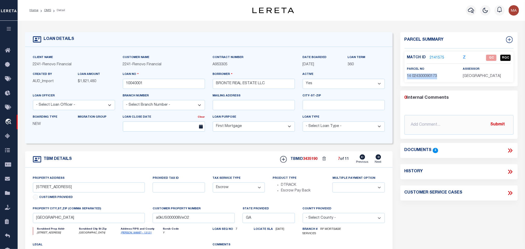
click at [436, 75] on span "14 024300090173" at bounding box center [422, 76] width 30 height 4
drag, startPoint x: 380, startPoint y: 159, endPoint x: 382, endPoint y: 159, distance: 2.9
click at [380, 159] on icon at bounding box center [379, 156] width 6 height 5
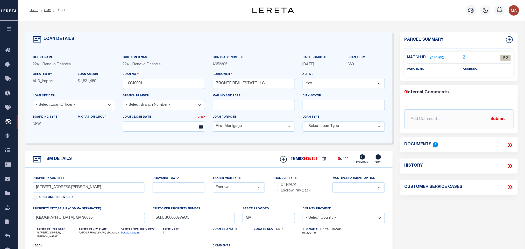
click at [129, 235] on icon "DeKalb - 13089" at bounding box center [141, 233] width 41 height 4
click at [129, 234] on link "DeKalb - 13089" at bounding box center [130, 233] width 19 height 3
click at [50, 189] on input "[STREET_ADDRESS][PERSON_NAME]" at bounding box center [89, 187] width 112 height 10
click at [442, 56] on link "2141492" at bounding box center [437, 57] width 15 height 5
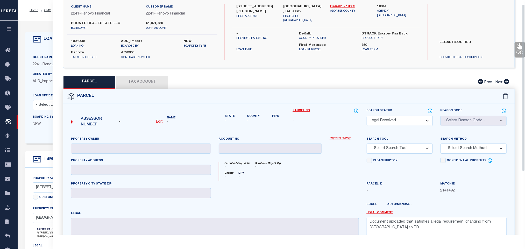
scroll to position [0, 0]
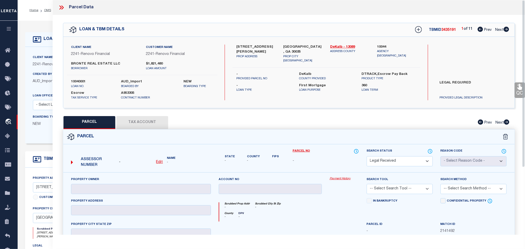
click at [158, 164] on u "Edit" at bounding box center [159, 162] width 7 height 4
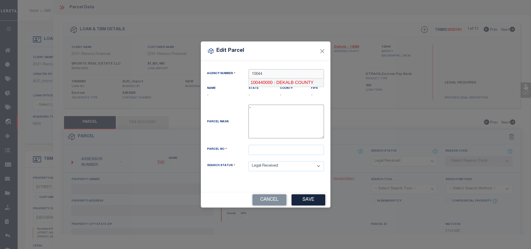
click at [293, 82] on div "100440000 : DEKALB COUNTY" at bounding box center [286, 83] width 75 height 8
click at [297, 151] on input "text" at bounding box center [286, 150] width 75 height 10
paste input "15 221 08 024"
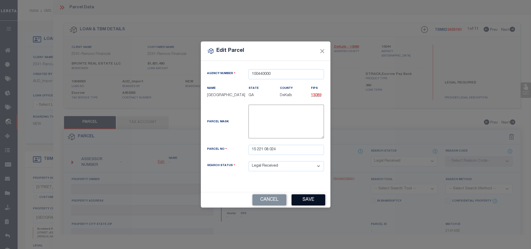
click at [308, 198] on button "Save" at bounding box center [309, 199] width 34 height 11
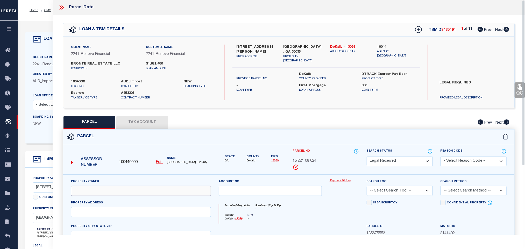
click at [127, 188] on input "text" at bounding box center [141, 191] width 140 height 10
paste input "BRONTE REAL ESTATE LLC"
click at [293, 40] on div "Client Name 2241 - Renovo Financial Customer Name 2241 - Renovo Financial BRONT…" at bounding box center [288, 72] width 451 height 71
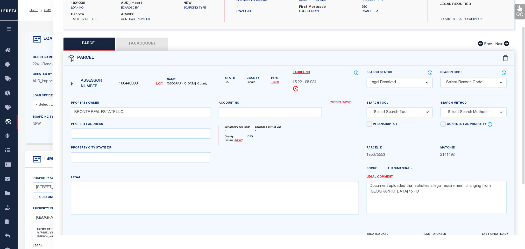
scroll to position [113, 0]
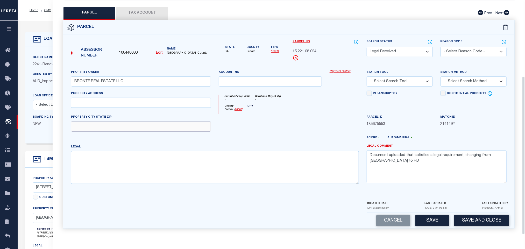
drag, startPoint x: 157, startPoint y: 130, endPoint x: 153, endPoint y: 130, distance: 3.6
click at [157, 130] on input "text" at bounding box center [141, 127] width 140 height 10
paste input "Decatur, GA 30035"
drag, startPoint x: 87, startPoint y: 100, endPoint x: 248, endPoint y: 126, distance: 163.0
click at [87, 100] on input "text" at bounding box center [141, 103] width 140 height 10
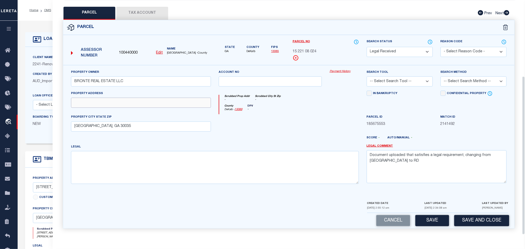
paste input "3958 SUE LN"
click at [438, 152] on textarea "Document uploaded that satisfies a legal requirement, changing from [GEOGRAPHIC…" at bounding box center [437, 166] width 140 height 33
click at [410, 78] on select "-- Select Search Tool -- 3rd Party Website Agency File Agency Website ATLS CNV-…" at bounding box center [400, 81] width 66 height 10
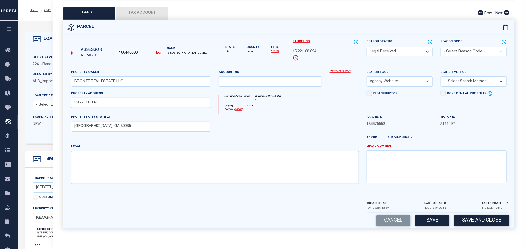
click at [367, 76] on select "-- Select Search Tool -- 3rd Party Website Agency File Agency Website ATLS CNV-…" at bounding box center [400, 81] width 66 height 10
click at [478, 76] on select "-- Select Search Method -- Property Address Legal Liability Info Provided" at bounding box center [474, 81] width 66 height 10
click at [441, 76] on select "-- Select Search Method -- Property Address Legal Liability Info Provided" at bounding box center [474, 81] width 66 height 10
drag, startPoint x: 468, startPoint y: 79, endPoint x: 467, endPoint y: 84, distance: 5.5
click at [468, 79] on select "-- Select Search Method -- Property Address Legal Liability Info Provided" at bounding box center [474, 81] width 66 height 10
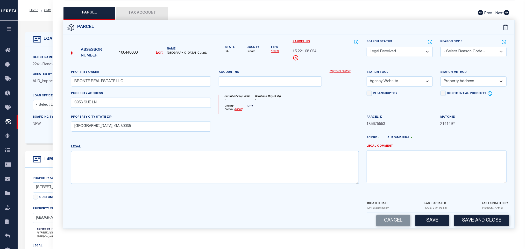
click at [441, 76] on select "-- Select Search Method -- Property Address Legal Liability Info Provided" at bounding box center [474, 81] width 66 height 10
click at [450, 82] on select "-- Select Search Method -- Property Address Legal Liability Info Provided" at bounding box center [474, 81] width 66 height 10
click at [441, 76] on select "-- Select Search Method -- Property Address Legal Liability Info Provided" at bounding box center [474, 81] width 66 height 10
click at [438, 223] on button "Save" at bounding box center [432, 220] width 34 height 11
click at [141, 10] on button "Tax Account" at bounding box center [142, 13] width 52 height 13
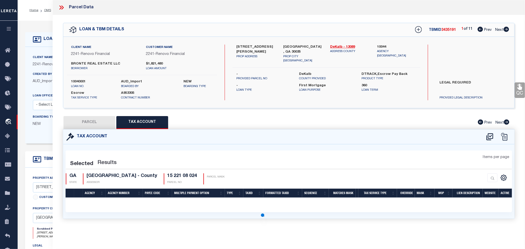
scroll to position [0, 0]
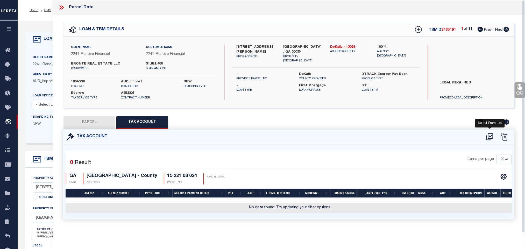
click at [491, 137] on icon at bounding box center [489, 136] width 7 height 7
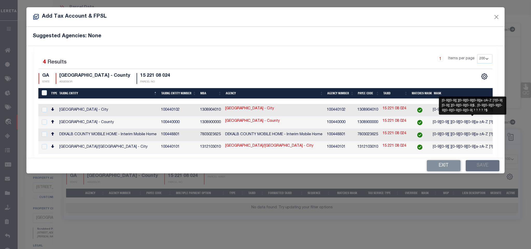
click at [453, 122] on span "[0-9][0-9][ ][0-9][0-9][0-9][a-zA-Z ]?[0-9][0-9][ ..." at bounding box center [472, 123] width 79 height 4
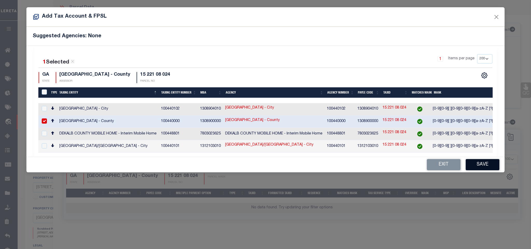
click at [476, 166] on button "Save" at bounding box center [483, 164] width 34 height 11
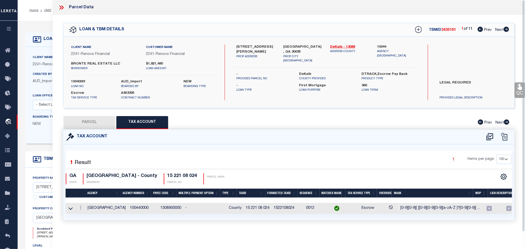
click at [77, 121] on button "PARCEL" at bounding box center [89, 122] width 52 height 13
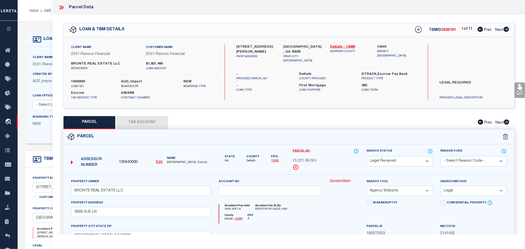
drag, startPoint x: 394, startPoint y: 161, endPoint x: 395, endPoint y: 157, distance: 4.2
click at [394, 161] on select "Automated Search Bad Parcel Complete Duplicate Parcel High Dollar Reporting In …" at bounding box center [400, 161] width 66 height 10
click at [367, 157] on select "Automated Search Bad Parcel Complete Duplicate Parcel High Dollar Reporting In …" at bounding box center [400, 161] width 66 height 10
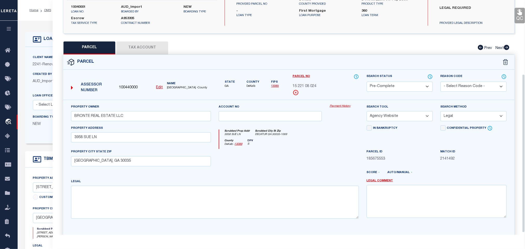
scroll to position [113, 0]
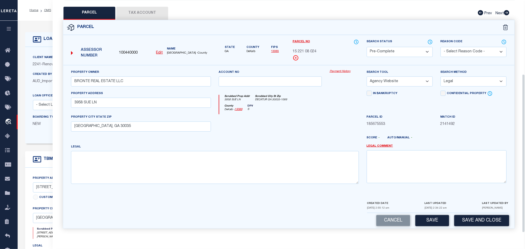
click at [480, 227] on div "Cancel Save Save and Close" at bounding box center [288, 220] width 451 height 15
click at [480, 219] on button "Save and Close" at bounding box center [481, 220] width 55 height 11
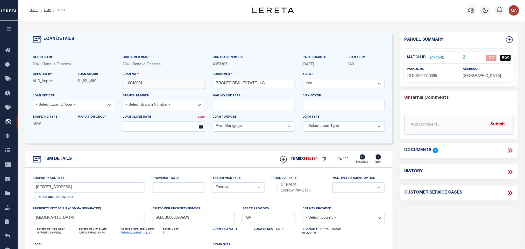
click at [132, 81] on input "10040001" at bounding box center [164, 84] width 82 height 10
click at [380, 159] on icon at bounding box center [378, 156] width 5 height 5
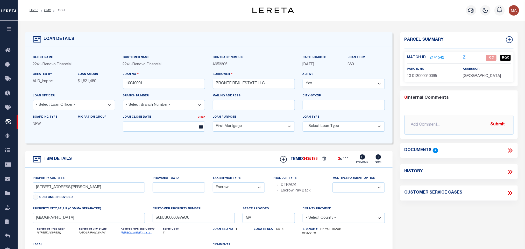
click at [380, 159] on icon at bounding box center [378, 156] width 5 height 5
click at [307, 161] on span "3435191" at bounding box center [310, 159] width 15 height 4
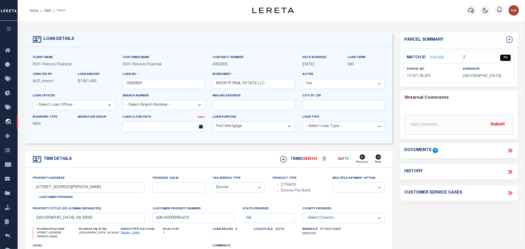
click at [307, 161] on span "3435191" at bounding box center [310, 159] width 15 height 4
click at [480, 76] on span "DEKALB COUNTY" at bounding box center [482, 76] width 38 height 4
click at [417, 77] on span "15 221 08 024" at bounding box center [419, 76] width 24 height 4
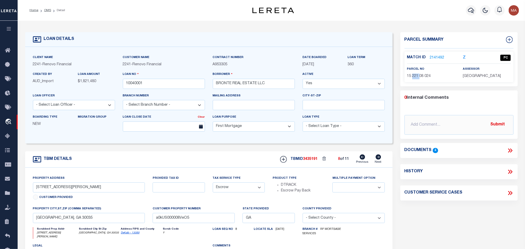
click at [417, 77] on span "15 221 08 024" at bounding box center [419, 76] width 24 height 4
click at [378, 159] on icon at bounding box center [378, 156] width 5 height 5
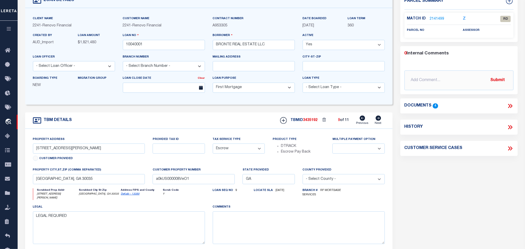
scroll to position [0, 0]
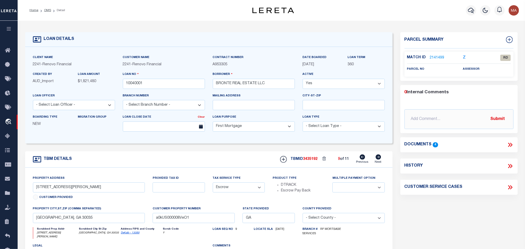
click at [438, 55] on link "2141499" at bounding box center [437, 57] width 15 height 5
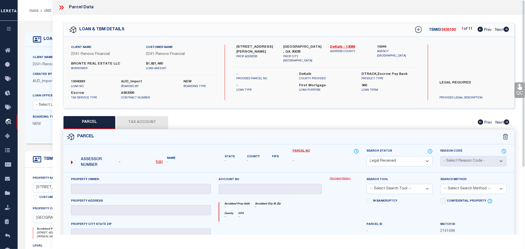
click at [160, 162] on u "Edit" at bounding box center [159, 162] width 7 height 4
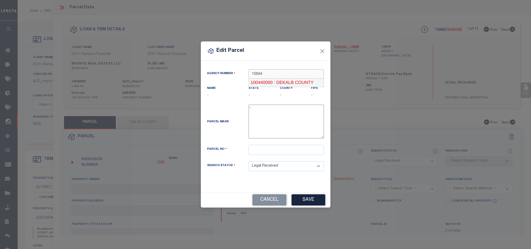
click at [303, 82] on div "100440000 : DEKALB COUNTY" at bounding box center [286, 83] width 75 height 8
click at [304, 148] on input "text" at bounding box center [286, 150] width 75 height 10
paste input "15 131 10 030"
click at [307, 213] on div "Edit Parcel Agency Number 100440000 Name State" at bounding box center [265, 124] width 531 height 249
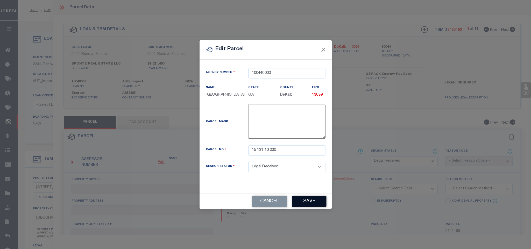
click at [307, 204] on button "Save" at bounding box center [309, 201] width 34 height 11
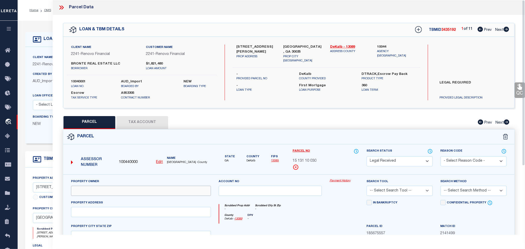
click at [118, 190] on input "text" at bounding box center [141, 191] width 140 height 10
paste input "BRONTE REAL ESTATE LLC"
click at [300, 47] on label "Decatur, GA 30035" at bounding box center [303, 50] width 39 height 10
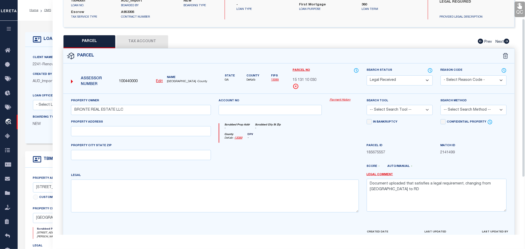
scroll to position [113, 0]
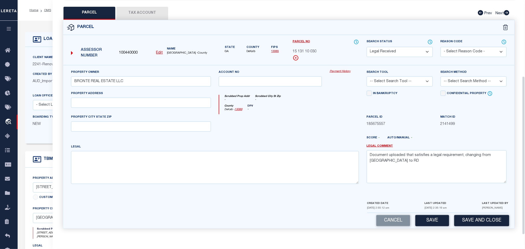
click at [174, 118] on div "PROPERTY CITY STATE ZIP" at bounding box center [141, 122] width 140 height 17
click at [174, 128] on input "text" at bounding box center [141, 127] width 140 height 10
paste input "Decatur, GA 30035"
drag, startPoint x: 162, startPoint y: 95, endPoint x: 164, endPoint y: 103, distance: 8.3
click at [162, 95] on div "Property Address" at bounding box center [141, 99] width 140 height 17
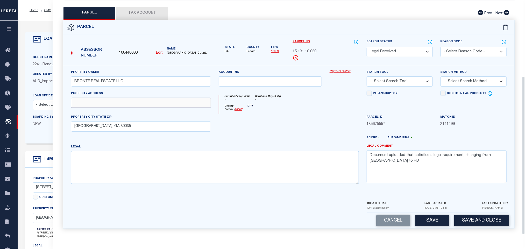
drag, startPoint x: 164, startPoint y: 103, endPoint x: 200, endPoint y: 107, distance: 36.2
click at [164, 103] on input "text" at bounding box center [141, 103] width 140 height 10
paste input "4122 TIFFANY DR"
click at [393, 148] on div "Legal Comment Document uploaded that satisfies a legal requirement, changing fr…" at bounding box center [437, 163] width 140 height 39
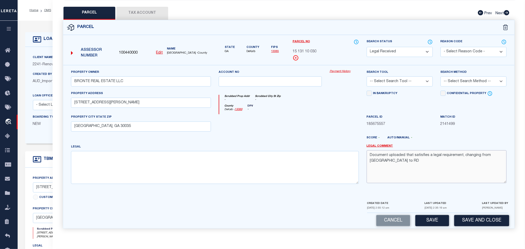
click at [396, 151] on textarea "Document uploaded that satisfies a legal requirement, changing from [GEOGRAPHIC…" at bounding box center [437, 166] width 140 height 33
click at [405, 80] on select "-- Select Search Tool -- 3rd Party Website Agency File Agency Website ATLS CNV-…" at bounding box center [400, 81] width 66 height 10
click at [367, 76] on select "-- Select Search Tool -- 3rd Party Website Agency File Agency Website ATLS CNV-…" at bounding box center [400, 81] width 66 height 10
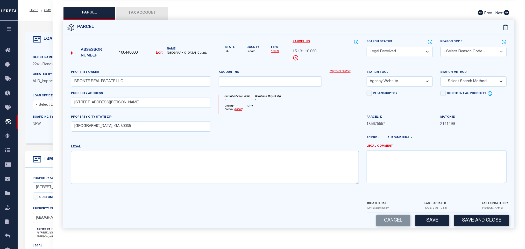
click at [466, 85] on select "-- Select Search Method -- Property Address Legal Liability Info Provided" at bounding box center [474, 81] width 66 height 10
click at [441, 76] on select "-- Select Search Method -- Property Address Legal Liability Info Provided" at bounding box center [474, 81] width 66 height 10
click at [438, 217] on button "Save" at bounding box center [432, 220] width 34 height 11
click at [152, 12] on button "Tax Account" at bounding box center [142, 13] width 52 height 13
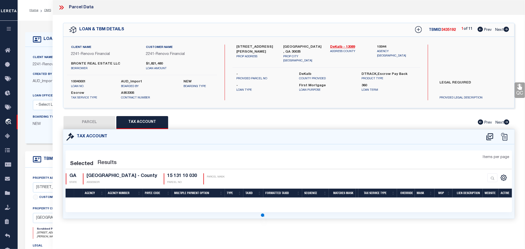
scroll to position [0, 0]
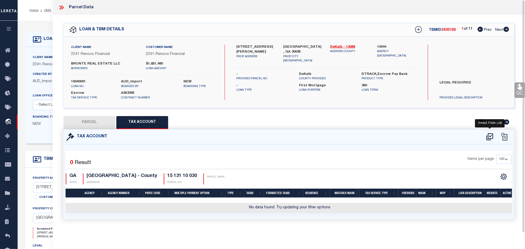
click at [487, 136] on icon at bounding box center [490, 137] width 9 height 8
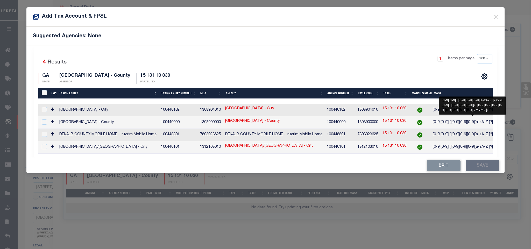
click at [455, 122] on span "[0-9][0-9][ ][0-9][0-9][0-9][a-zA-Z ]?[0-9][0-9][ ..." at bounding box center [472, 123] width 79 height 4
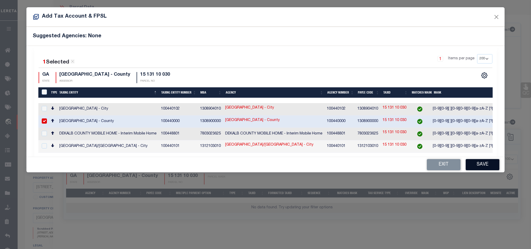
click at [482, 167] on button "Save" at bounding box center [483, 164] width 34 height 11
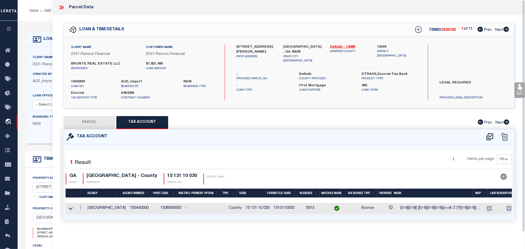
click at [89, 122] on button "PARCEL" at bounding box center [89, 122] width 52 height 13
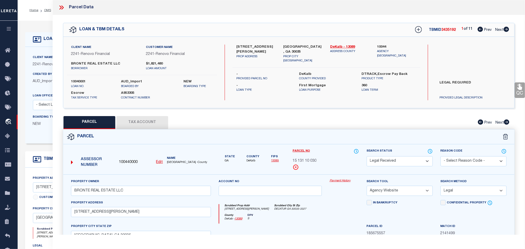
drag, startPoint x: 386, startPoint y: 162, endPoint x: 389, endPoint y: 158, distance: 5.5
click at [386, 162] on select "Automated Search Bad Parcel Complete Duplicate Parcel High Dollar Reporting In …" at bounding box center [400, 161] width 66 height 10
click at [367, 157] on select "Automated Search Bad Parcel Complete Duplicate Parcel High Dollar Reporting In …" at bounding box center [400, 161] width 66 height 10
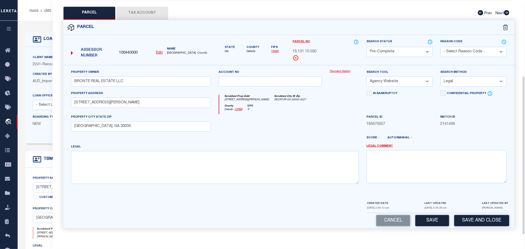
click at [410, 218] on div "Cancel Save Save and Close" at bounding box center [288, 220] width 451 height 15
click at [425, 215] on button "Save" at bounding box center [432, 220] width 34 height 11
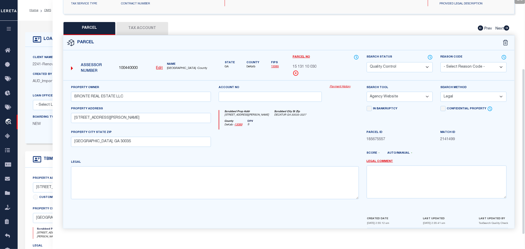
drag, startPoint x: 26, startPoint y: 67, endPoint x: 45, endPoint y: 73, distance: 19.1
click at [26, 67] on div "Client Name 2241 - Renovo Financial Customer Name 2241 - Renovo Financial" at bounding box center [208, 95] width 367 height 97
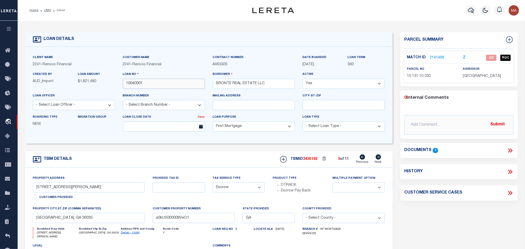
click at [148, 83] on input "10040001" at bounding box center [164, 84] width 82 height 10
click at [314, 161] on span "3435192" at bounding box center [310, 159] width 15 height 4
click at [311, 161] on span "3435192" at bounding box center [310, 159] width 15 height 4
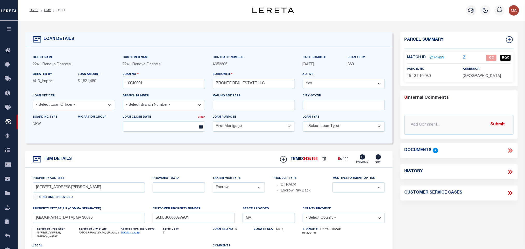
click at [477, 74] on span "DEKALB COUNTY" at bounding box center [482, 76] width 38 height 4
click at [424, 74] on p "15 131 10 030" at bounding box center [431, 77] width 48 height 6
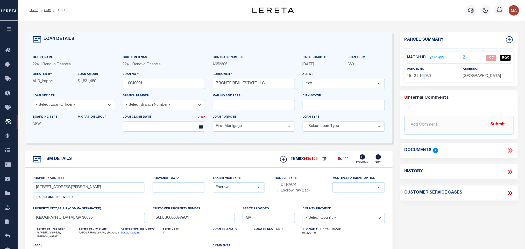
click at [424, 74] on p "15 131 10 030" at bounding box center [431, 77] width 48 height 6
click at [426, 76] on span "15 131 10 030" at bounding box center [419, 76] width 24 height 4
click at [424, 77] on span "15 131 10 030" at bounding box center [419, 76] width 24 height 4
click at [421, 76] on span "15 131 10 030" at bounding box center [419, 76] width 24 height 4
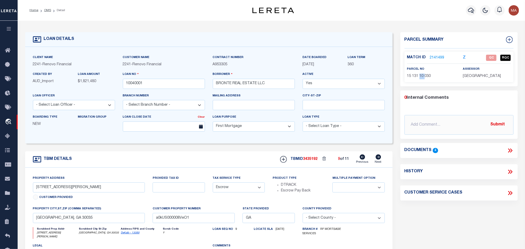
click at [421, 76] on span "15 131 10 030" at bounding box center [419, 76] width 24 height 4
click at [379, 160] on icon at bounding box center [378, 156] width 5 height 5
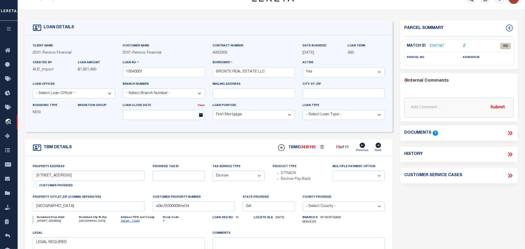
scroll to position [0, 0]
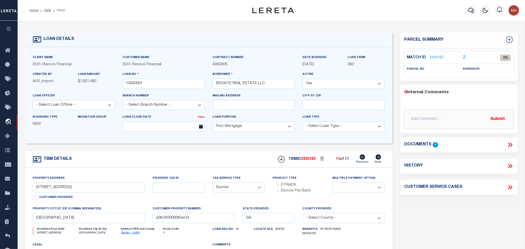
click at [437, 56] on link "2141167" at bounding box center [437, 57] width 15 height 5
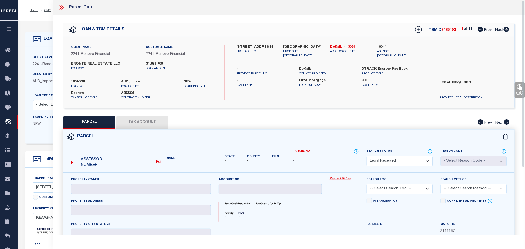
click at [160, 162] on u "Edit" at bounding box center [159, 162] width 7 height 4
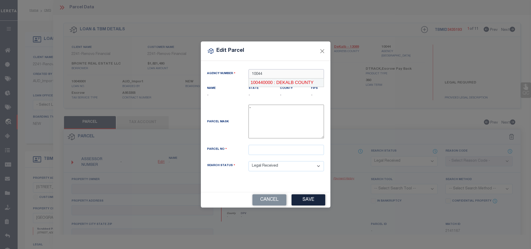
click at [293, 80] on div "100440000 : DEKALB COUNTY" at bounding box center [286, 83] width 75 height 8
click at [293, 149] on input "text" at bounding box center [286, 150] width 75 height 10
paste input "18 019 03 023"
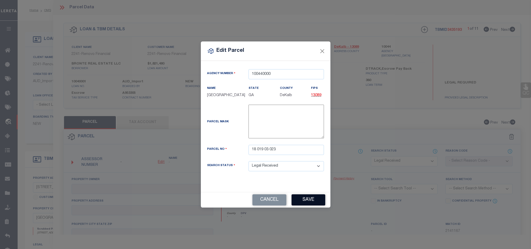
click at [316, 204] on button "Save" at bounding box center [309, 199] width 34 height 11
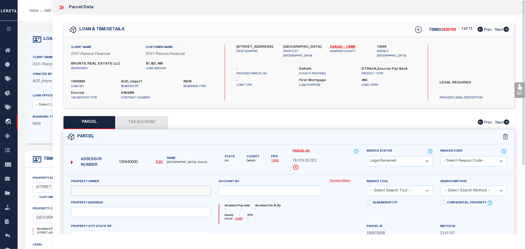
drag, startPoint x: 148, startPoint y: 191, endPoint x: 218, endPoint y: 161, distance: 75.5
click at [148, 191] on input "text" at bounding box center [141, 191] width 140 height 10
paste input "BRONTE REAL ESTATE LLC"
click at [293, 47] on label "Stone Mountain, GA 30088" at bounding box center [303, 47] width 39 height 5
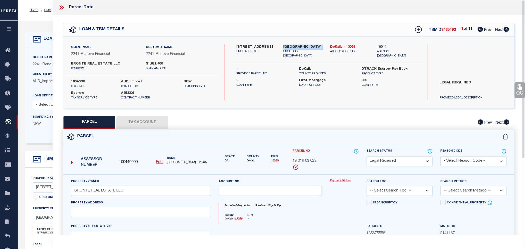
click at [293, 47] on label "Stone Mountain, GA 30088" at bounding box center [303, 47] width 39 height 5
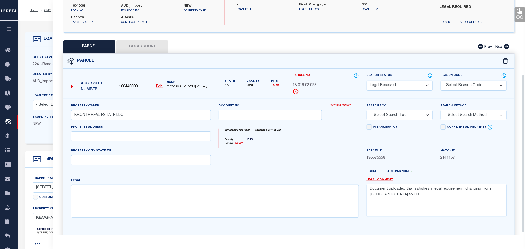
scroll to position [113, 0]
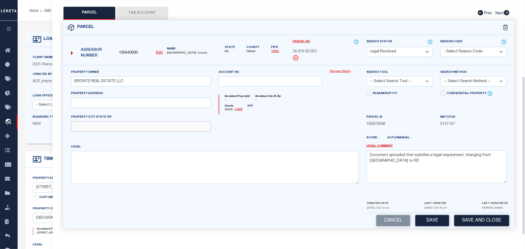
click at [165, 127] on input "text" at bounding box center [141, 127] width 140 height 10
paste input "Stone Mountain, GA 30088"
click at [174, 100] on input "text" at bounding box center [141, 103] width 140 height 10
paste input "5314 OMALLEY LN"
click at [445, 166] on textarea "Document uploaded that satisfies a legal requirement, changing from [GEOGRAPHIC…" at bounding box center [437, 166] width 140 height 33
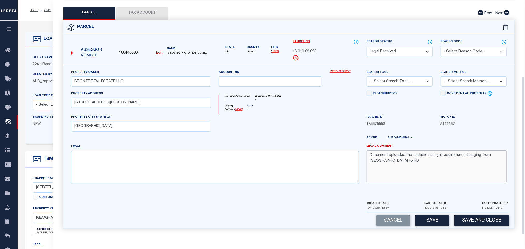
click at [445, 166] on textarea "Document uploaded that satisfies a legal requirement, changing from [GEOGRAPHIC…" at bounding box center [437, 166] width 140 height 33
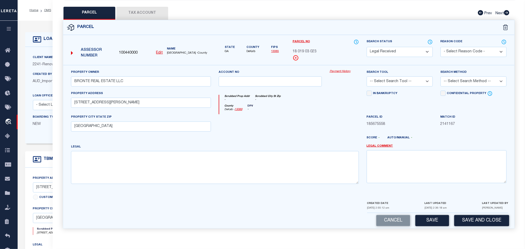
click at [426, 79] on select "-- Select Search Tool -- 3rd Party Website Agency File Agency Website ATLS CNV-…" at bounding box center [400, 81] width 66 height 10
click at [367, 76] on select "-- Select Search Tool -- 3rd Party Website Agency File Agency Website ATLS CNV-…" at bounding box center [400, 81] width 66 height 10
drag, startPoint x: 459, startPoint y: 81, endPoint x: 459, endPoint y: 84, distance: 2.9
click at [459, 81] on select "-- Select Search Method -- Property Address Legal Liability Info Provided" at bounding box center [474, 81] width 66 height 10
click at [441, 76] on select "-- Select Search Method -- Property Address Legal Liability Info Provided" at bounding box center [474, 81] width 66 height 10
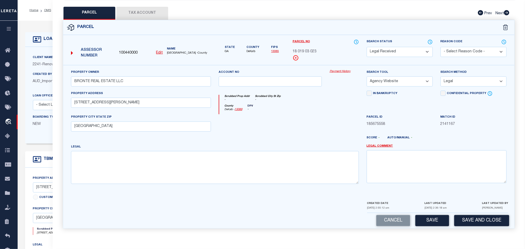
click at [434, 229] on div "Parcel 100440000 Edit" at bounding box center [288, 127] width 459 height 215
click at [430, 221] on button "Save" at bounding box center [432, 220] width 34 height 11
click at [155, 10] on button "Tax Account" at bounding box center [142, 13] width 52 height 13
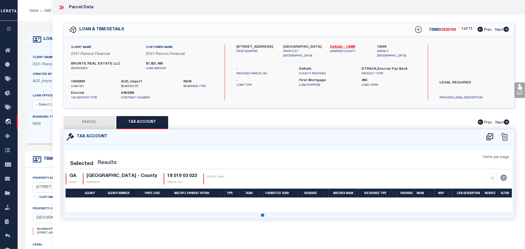
scroll to position [0, 0]
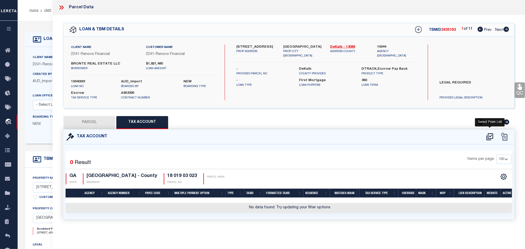
click at [488, 137] on icon at bounding box center [490, 137] width 9 height 8
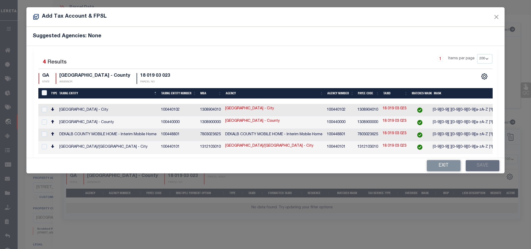
click at [452, 122] on span "[0-9][0-9][ ][0-9][0-9][0-9][a-zA-Z ]?[0-9][0-9][ ..." at bounding box center [472, 123] width 79 height 4
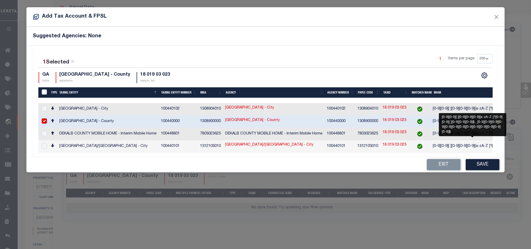
click at [470, 157] on div "1 Selected 4 Results 1 Items per page 10 25 50 100 200 GA STATE" at bounding box center [265, 101] width 462 height 111
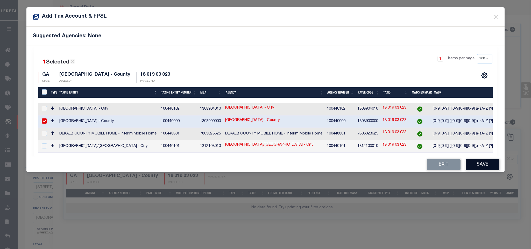
click at [471, 166] on button "Save" at bounding box center [483, 164] width 34 height 11
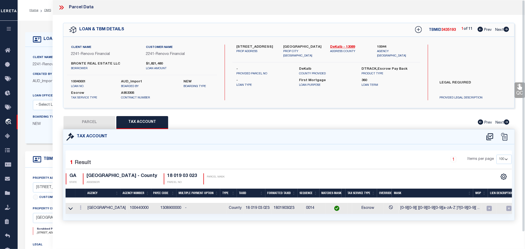
click at [93, 117] on button "PARCEL" at bounding box center [89, 122] width 52 height 13
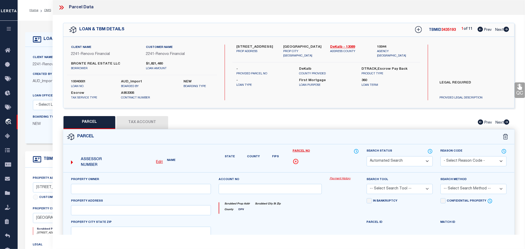
drag, startPoint x: 406, startPoint y: 162, endPoint x: 403, endPoint y: 157, distance: 5.6
click at [405, 162] on select "Automated Search Bad Parcel Complete Duplicate Parcel High Dollar Reporting In …" at bounding box center [400, 161] width 66 height 10
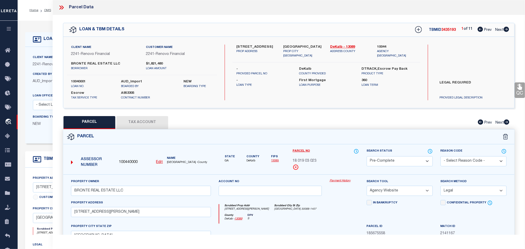
click at [367, 157] on select "Automated Search Bad Parcel Complete Duplicate Parcel High Dollar Reporting In …" at bounding box center [400, 161] width 66 height 10
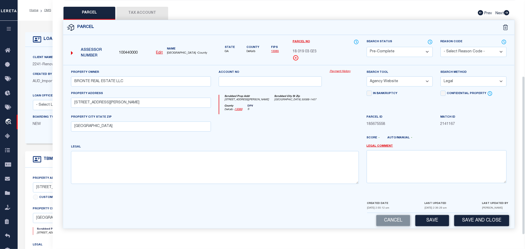
click at [421, 227] on div "Cancel Save Save and Close" at bounding box center [288, 220] width 451 height 15
click at [424, 223] on button "Save" at bounding box center [432, 220] width 34 height 11
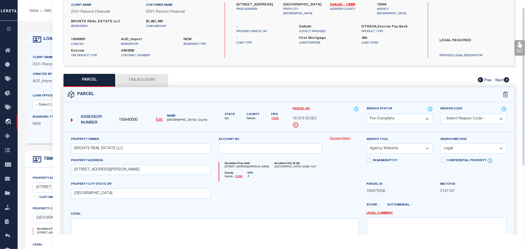
scroll to position [0, 0]
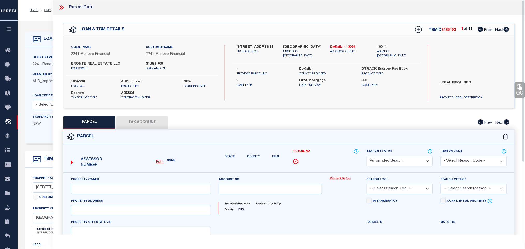
click at [74, 82] on label "10040001" at bounding box center [92, 81] width 42 height 5
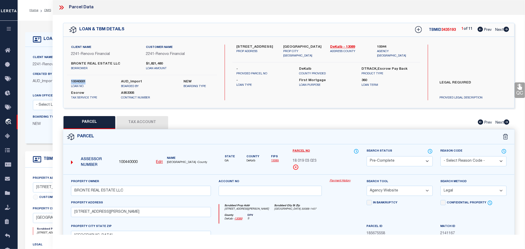
drag, startPoint x: 37, startPoint y: 54, endPoint x: 65, endPoint y: 70, distance: 31.8
click at [37, 55] on div "Client Name 2241 - Renovo Financial" at bounding box center [74, 61] width 82 height 13
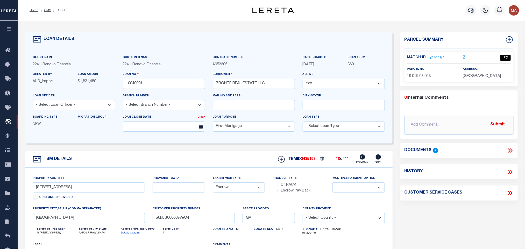
click at [308, 160] on span "3435193" at bounding box center [308, 159] width 15 height 4
click at [472, 77] on span "DEKALB COUNTY" at bounding box center [482, 76] width 38 height 4
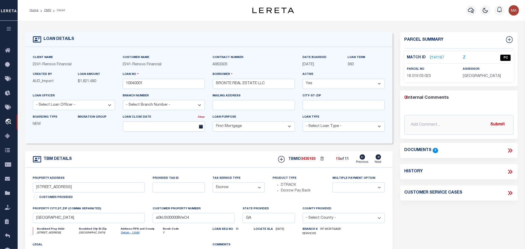
click at [422, 81] on div "Match ID 2141167 Z PC parcel no assessor" at bounding box center [459, 67] width 109 height 31
drag, startPoint x: 379, startPoint y: 160, endPoint x: 361, endPoint y: 169, distance: 20.2
click at [379, 160] on icon at bounding box center [379, 156] width 6 height 5
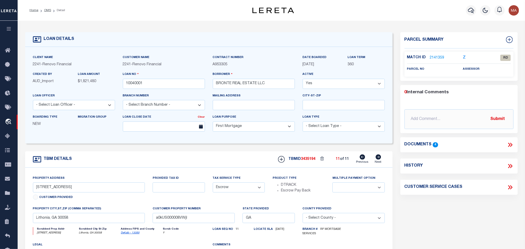
click at [440, 58] on link "2141359" at bounding box center [437, 57] width 15 height 5
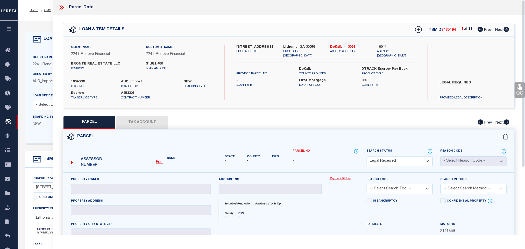
click at [158, 161] on u "Edit" at bounding box center [159, 162] width 7 height 4
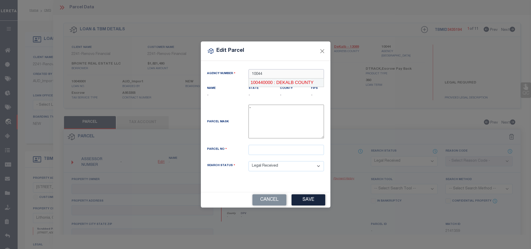
click at [289, 81] on div "100440000 : DEKALB COUNTY" at bounding box center [286, 83] width 75 height 8
click at [289, 150] on input "text" at bounding box center [286, 150] width 75 height 10
paste input "16 105 06 182"
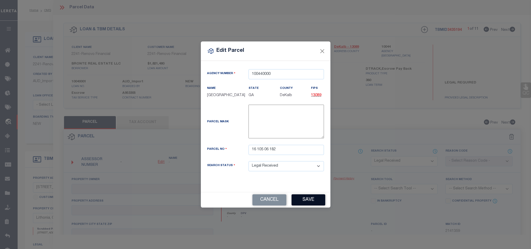
click at [310, 206] on button "Save" at bounding box center [309, 199] width 34 height 11
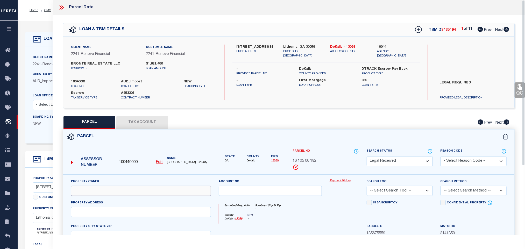
click at [134, 191] on input "text" at bounding box center [141, 191] width 140 height 10
paste input "BRONTE REAL ESTATE LLC"
click at [293, 45] on label "Lithonia, GA 30058" at bounding box center [303, 47] width 39 height 5
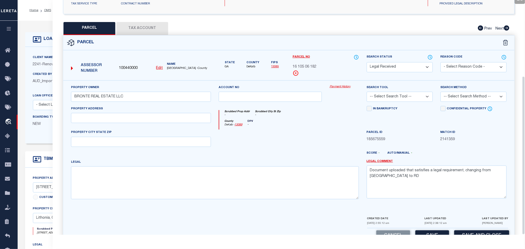
scroll to position [113, 0]
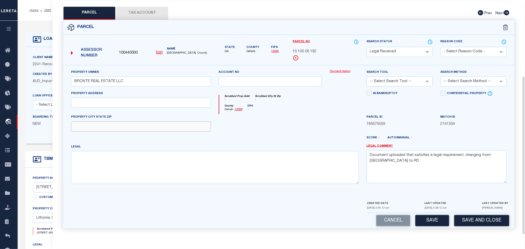
click at [148, 123] on input "text" at bounding box center [141, 127] width 140 height 10
paste input "Lithonia, GA 30058"
click at [136, 102] on input "text" at bounding box center [141, 103] width 140 height 10
paste input "601 HILLANDALE PARK DR"
click at [386, 173] on textarea "Document uploaded that satisfies a legal requirement, changing from [GEOGRAPHIC…" at bounding box center [437, 166] width 140 height 33
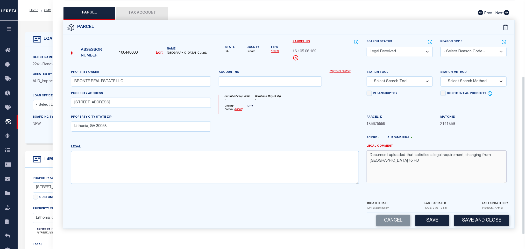
click at [386, 173] on textarea "Document uploaded that satisfies a legal requirement, changing from [GEOGRAPHIC…" at bounding box center [437, 166] width 140 height 33
click at [400, 83] on select "-- Select Search Tool -- 3rd Party Website Agency File Agency Website ATLS CNV-…" at bounding box center [400, 81] width 66 height 10
click at [367, 76] on select "-- Select Search Tool -- 3rd Party Website Agency File Agency Website ATLS CNV-…" at bounding box center [400, 81] width 66 height 10
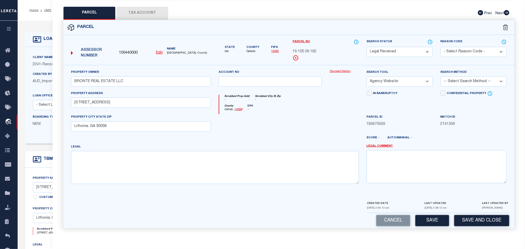
drag, startPoint x: 487, startPoint y: 75, endPoint x: 475, endPoint y: 84, distance: 14.8
click at [487, 76] on select "-- Select Search Method -- Property Address Legal Liability Info Provided" at bounding box center [474, 81] width 66 height 10
click at [441, 76] on select "-- Select Search Method -- Property Address Legal Liability Info Provided" at bounding box center [474, 81] width 66 height 10
click at [424, 222] on button "Save" at bounding box center [432, 220] width 34 height 11
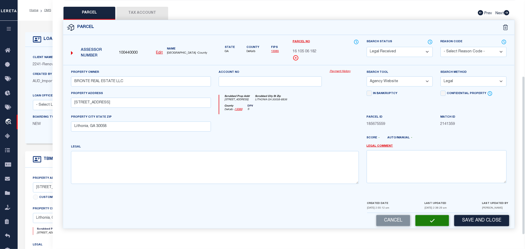
scroll to position [97, 0]
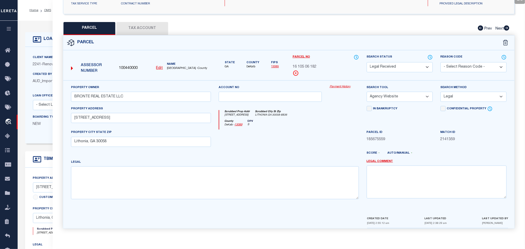
click at [143, 27] on button "Tax Account" at bounding box center [142, 28] width 52 height 13
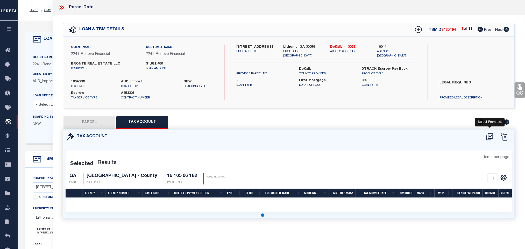
scroll to position [0, 0]
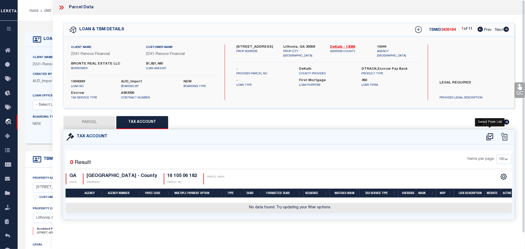
click at [490, 137] on icon at bounding box center [490, 137] width 9 height 8
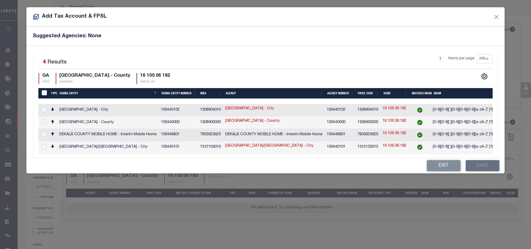
click at [314, 121] on td "DEKALB COUNTY - County" at bounding box center [274, 122] width 102 height 12
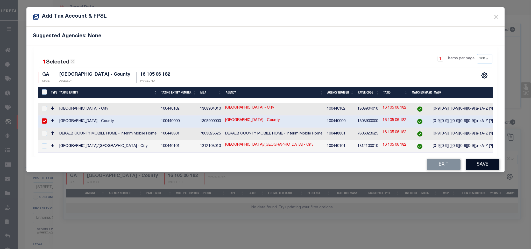
click at [478, 166] on button "Save" at bounding box center [483, 164] width 34 height 11
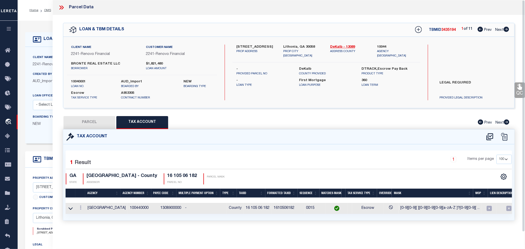
click at [100, 126] on button "PARCEL" at bounding box center [89, 122] width 52 height 13
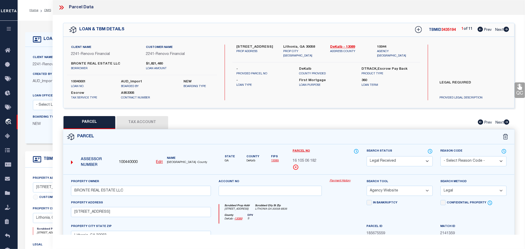
drag, startPoint x: 403, startPoint y: 163, endPoint x: 402, endPoint y: 158, distance: 5.7
click at [403, 163] on select "Automated Search Bad Parcel Complete Duplicate Parcel High Dollar Reporting In …" at bounding box center [400, 161] width 66 height 10
click at [367, 157] on select "Automated Search Bad Parcel Complete Duplicate Parcel High Dollar Reporting In …" at bounding box center [400, 161] width 66 height 10
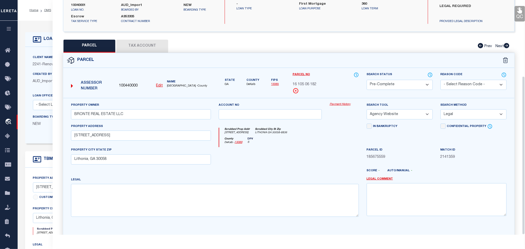
scroll to position [113, 0]
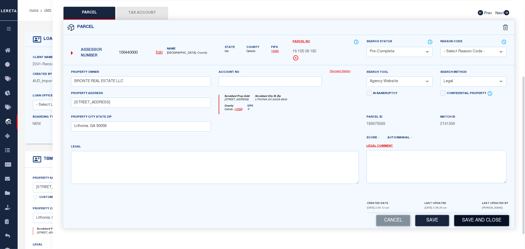
click at [463, 216] on button "Save and Close" at bounding box center [481, 220] width 55 height 11
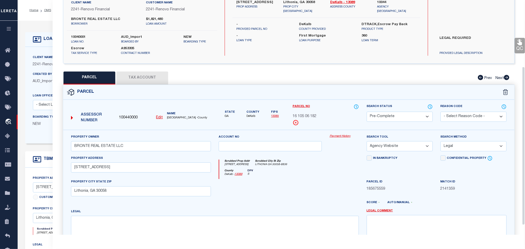
scroll to position [0, 0]
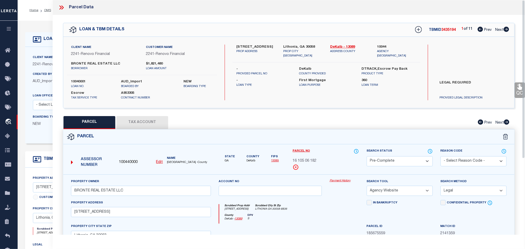
click at [80, 82] on label "10040001" at bounding box center [92, 81] width 42 height 5
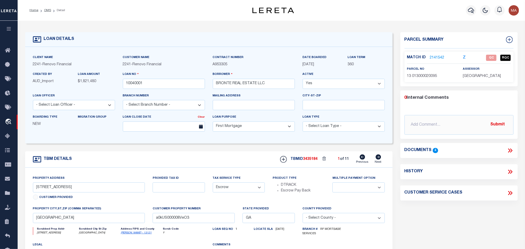
click at [377, 160] on icon at bounding box center [378, 156] width 5 height 5
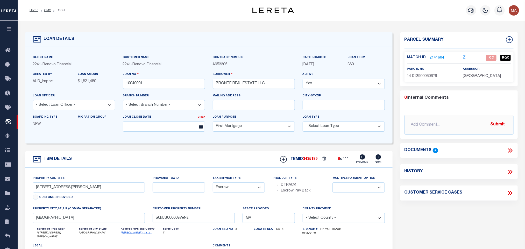
click at [377, 160] on icon at bounding box center [378, 156] width 5 height 5
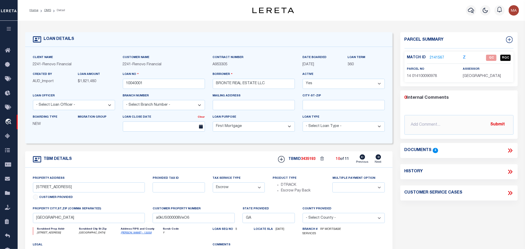
click at [377, 160] on icon at bounding box center [378, 156] width 5 height 5
click at [314, 161] on span "3435194" at bounding box center [308, 159] width 15 height 4
click at [474, 78] on span "DEKALB COUNTY" at bounding box center [482, 76] width 38 height 4
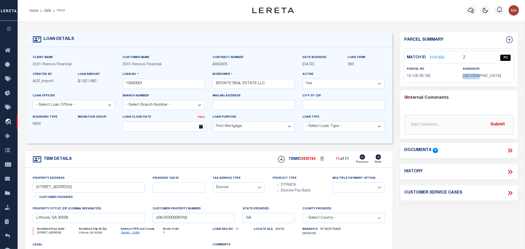
click at [474, 78] on span "DEKALB COUNTY" at bounding box center [482, 76] width 38 height 4
click at [425, 76] on span "16 105 06 182" at bounding box center [419, 76] width 24 height 4
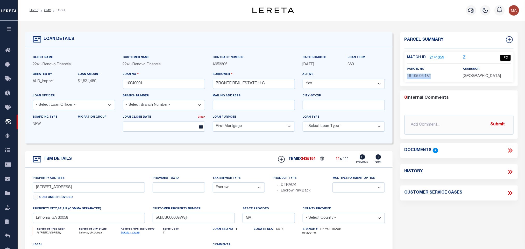
drag, startPoint x: 47, startPoint y: 10, endPoint x: 82, endPoint y: 0, distance: 36.2
click at [47, 10] on link "OMS" at bounding box center [47, 10] width 7 height 3
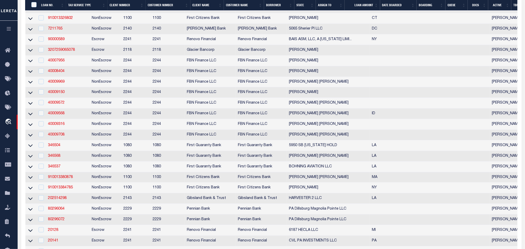
scroll to position [190, 0]
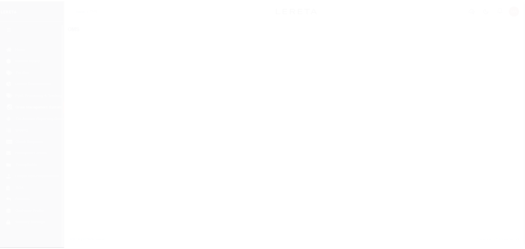
scroll to position [3, 0]
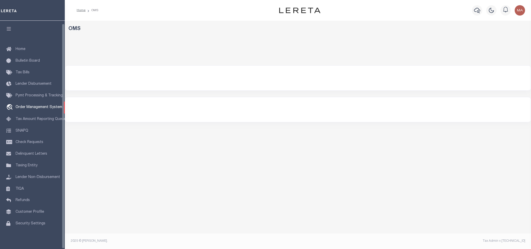
select select "200"
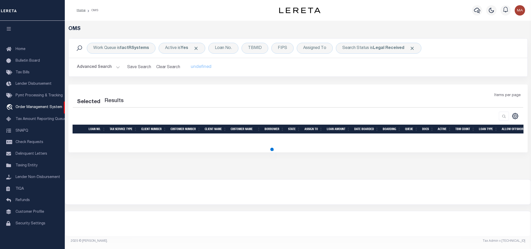
select select "200"
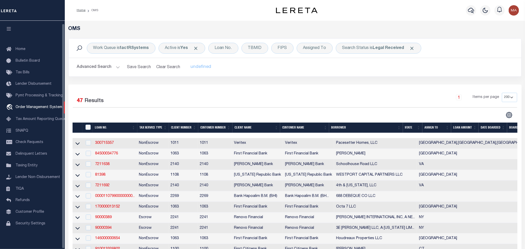
click at [10, 26] on icon "button" at bounding box center [9, 28] width 6 height 5
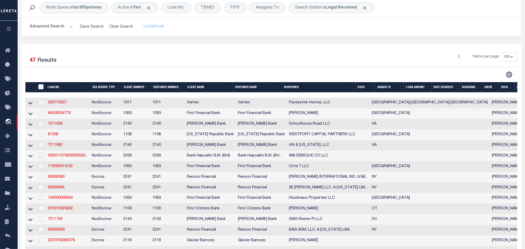
scroll to position [0, 0]
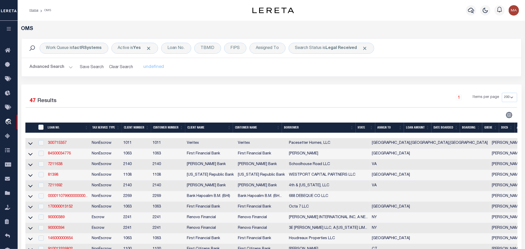
click at [54, 69] on button "Advanced Search" at bounding box center [51, 67] width 43 height 10
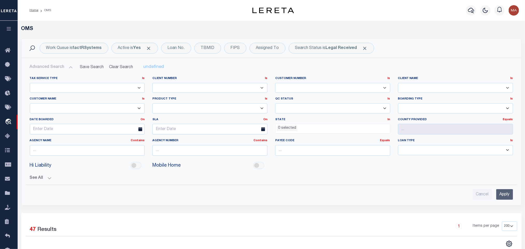
click at [80, 107] on select "Accumatch - Refunds ACM CGS IV-B-B LN LLC ACM CGS IV-B-B RE LLC ACM Florida LN …" at bounding box center [87, 108] width 115 height 10
click at [30, 104] on select "Accumatch - Refunds ACM CGS IV-B-B LN LLC ACM CGS IV-B-B RE LLC ACM Florida LN …" at bounding box center [87, 108] width 115 height 10
click at [80, 107] on select "Accumatch - Refunds ACM CGS IV-B-B LN LLC ACM CGS IV-B-B RE LLC ACM Florida LN …" at bounding box center [87, 108] width 115 height 10
select select "Renovo Financial"
click at [30, 104] on select "Accumatch - Refunds ACM CGS IV-B-B LN LLC ACM CGS IV-B-B RE LLC ACM Florida LN …" at bounding box center [87, 108] width 115 height 10
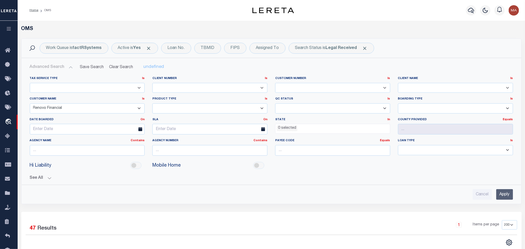
click at [507, 199] on input "Apply" at bounding box center [504, 194] width 17 height 11
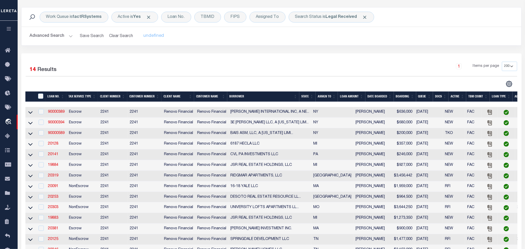
scroll to position [78, 0]
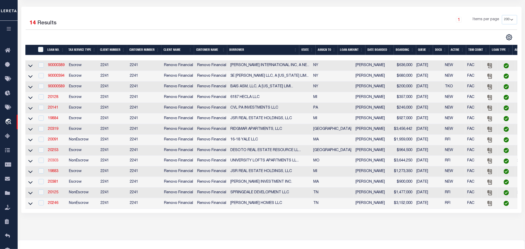
drag, startPoint x: 31, startPoint y: 176, endPoint x: 55, endPoint y: 166, distance: 27.0
click at [31, 173] on icon at bounding box center [30, 172] width 4 height 3
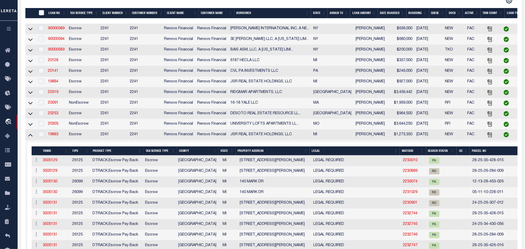
scroll to position [117, 0]
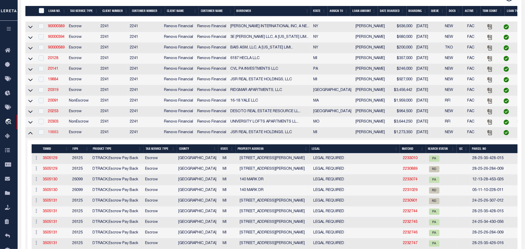
click at [54, 134] on link "19883" at bounding box center [53, 133] width 10 height 4
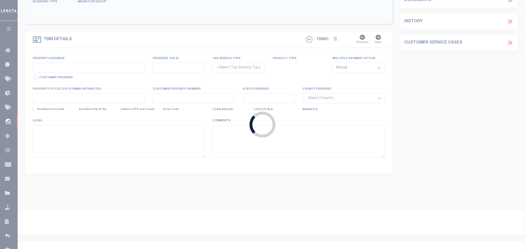
type input "19883"
type input "JSR REAL ESTATE HOLDINGS, LLC"
select select
type input "1214 Audubon"
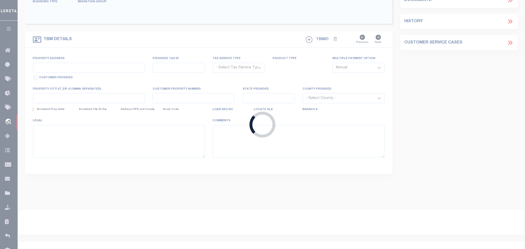
type input "Grosse Pointe Park MI 48230"
select select "400"
select select "Escrow"
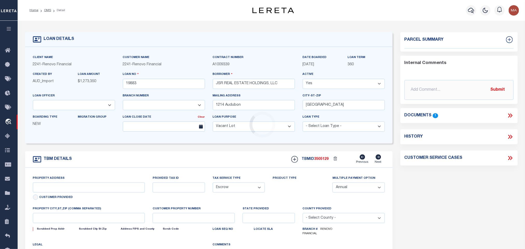
select select "14701"
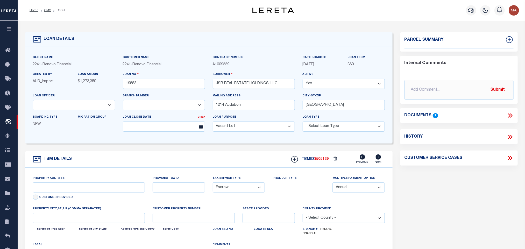
select select "25066"
type input "101 West Morehouse Avenue"
type input "Hazel Park, MI 48030"
type input "a0kUS00000C111Z"
type input "MI"
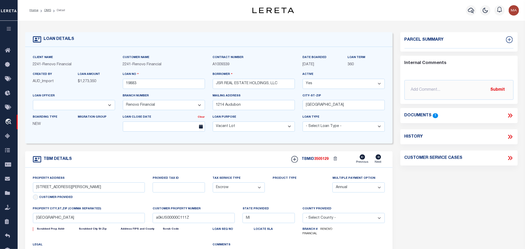
select select
type textarea "LEGAL REQUIRED"
select select "2"
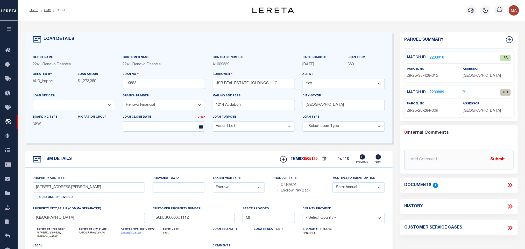
click at [513, 186] on icon at bounding box center [510, 185] width 7 height 7
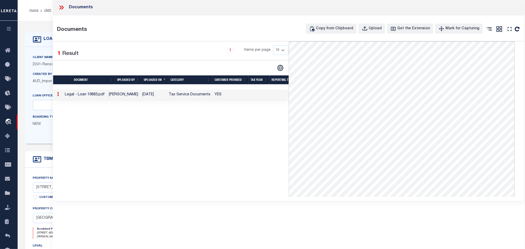
click at [63, 6] on icon at bounding box center [61, 7] width 7 height 7
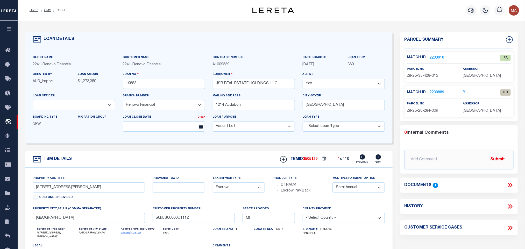
click at [127, 234] on link "Oakland - 26125" at bounding box center [131, 233] width 20 height 3
click at [473, 112] on span "OAKLAND COUNTY" at bounding box center [482, 111] width 38 height 4
copy div "OAKLAND COUNTY"
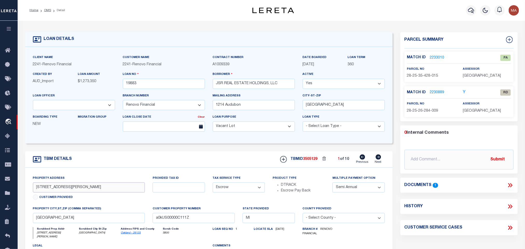
drag, startPoint x: 34, startPoint y: 189, endPoint x: 72, endPoint y: 196, distance: 38.5
click at [72, 196] on div "Property Address 101 West Morehouse Avenue Customer Provided" at bounding box center [89, 188] width 112 height 26
click at [442, 134] on div "0 Internal Comments" at bounding box center [458, 133] width 107 height 7
click at [435, 90] on link "2230889" at bounding box center [437, 92] width 15 height 5
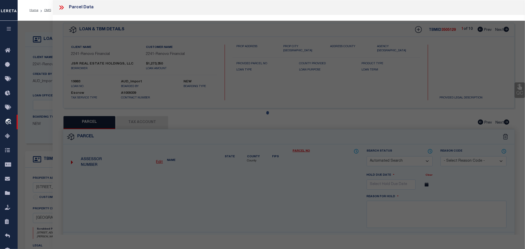
checkbox input "false"
select select "RD"
select select "ATL"
select select "ADD"
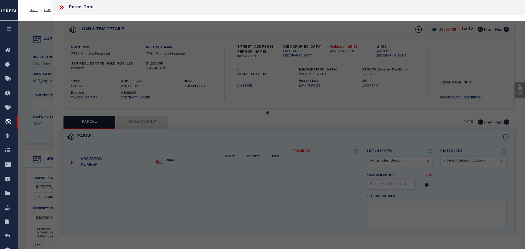
type textarea "Document uploaded that satisfies a legal requirement, changing from [GEOGRAPHIC…"
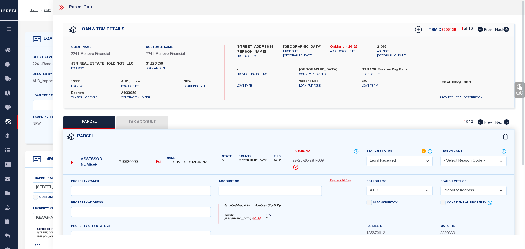
click at [223, 124] on div "PARCEL Tax Account 1 of 2 Prev Next" at bounding box center [289, 122] width 452 height 13
click at [143, 193] on input "text" at bounding box center [141, 191] width 140 height 10
paste input "JSR REAL ESTATE HOLDINGS LLC"
type input "JSR REAL ESTATE HOLDINGS LLC"
click at [296, 45] on label "Hazel Park, MI 48030" at bounding box center [303, 47] width 39 height 5
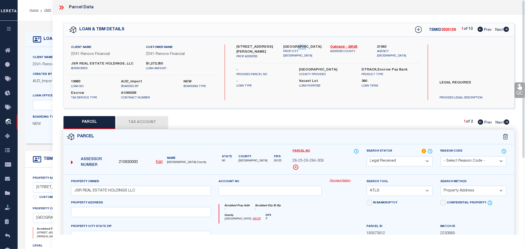
click at [296, 45] on label "Hazel Park, MI 48030" at bounding box center [303, 47] width 39 height 5
copy div "Hazel Park, MI 48030"
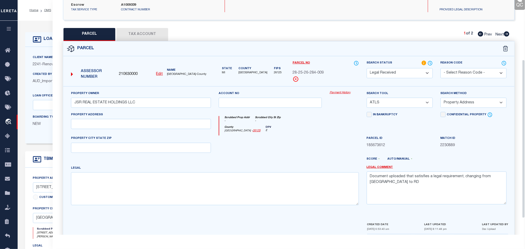
scroll to position [113, 0]
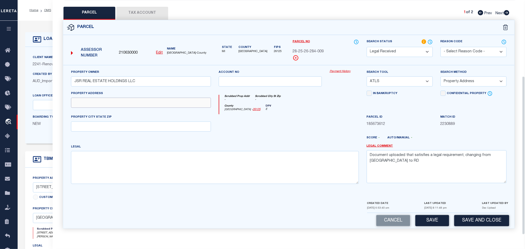
click at [129, 102] on input "text" at bounding box center [141, 103] width 140 height 10
paste input "101 W MOREHOUSE AVE HAZEL PARK, MI 48030"
drag, startPoint x: 122, startPoint y: 102, endPoint x: 194, endPoint y: 102, distance: 71.5
click at [194, 102] on input "101 W MOREHOUSE AVE HAZEL PARK, MI 48030" at bounding box center [141, 103] width 140 height 10
type input "101 W MOREHOUSE AVE"
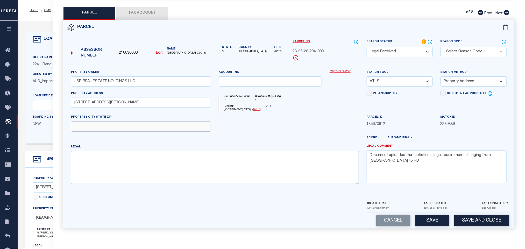
click at [158, 122] on input "text" at bounding box center [141, 127] width 140 height 10
paste input "HAZEL PARK, MI 48030"
type input "HAZEL PARK, MI 48030"
click at [431, 169] on textarea "Document uploaded that satisfies a legal requirement, changing from [GEOGRAPHIC…" at bounding box center [437, 166] width 140 height 33
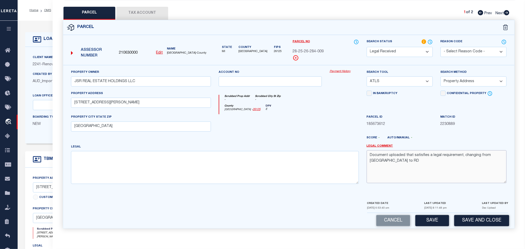
click at [431, 169] on textarea "Document uploaded that satisfies a legal requirement, changing from [GEOGRAPHIC…" at bounding box center [437, 166] width 140 height 33
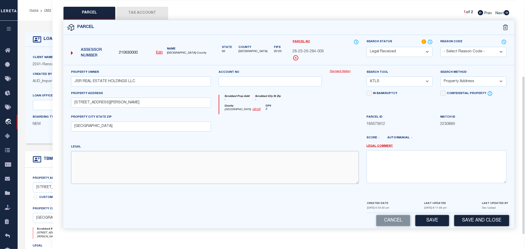
drag, startPoint x: 127, startPoint y: 161, endPoint x: 123, endPoint y: 162, distance: 3.7
click at [127, 161] on textarea at bounding box center [215, 167] width 288 height 33
paste textarea "T1N, R11E, SEC 26 METROPOLITAN SUB LOT 102"
type textarea "T1N, R11E, SEC 26 METROPOLITAN SUB LOT 102"
click at [400, 84] on select "-- Select Search Tool -- 3rd Party Website Agency File Agency Website ATLS CNV-…" at bounding box center [400, 81] width 66 height 10
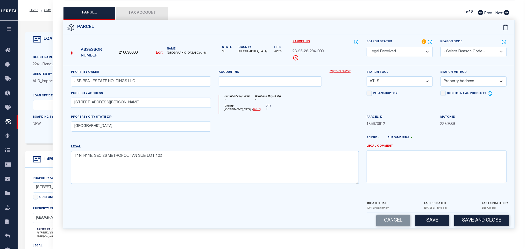
select select "AGW"
click at [367, 76] on select "-- Select Search Tool -- 3rd Party Website Agency File Agency Website ATLS CNV-…" at bounding box center [400, 81] width 66 height 10
drag, startPoint x: 459, startPoint y: 76, endPoint x: 458, endPoint y: 84, distance: 7.6
click at [459, 76] on select "-- Select Search Method -- Property Address Legal Liability Info Provided" at bounding box center [474, 81] width 66 height 10
select select "LEG"
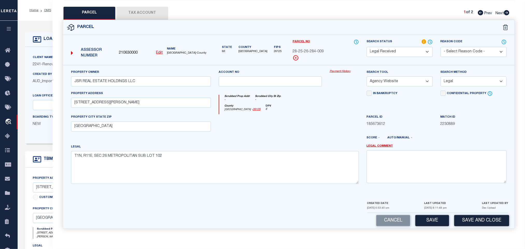
click at [441, 76] on select "-- Select Search Method -- Property Address Legal Liability Info Provided" at bounding box center [474, 81] width 66 height 10
click at [435, 215] on button "Save" at bounding box center [432, 220] width 34 height 11
click at [143, 8] on button "Tax Account" at bounding box center [142, 13] width 52 height 13
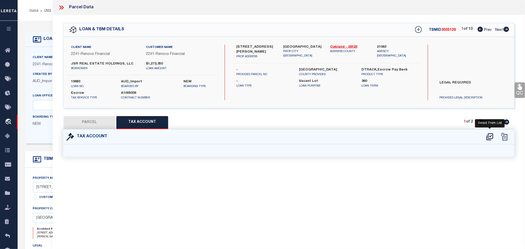
select select "100"
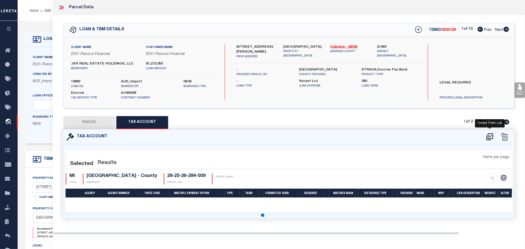
select select "100"
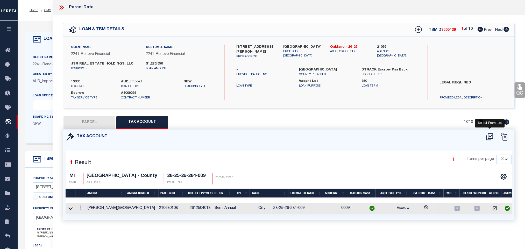
click at [490, 137] on icon at bounding box center [489, 136] width 7 height 7
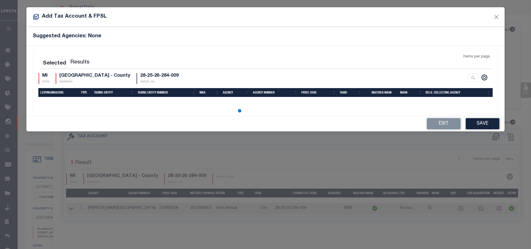
select select "200"
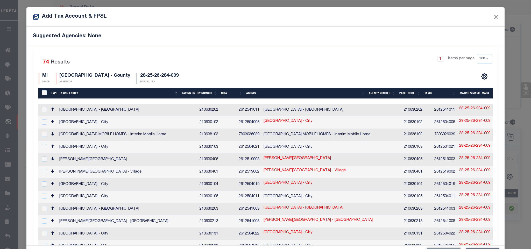
click at [493, 17] on button "Close" at bounding box center [496, 16] width 7 height 7
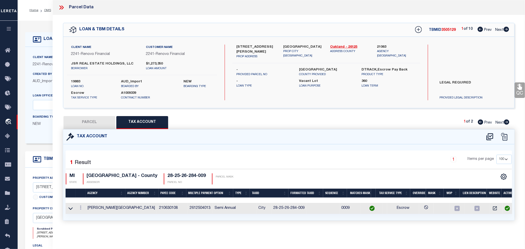
click at [95, 118] on button "PARCEL" at bounding box center [89, 122] width 52 height 13
select select "AS"
select select
checkbox input "false"
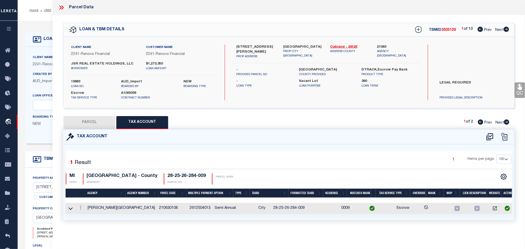
checkbox input "false"
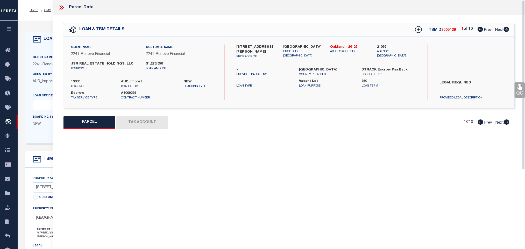
select select "RD"
type input "JSR REAL ESTATE HOLDINGS LLC"
select select "AGW"
select select "LEG"
type input "101 W MOREHOUSE AVE"
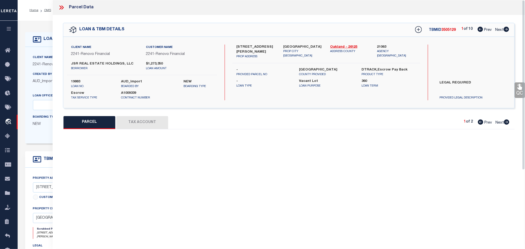
type input "HAZEL PARK, MI 48030"
type textarea "T1N, R11E, SEC 26 METROPOLITAN SUB LOT 102"
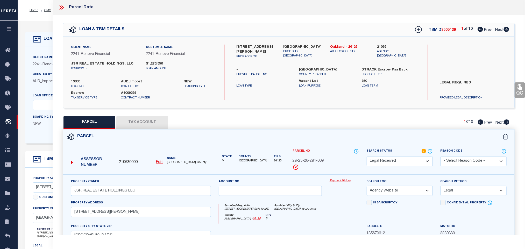
drag, startPoint x: 400, startPoint y: 161, endPoint x: 400, endPoint y: 157, distance: 3.9
click at [400, 161] on select "Automated Search Bad Parcel Complete Duplicate Parcel High Dollar Reporting In …" at bounding box center [400, 161] width 66 height 10
select select "PC"
click at [367, 157] on select "Automated Search Bad Parcel Complete Duplicate Parcel High Dollar Reporting In …" at bounding box center [400, 161] width 66 height 10
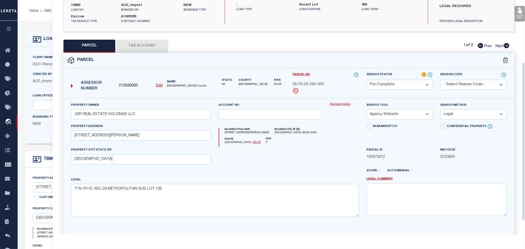
scroll to position [113, 0]
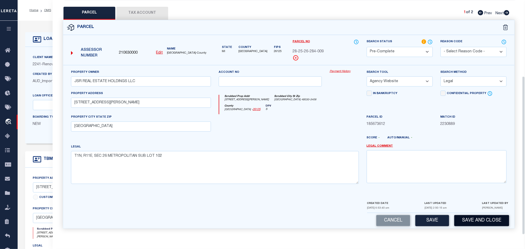
click at [456, 219] on button "Save and Close" at bounding box center [481, 220] width 55 height 11
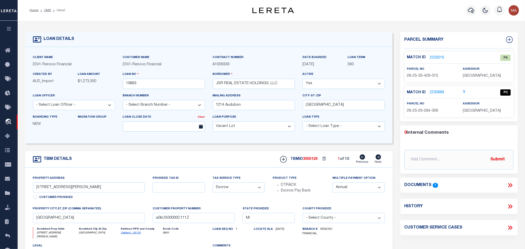
select select "25066"
select select
click at [132, 83] on input "19883" at bounding box center [164, 84] width 82 height 10
drag, startPoint x: 300, startPoint y: 159, endPoint x: 310, endPoint y: 160, distance: 10.0
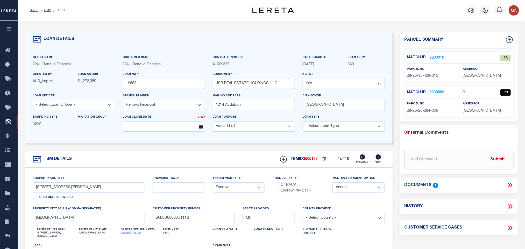
click at [300, 159] on div "TBMID 3505129 1 of 10 Previous Next" at bounding box center [330, 159] width 109 height 10
click at [310, 160] on span "3505129" at bounding box center [310, 159] width 15 height 4
copy span "3505129"
click at [478, 112] on span "OAKLAND COUNTY" at bounding box center [482, 111] width 38 height 4
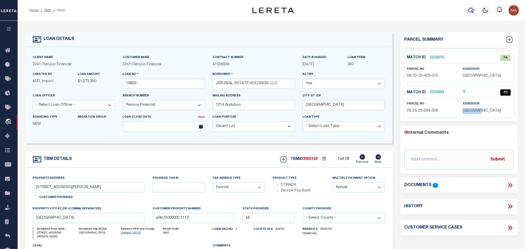
click at [478, 112] on span "OAKLAND COUNTY" at bounding box center [482, 111] width 38 height 4
copy div "OAKLAND COUNTY"
click at [416, 114] on p "28-25-26-284-009" at bounding box center [431, 111] width 48 height 6
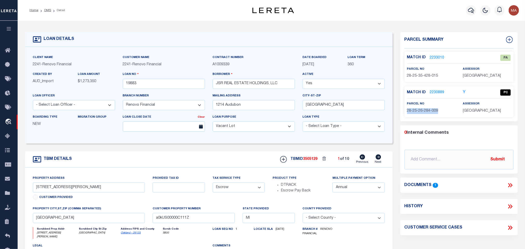
click at [416, 114] on p "28-25-26-284-009" at bounding box center [431, 111] width 48 height 6
copy div "28-25-26-284-009"
click at [433, 58] on link "2233010" at bounding box center [437, 57] width 15 height 5
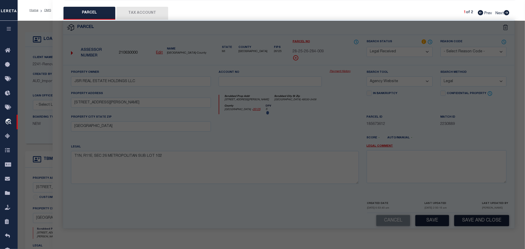
select select "AS"
select select
checkbox input "false"
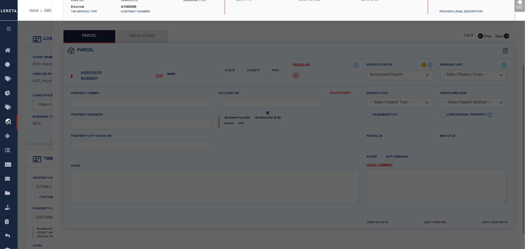
select select "PA"
type input "JSR REAL ESTATE HOLDINGS LLC"
select select "ATL"
select select "ADD"
checkbox input "false"
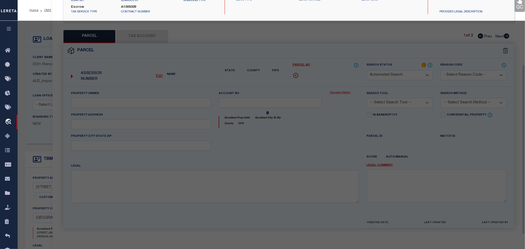
type input "HAZEL PARK, MI 48030"
type textarea "T1N, R11E, SEC 35 FORD HEIGHTS SUB LOTS 317 & 318, ALSO 1/2 OF VAC ALLEY ADJ TO…"
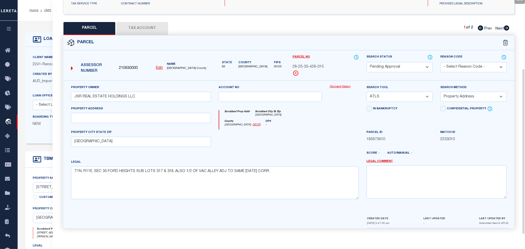
click at [405, 67] on select "Automated Search Bad Parcel Complete Duplicate Parcel High Dollar Reporting In …" at bounding box center [400, 67] width 66 height 10
select select "PR"
drag, startPoint x: 407, startPoint y: 66, endPoint x: 462, endPoint y: 65, distance: 54.9
click at [407, 66] on select "Automated Search Bad Parcel Complete Duplicate Parcel High Dollar Reporting In …" at bounding box center [400, 67] width 66 height 10
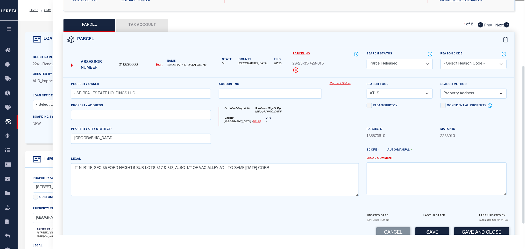
click at [467, 66] on select "- Select Reason Code - 099 - Other (Provide additional detail) ACT - Agency Cha…" at bounding box center [474, 64] width 66 height 10
select select "099"
click at [467, 66] on select "- Select Reason Code - 099 - Other (Provide additional detail) ACT - Agency Cha…" at bounding box center [474, 64] width 66 height 10
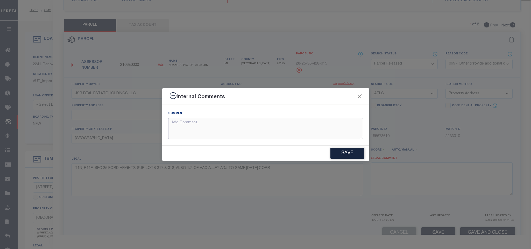
click at [330, 133] on textarea at bounding box center [265, 129] width 195 height 22
paste textarea "Parcel not needed"
type textarea "Parcel not needed"
click at [349, 155] on button "Save" at bounding box center [347, 153] width 34 height 11
type textarea "Parcel not needed"
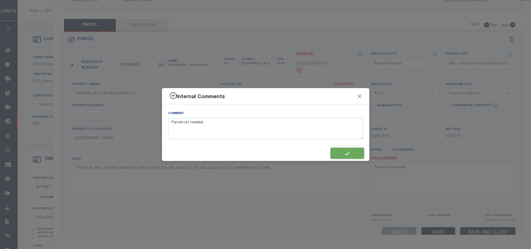
type textarea "Parcel not needed"
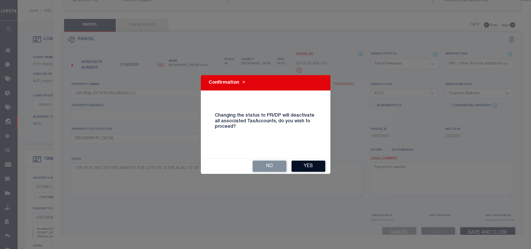
drag, startPoint x: 326, startPoint y: 165, endPoint x: 322, endPoint y: 165, distance: 4.2
click at [324, 165] on div "No Yes" at bounding box center [266, 166] width 130 height 15
click at [316, 165] on button "Yes" at bounding box center [309, 166] width 34 height 11
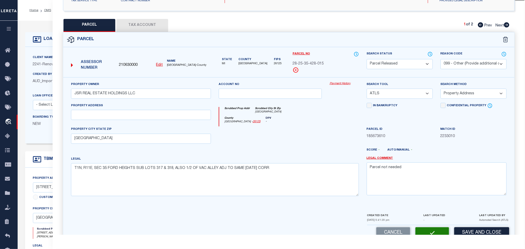
select select "AS"
select select
checkbox input "false"
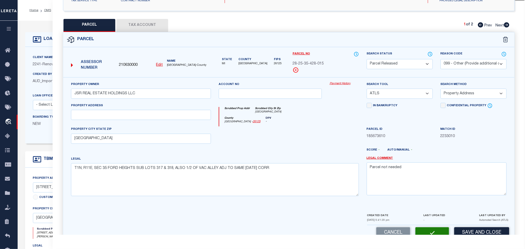
checkbox input "false"
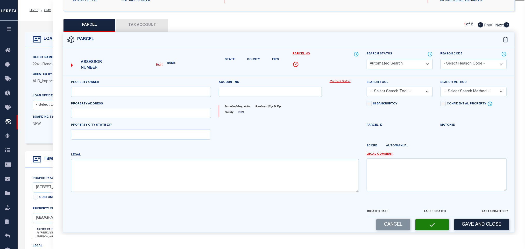
select select "PR"
select select "099"
type input "JSR REAL ESTATE HOLDINGS LLC"
select select "ATL"
select select "ADD"
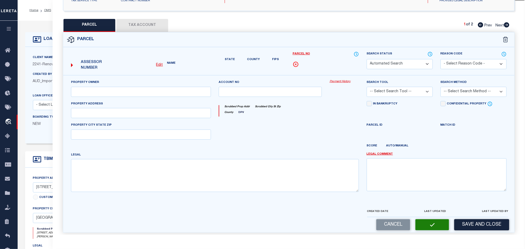
type input "HAZEL PARK, MI 48030"
type textarea "T1N, R11E, SEC 35 FORD HEIGHTS SUB LOTS 317 & 318, ALSO 1/2 OF VAC ALLEY ADJ TO…"
type textarea "Parcel not needed"
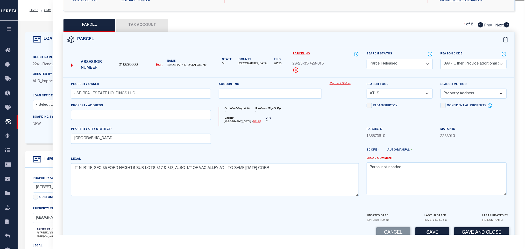
click at [39, 55] on div "Client Name 2241 - Renovo Financial" at bounding box center [74, 61] width 82 height 13
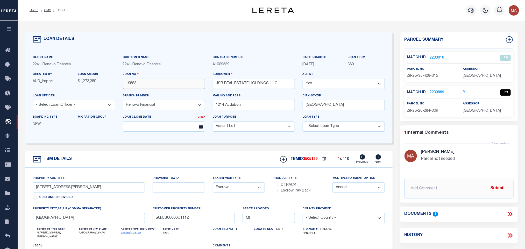
click at [150, 82] on input "19883" at bounding box center [164, 84] width 82 height 10
click at [380, 160] on icon at bounding box center [378, 156] width 5 height 5
type input "140 Mark Drive"
type input "Mount Clemens, MI 48043"
type input "a0kUS00000C12Qf"
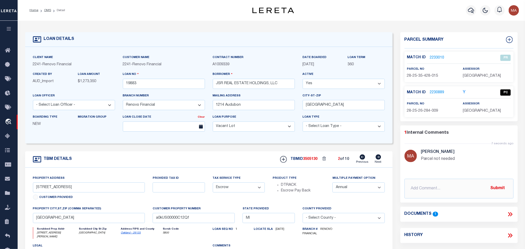
select select
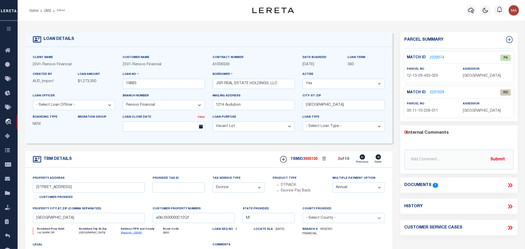
click at [474, 112] on span "MACOMB COUNTY" at bounding box center [482, 111] width 38 height 4
copy div "MACOMB COUNTY"
